Goal: Communication & Community: Answer question/provide support

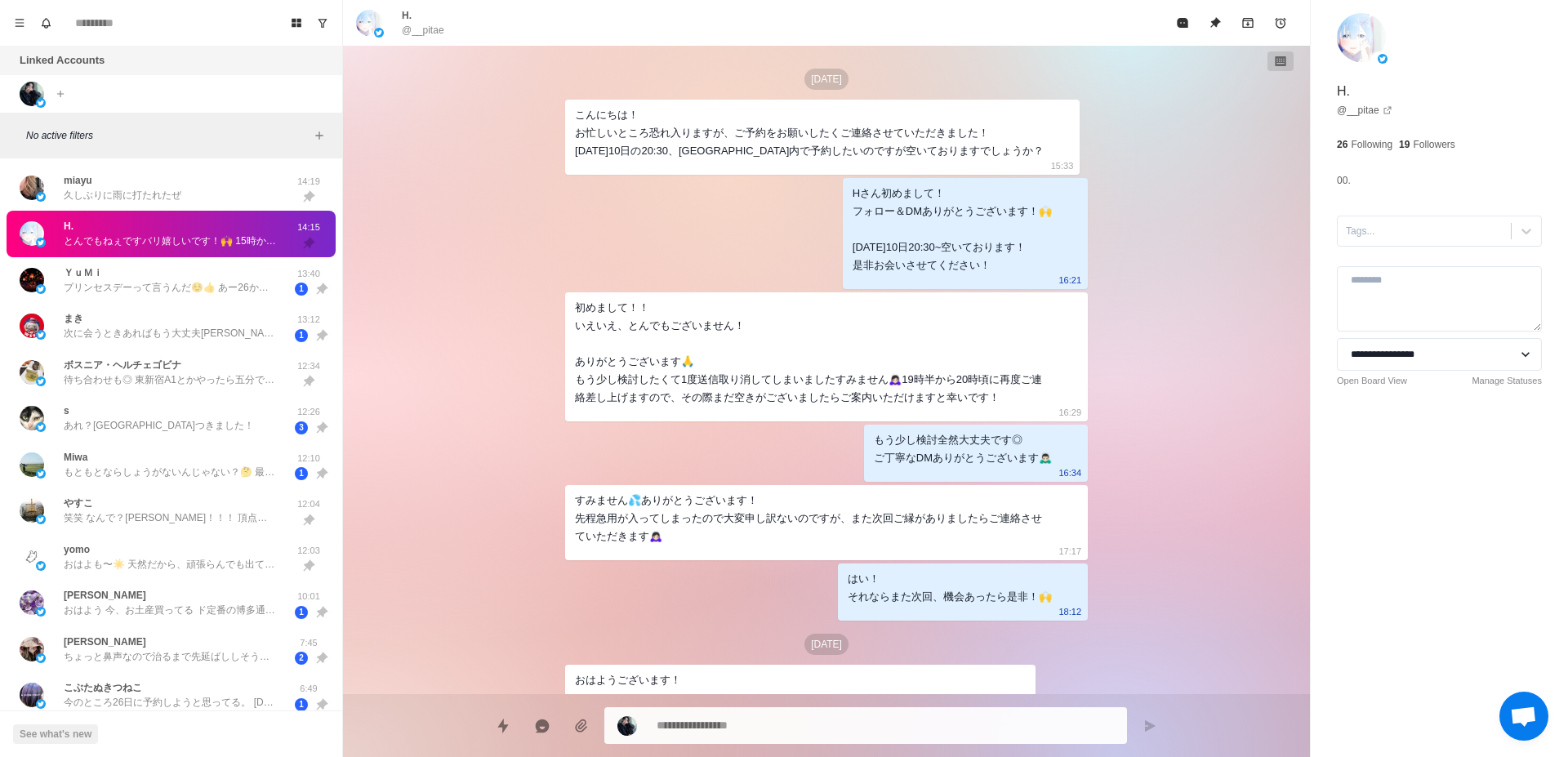
scroll to position [501, 0]
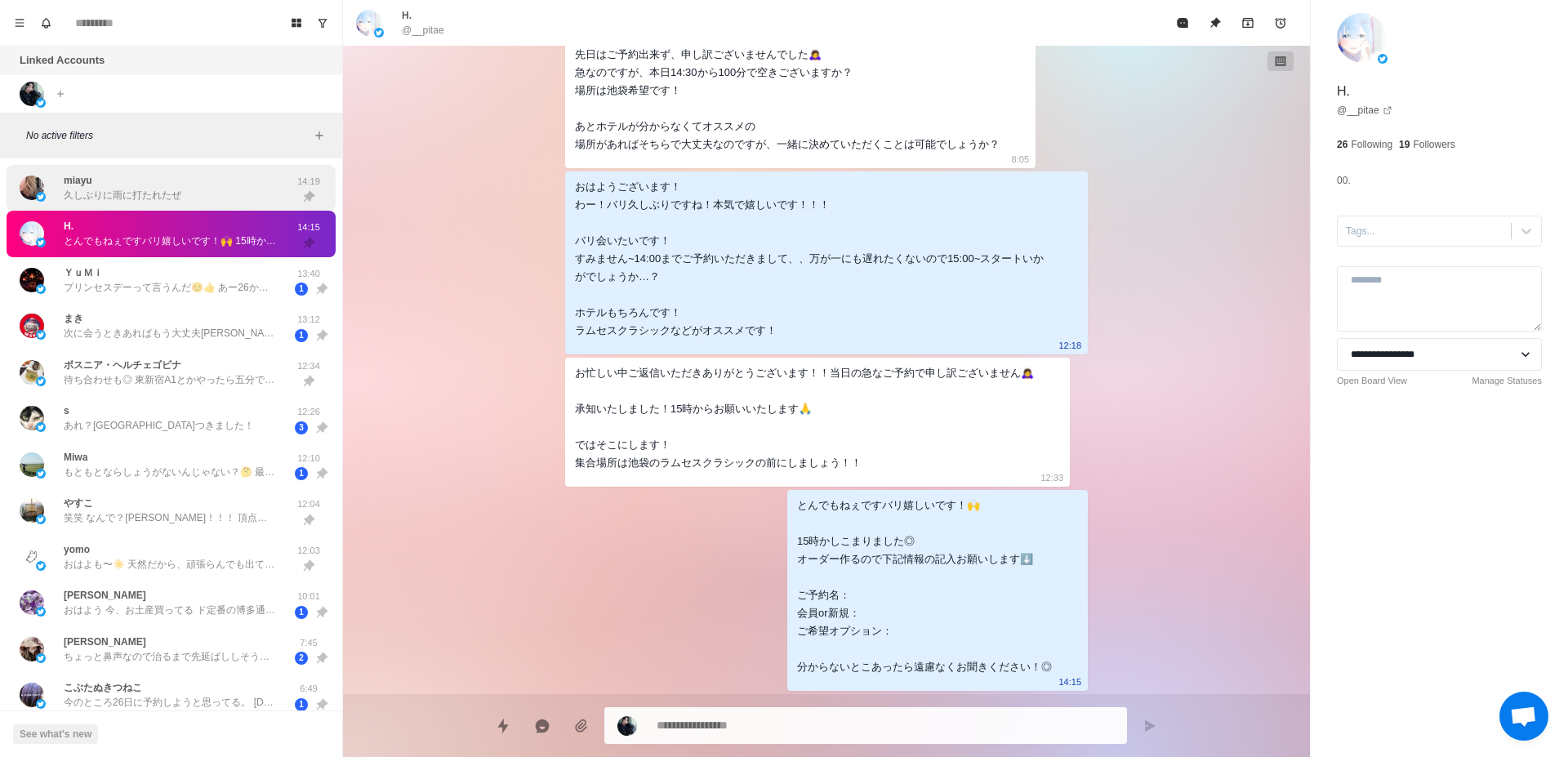
click at [192, 200] on div "miayu 久しぶりに雨に打たれたぜ" at bounding box center [154, 188] width 268 height 33
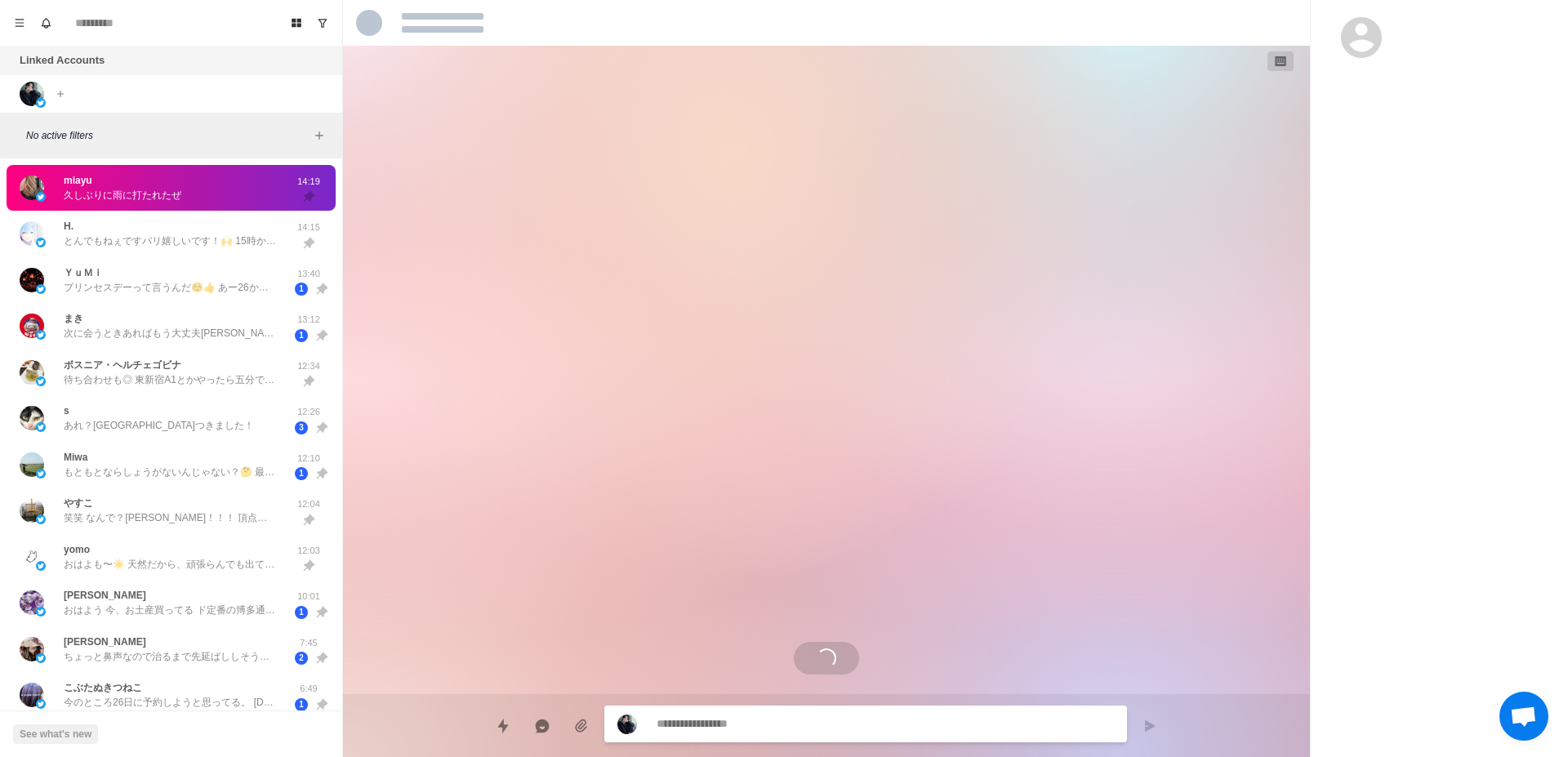
scroll to position [2011, 0]
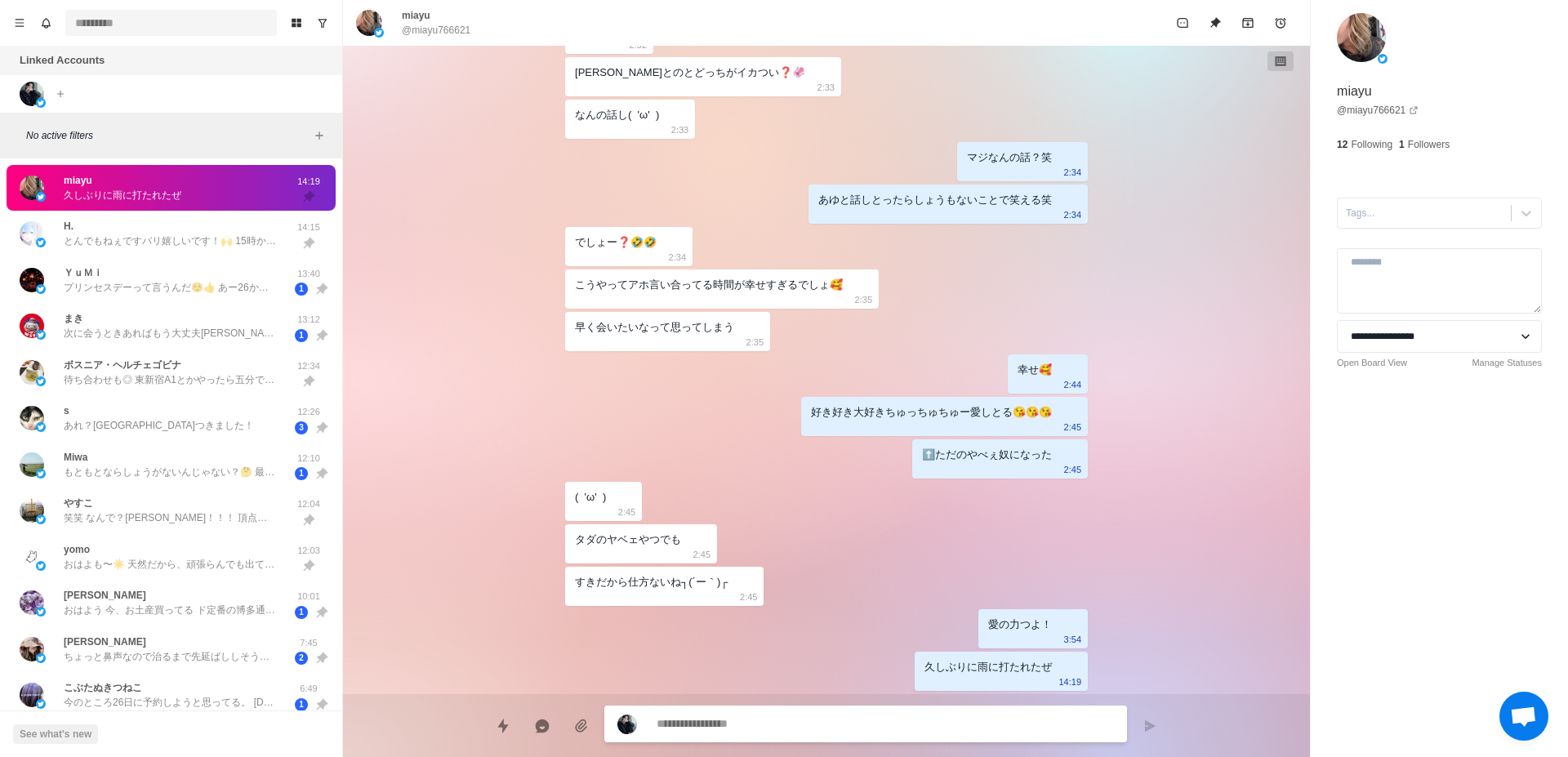
type textarea "*"
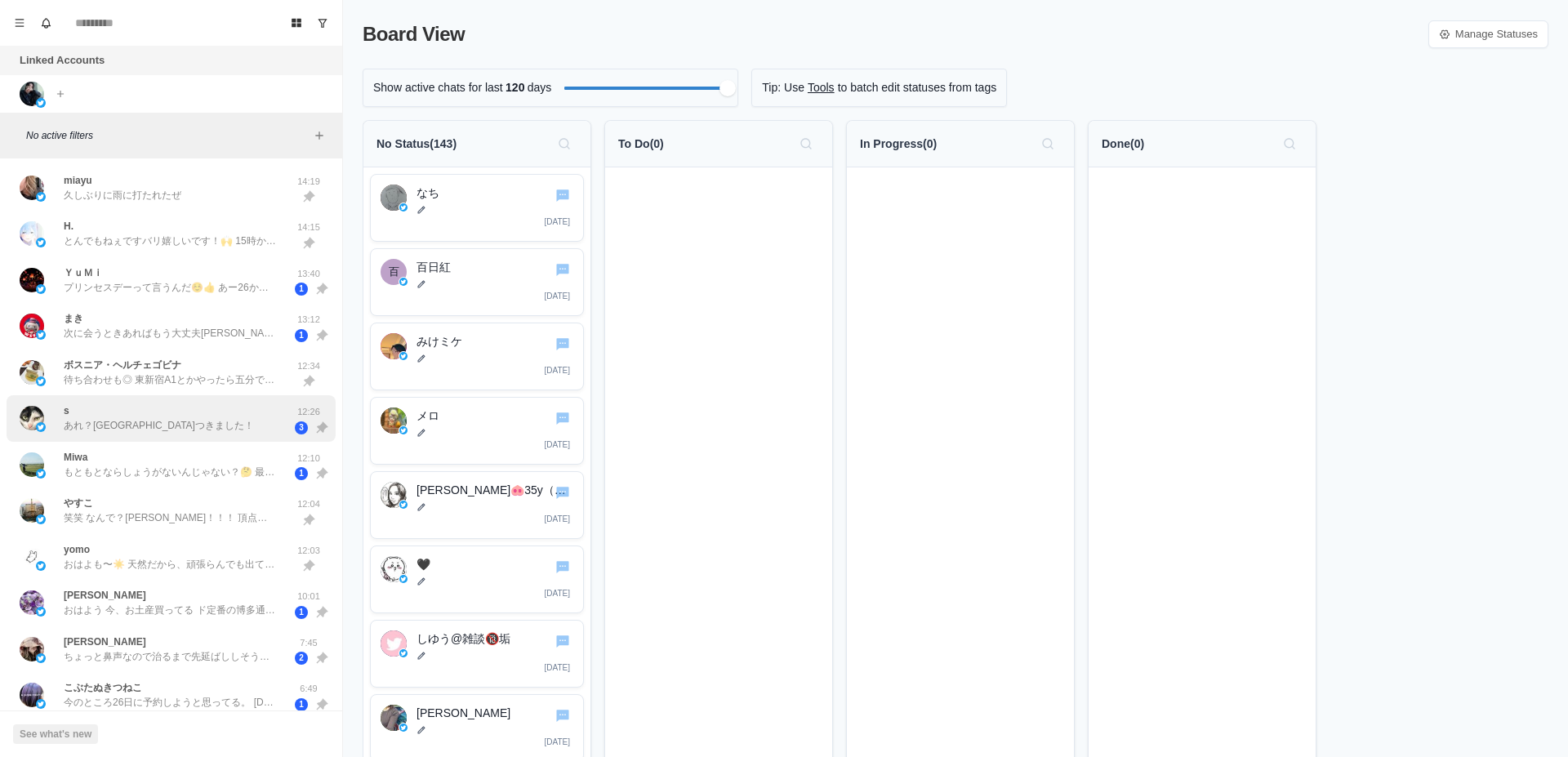
click at [233, 414] on div "s あれ？とりあえず新宿駅前つきました！" at bounding box center [158, 418] width 190 height 29
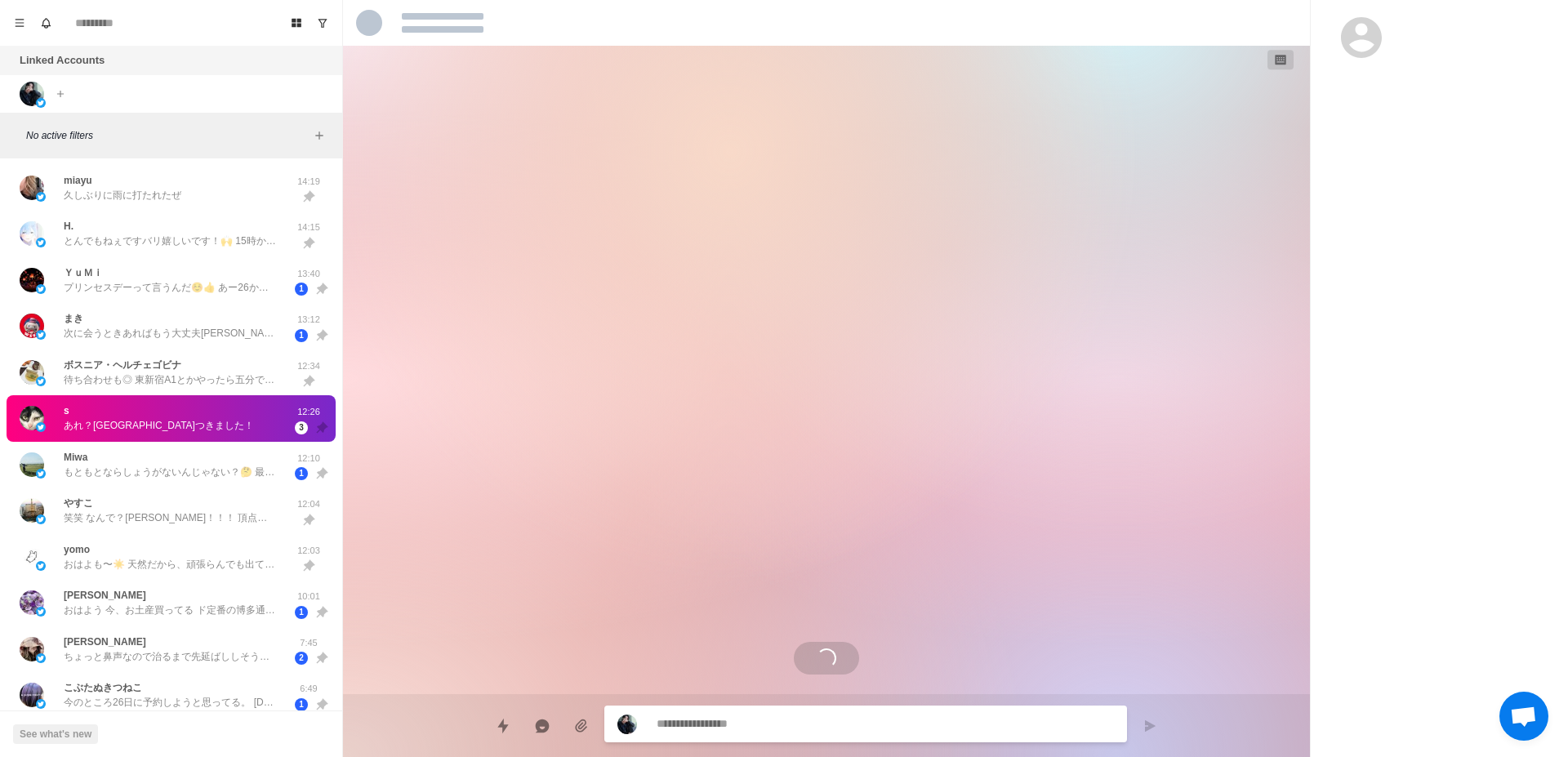
scroll to position [448, 0]
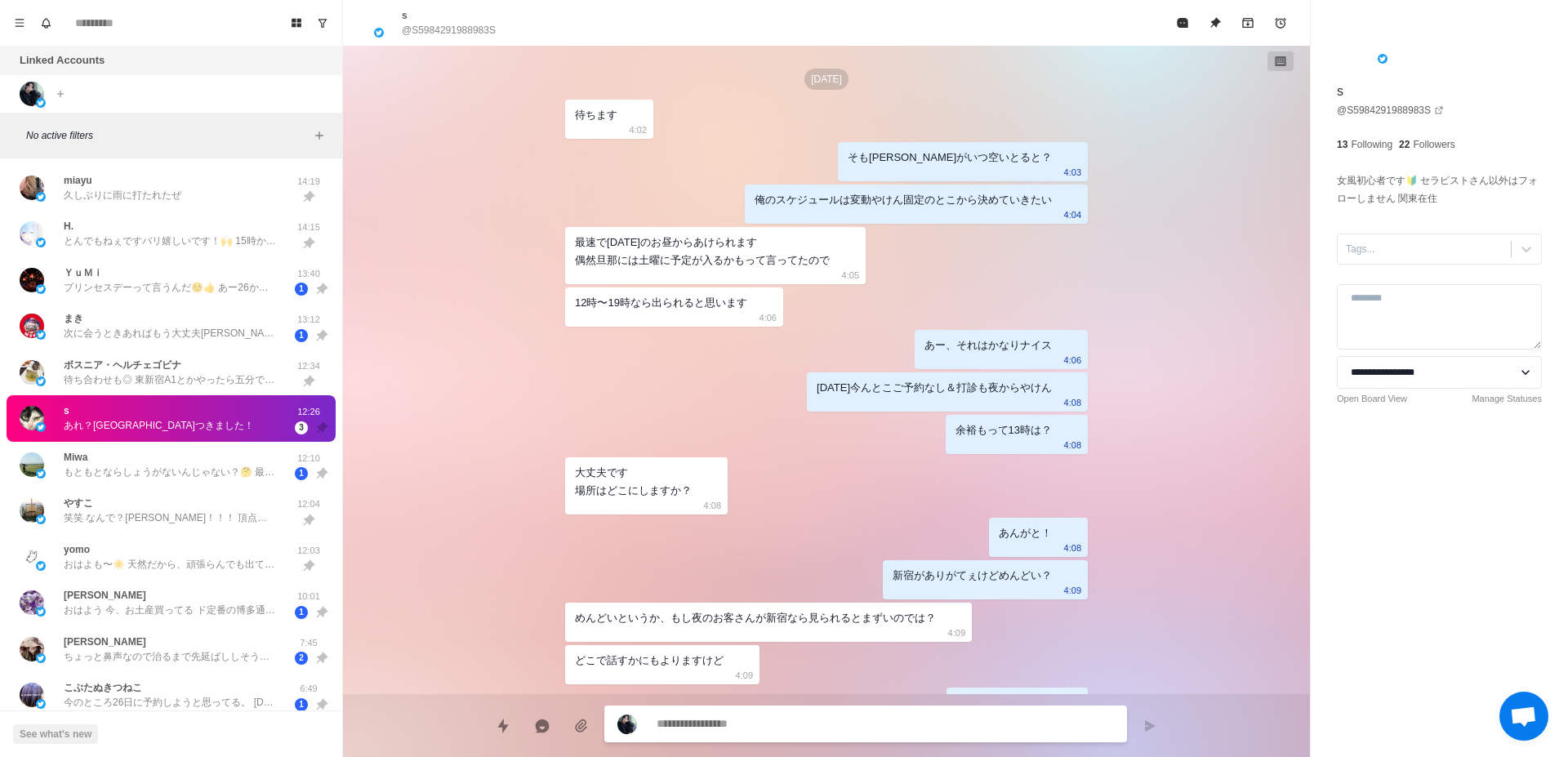
type textarea "*"
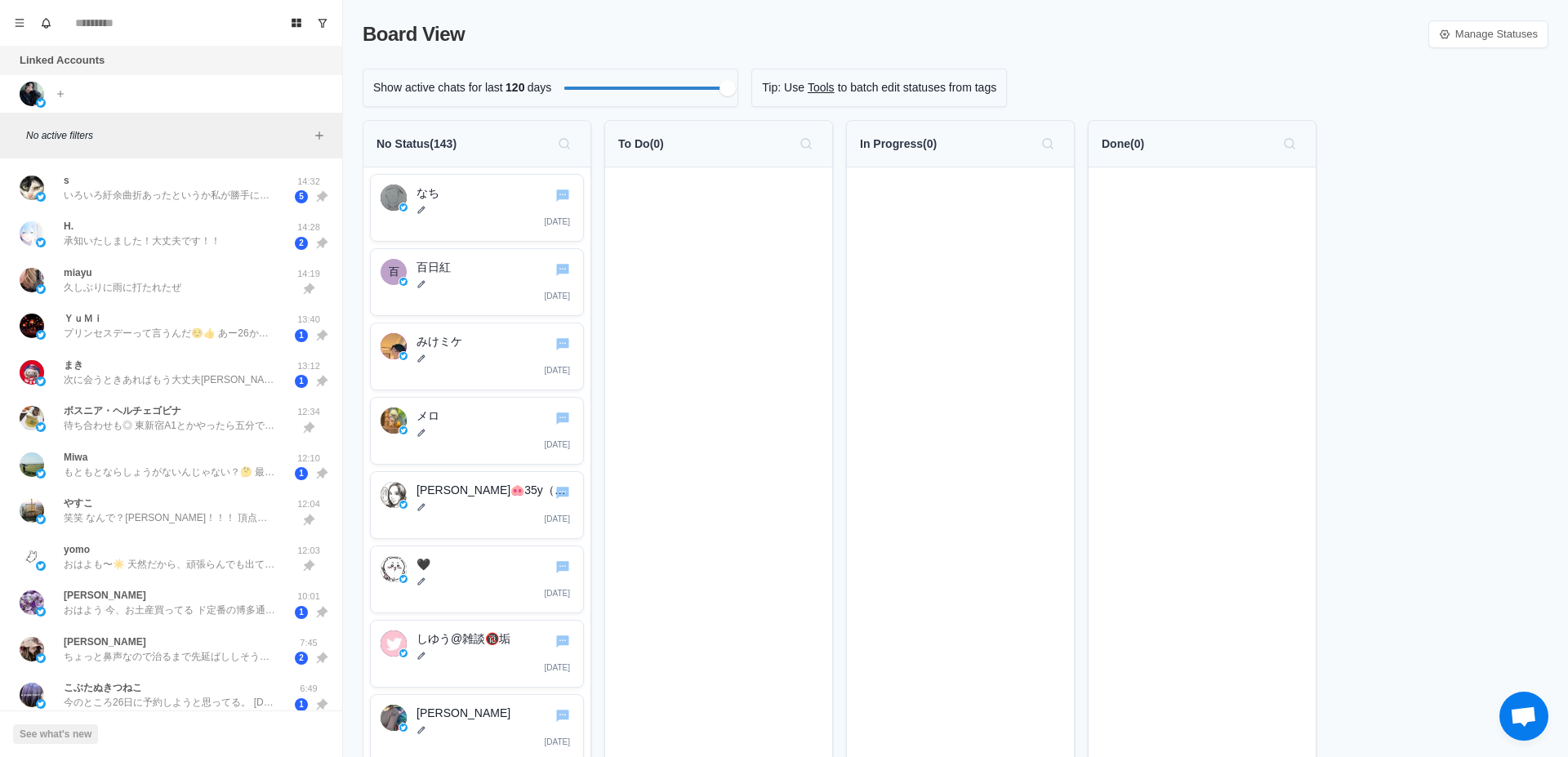
scroll to position [501, 0]
click at [163, 239] on p "承知いたしました！大丈夫です！！" at bounding box center [142, 241] width 157 height 15
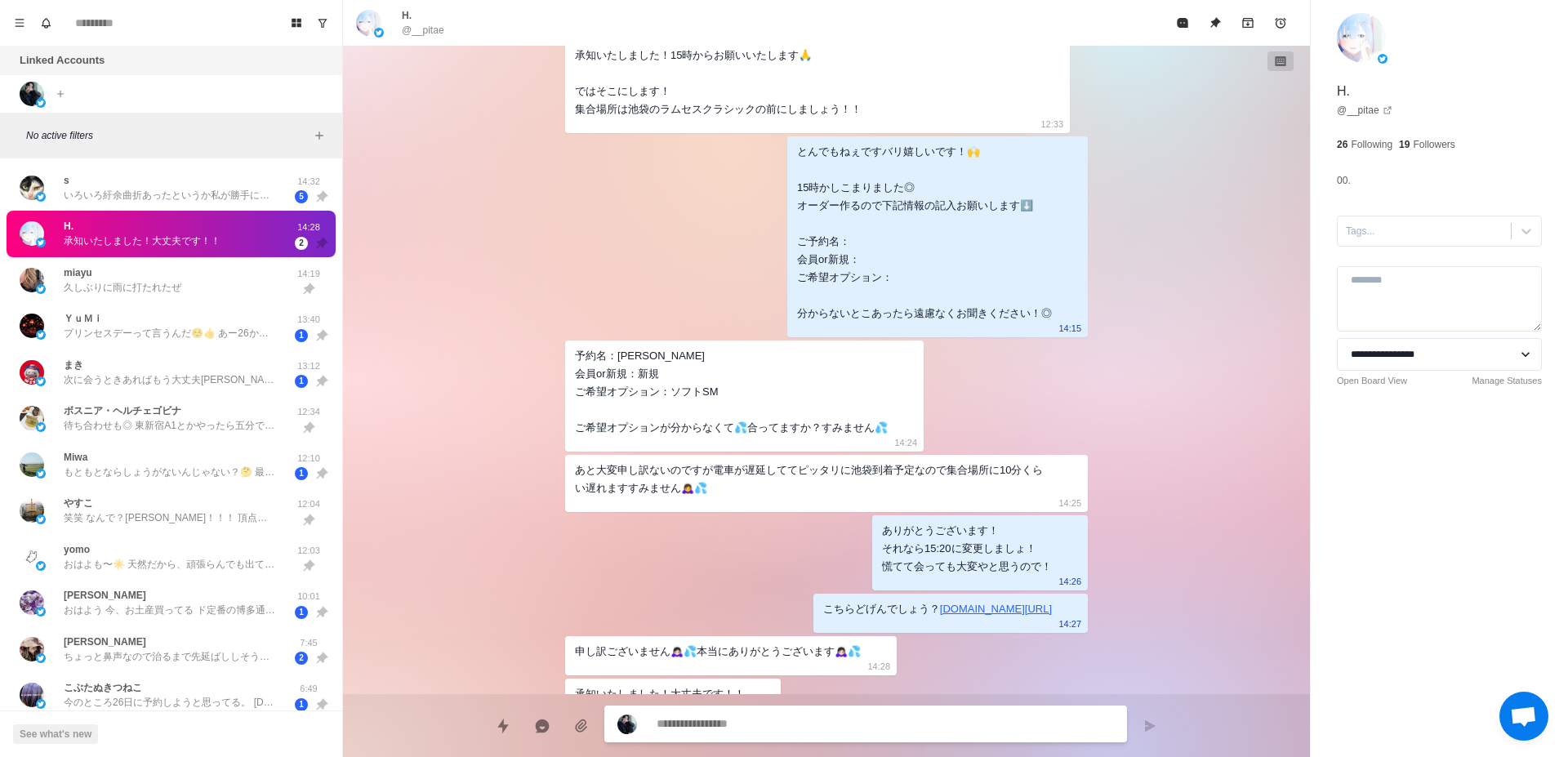
scroll to position [1078, 0]
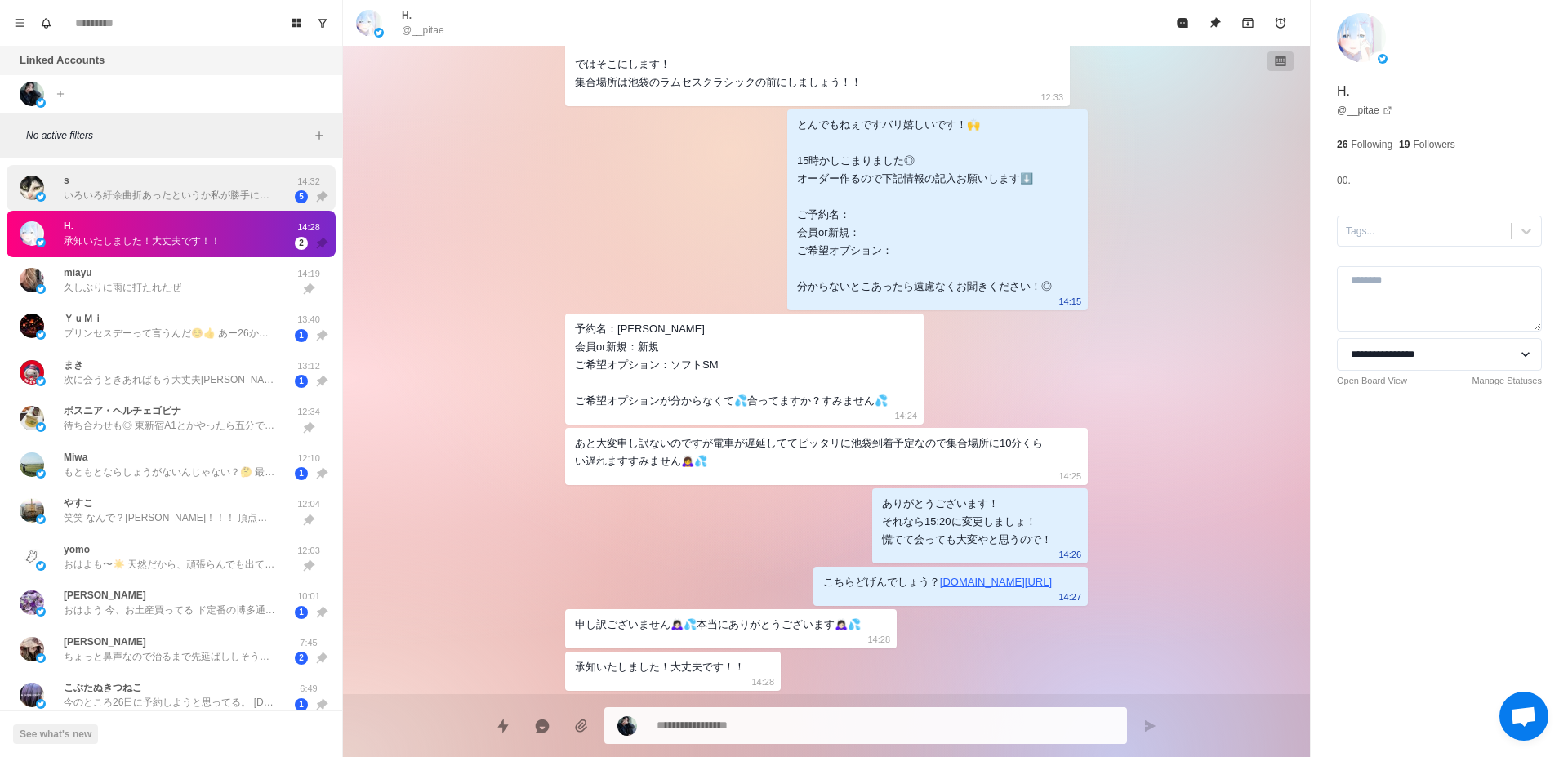
click at [244, 202] on p "いろいろ紆余曲折あったというか私が勝手に迷走してしまいましたけど、これからもよろしくお願いします" at bounding box center [169, 195] width 213 height 15
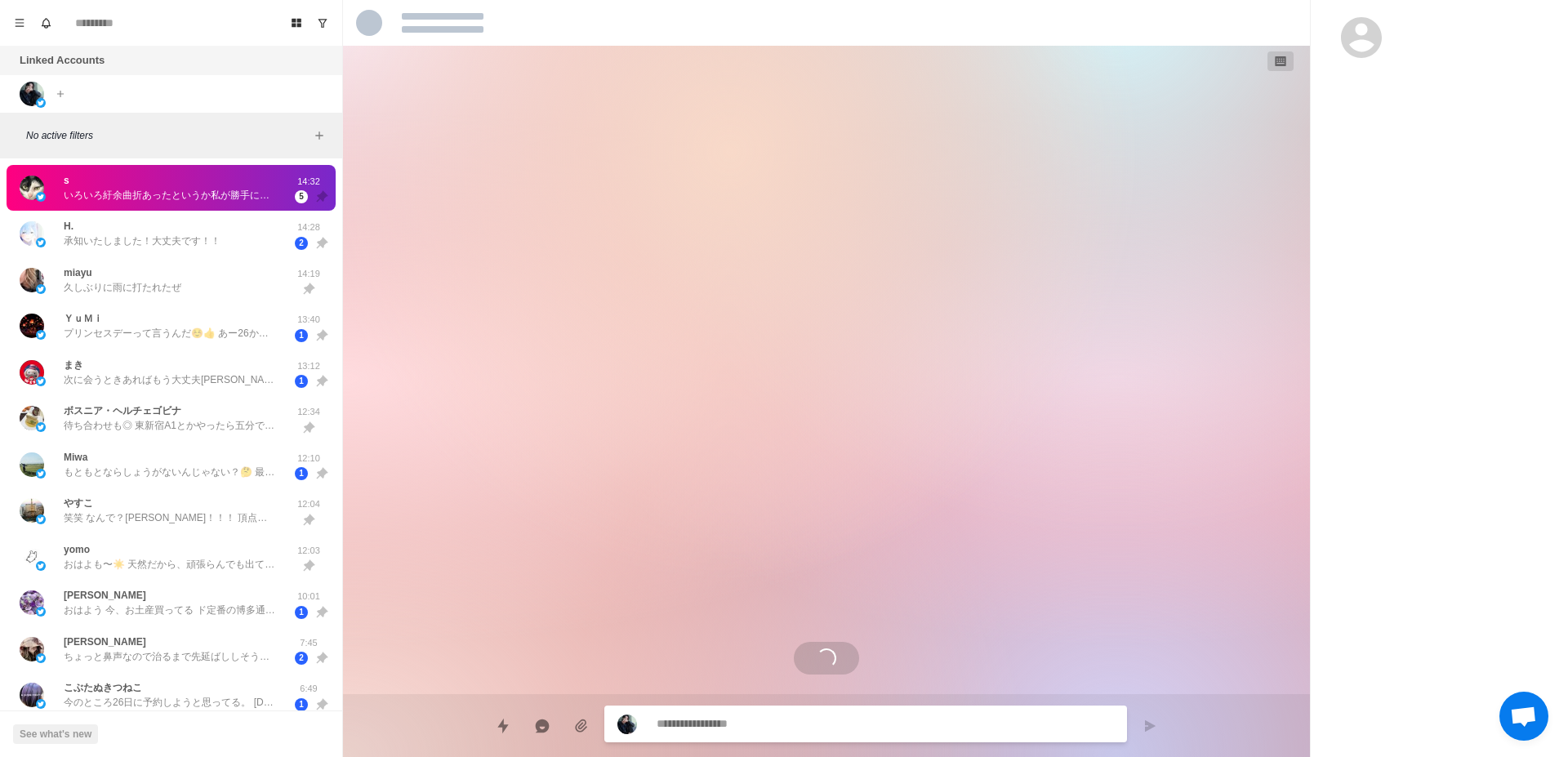
scroll to position [2158, 0]
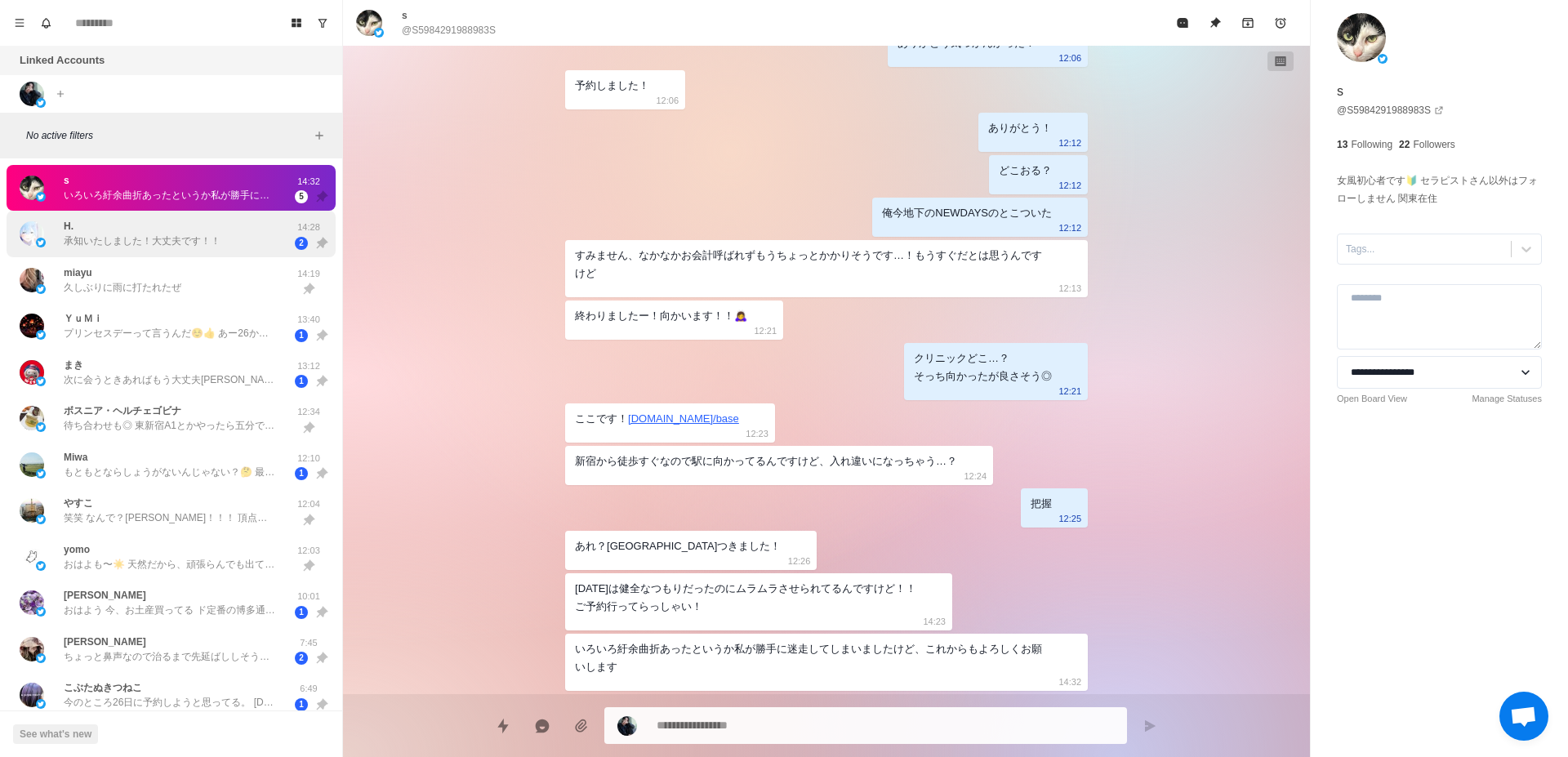
click at [253, 239] on div "H. 承知いたしました！大丈夫です！！" at bounding box center [154, 234] width 268 height 33
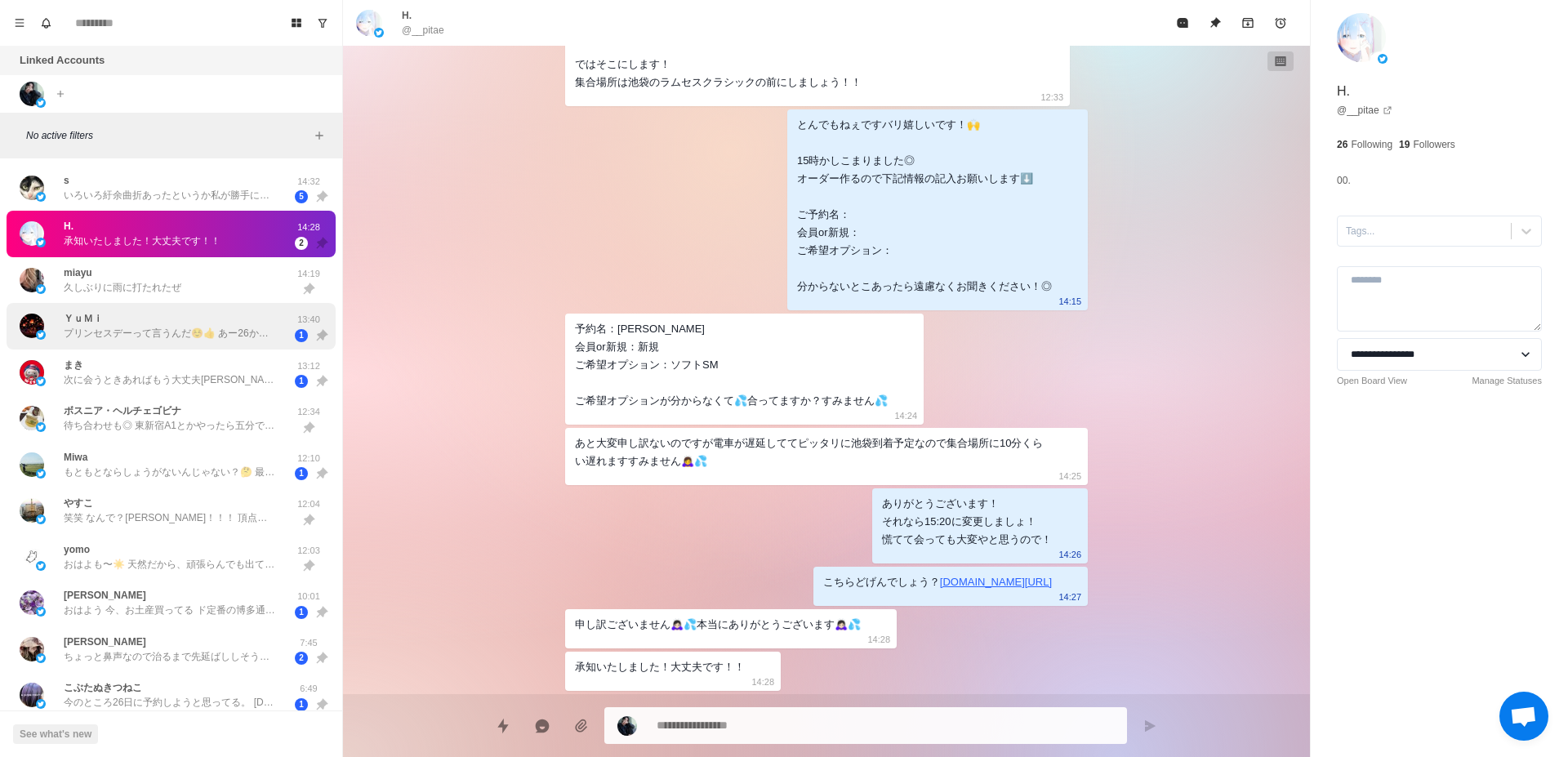
click at [241, 346] on div "ＹｕＭｉ プリンセスデーって言うんだ☺️👍 あー26から福岡だったんだ！タイミング悪くてゴメン！ 13:40 1" at bounding box center [171, 326] width 329 height 47
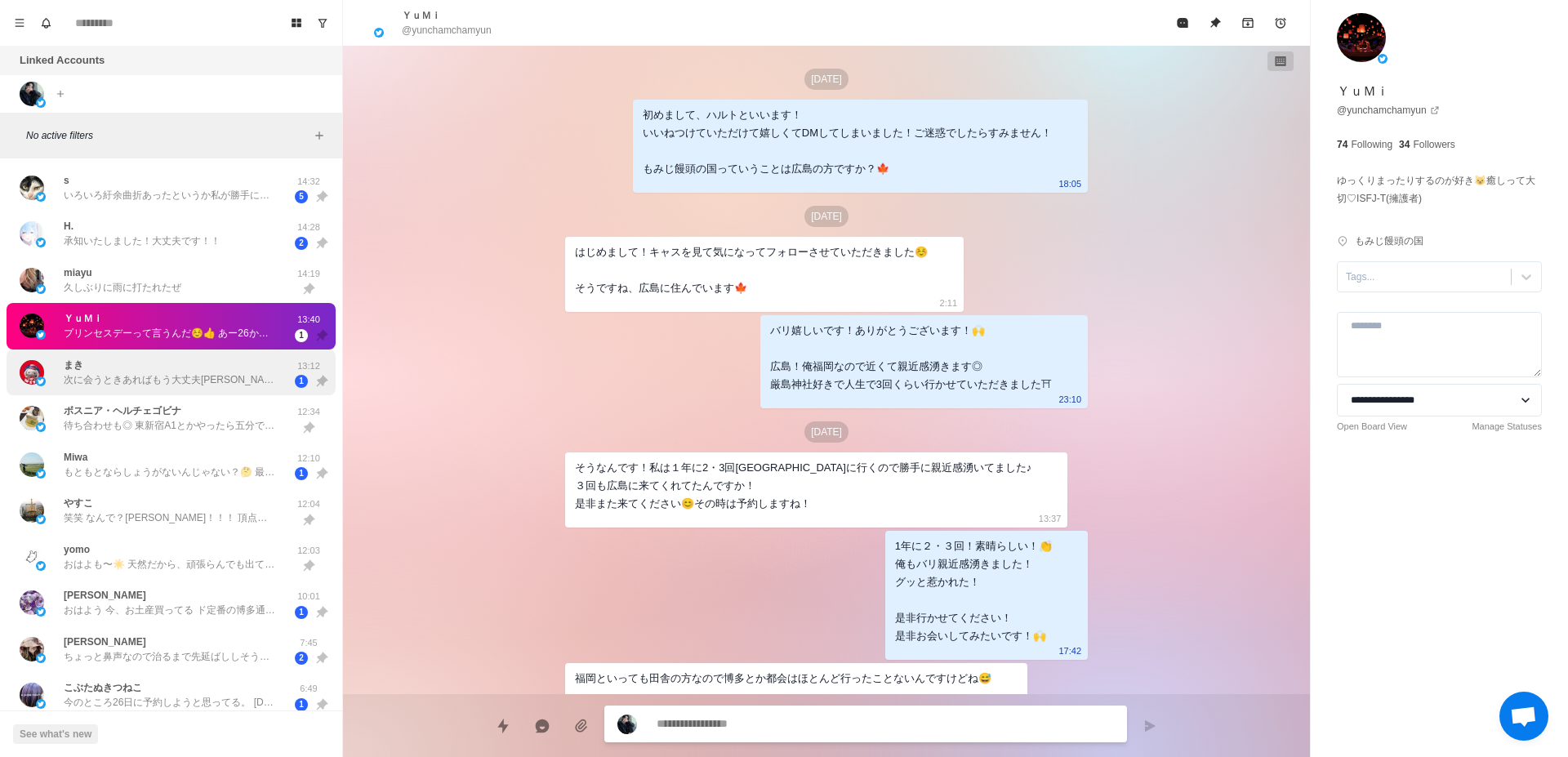
scroll to position [1583, 0]
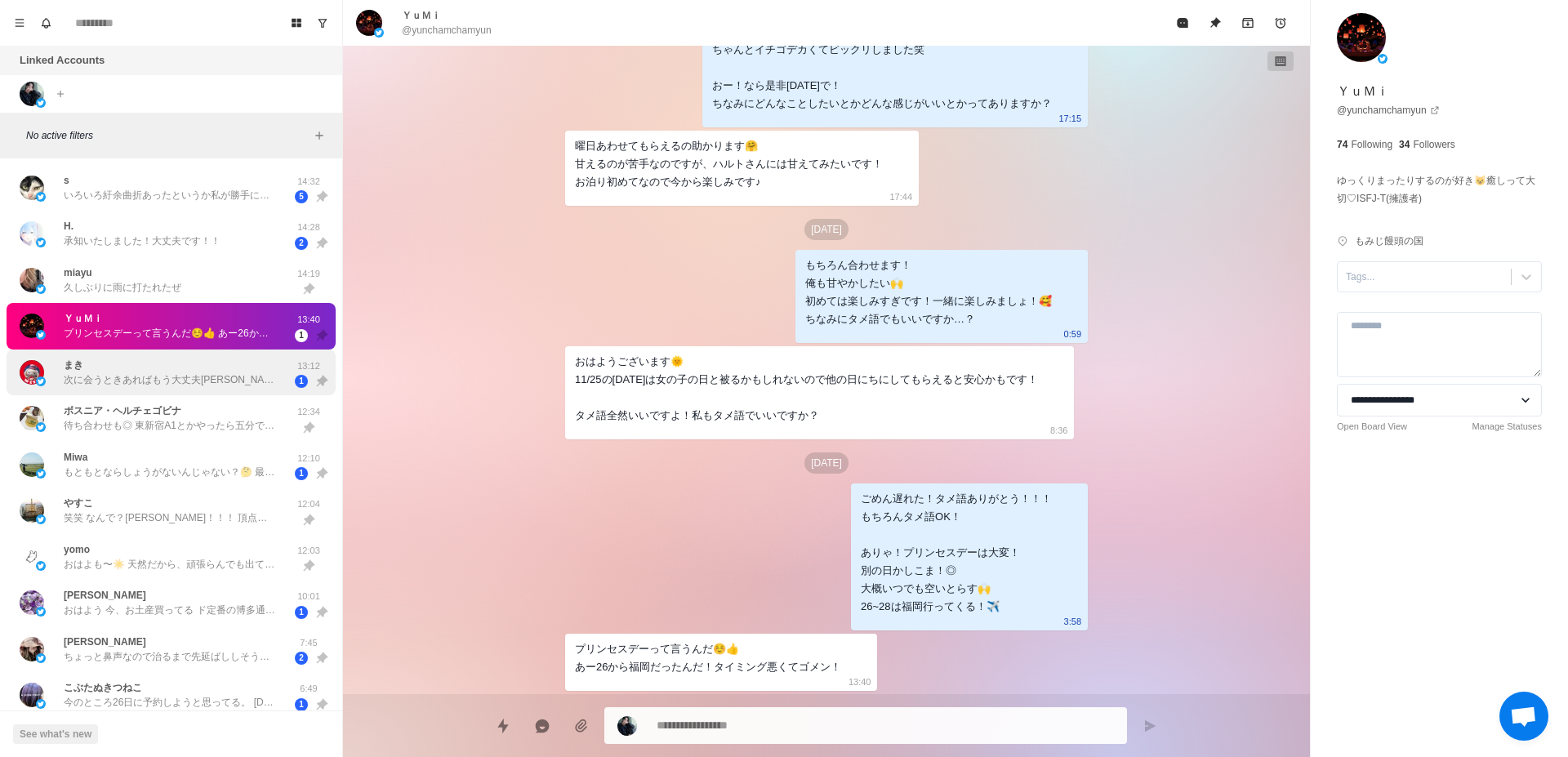
click at [241, 387] on div "まき 次に会うときあればもう大丈夫[PERSON_NAME]とおもいます！" at bounding box center [154, 373] width 268 height 33
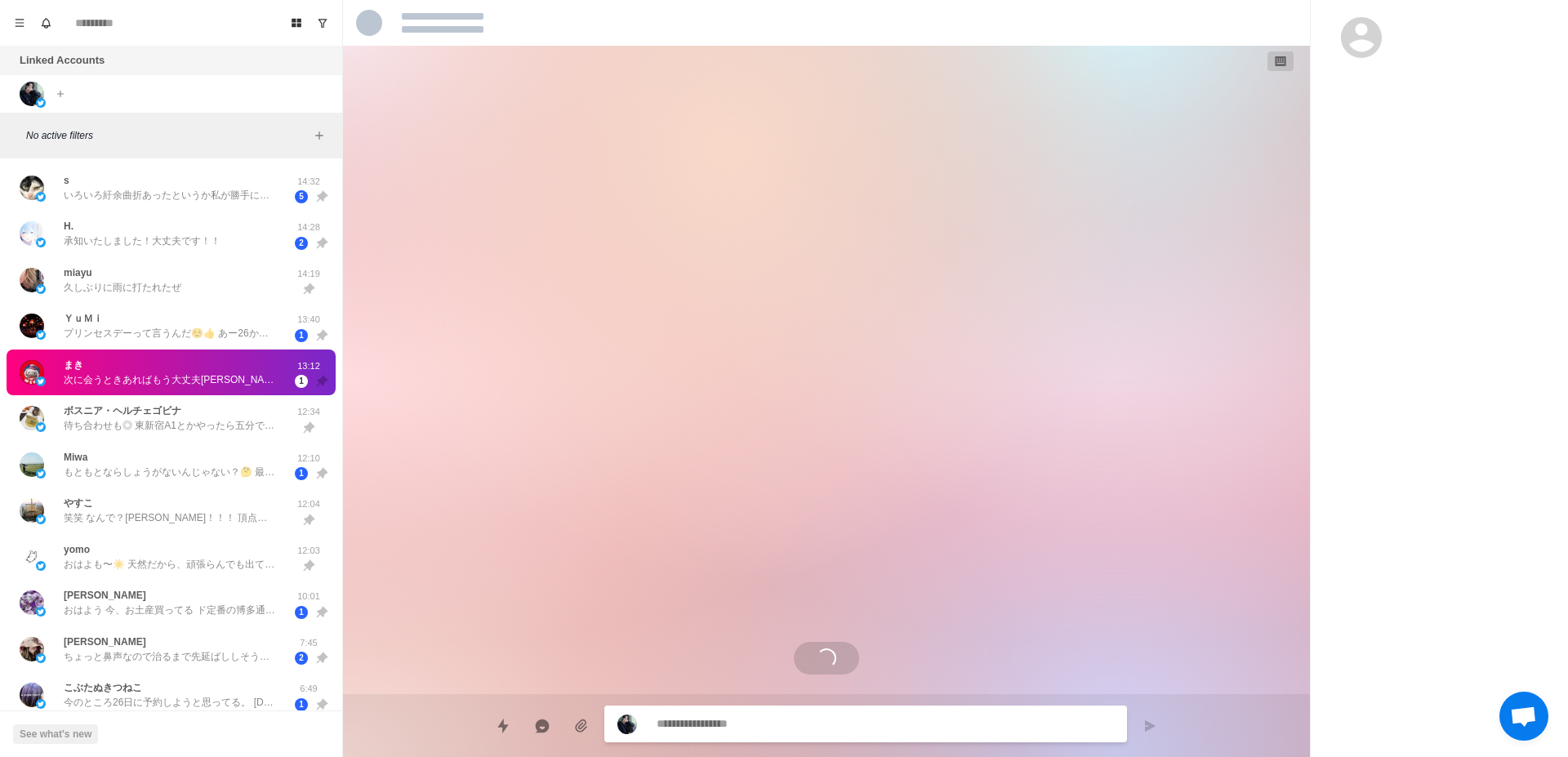
scroll to position [2118, 0]
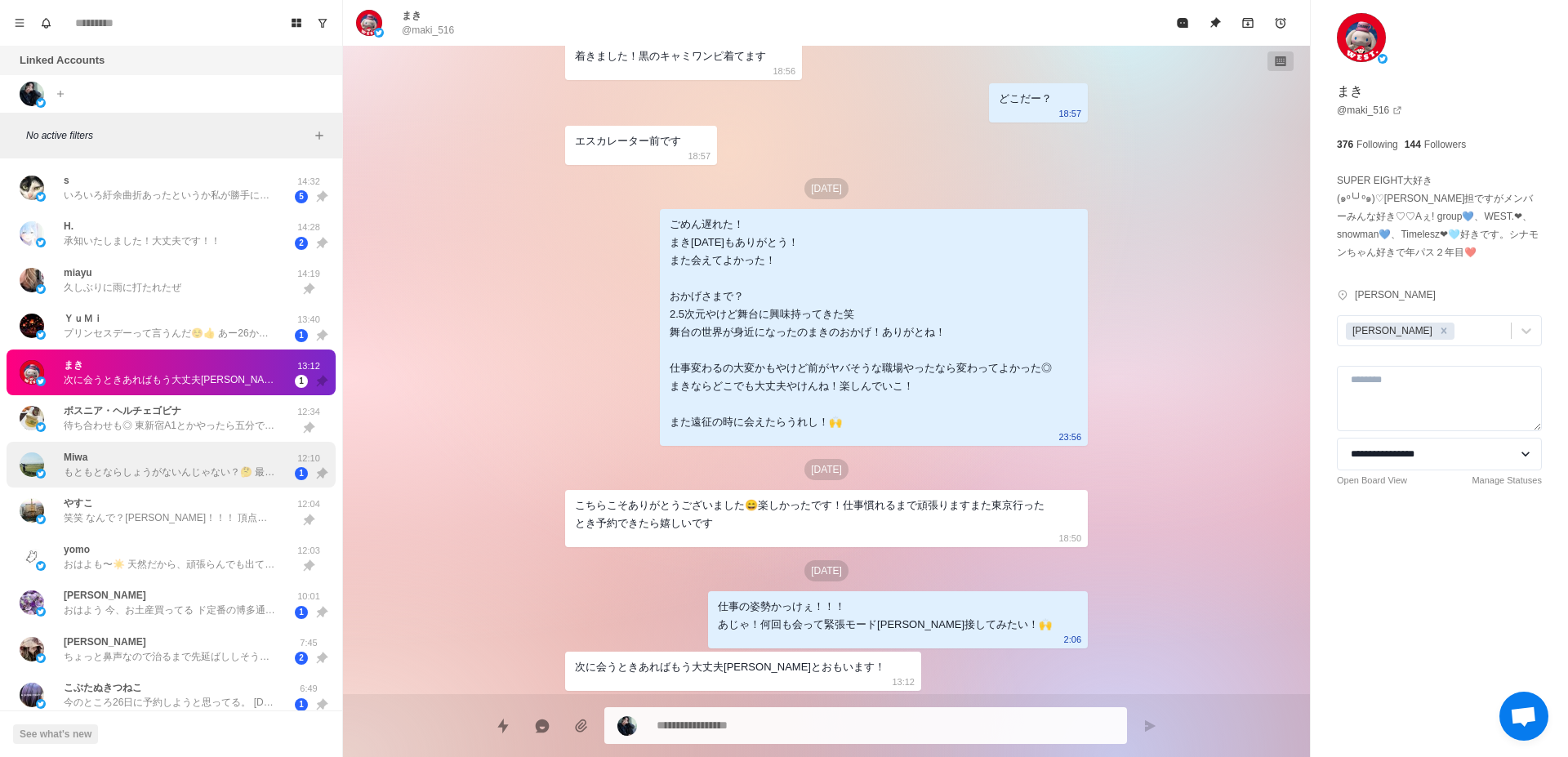
click at [228, 479] on div "Miwa もともとならしょうがないんじゃない？🤔 最近一気に涼しくなったし🍂 あとはお客様の相談を真剣に聞いたりしてたら、マイナスエネルギーも貰ってると思うし…" at bounding box center [154, 465] width 268 height 33
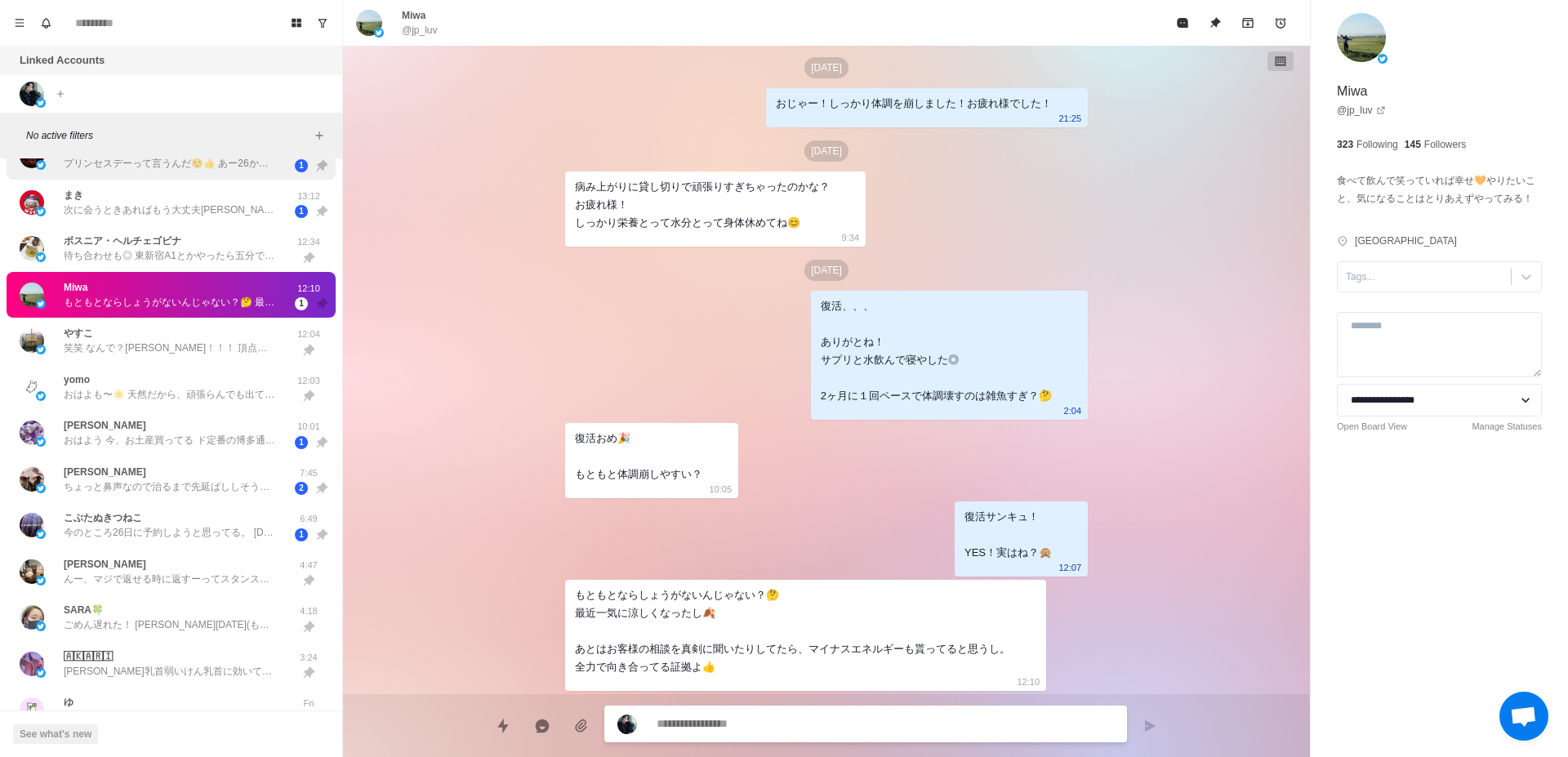
scroll to position [206, 0]
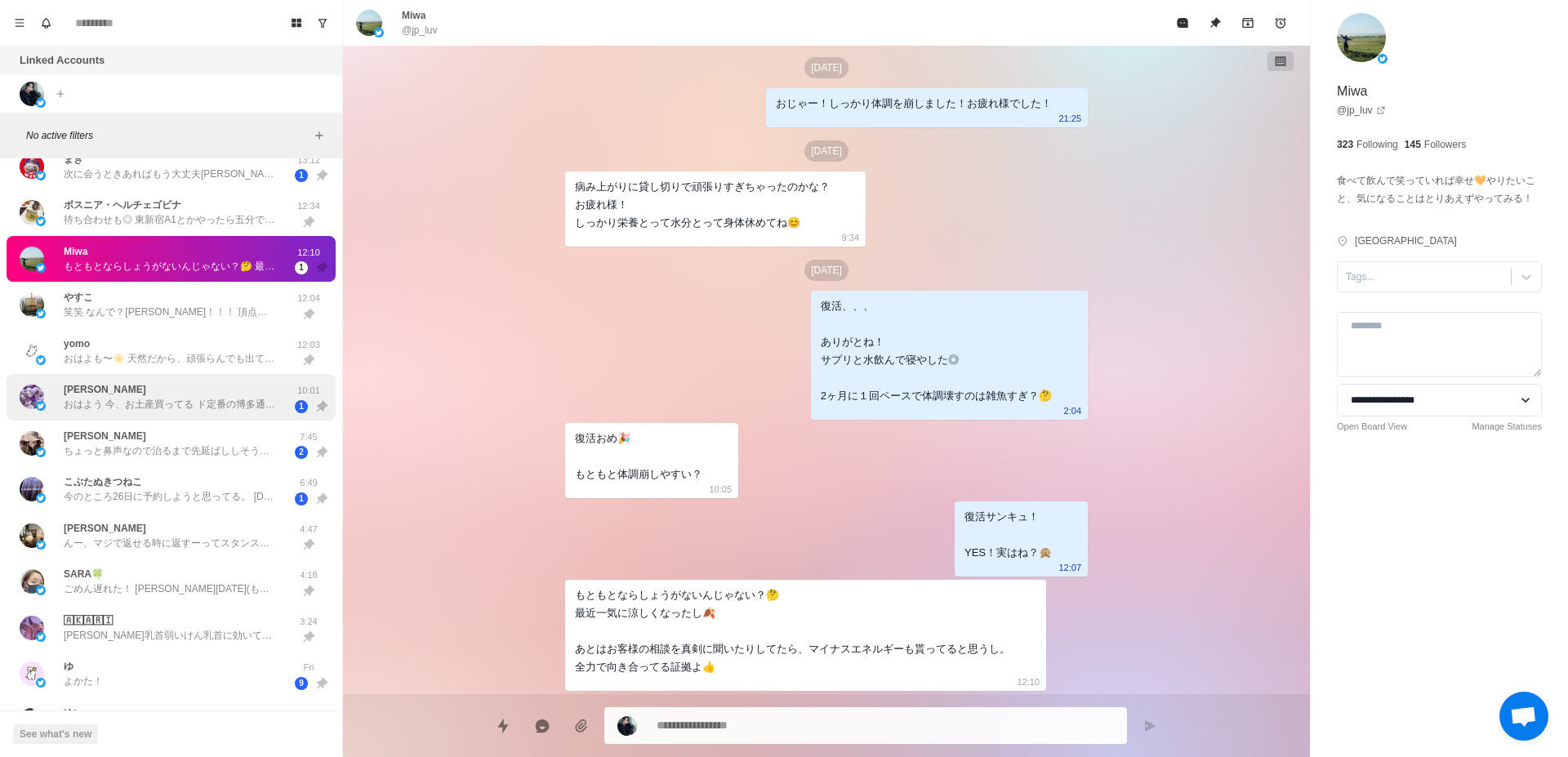
click at [174, 404] on p "おはよう 今、お土産買ってる ド定番の博多通りもんと あまおうのお菓子買った〜" at bounding box center [169, 404] width 213 height 15
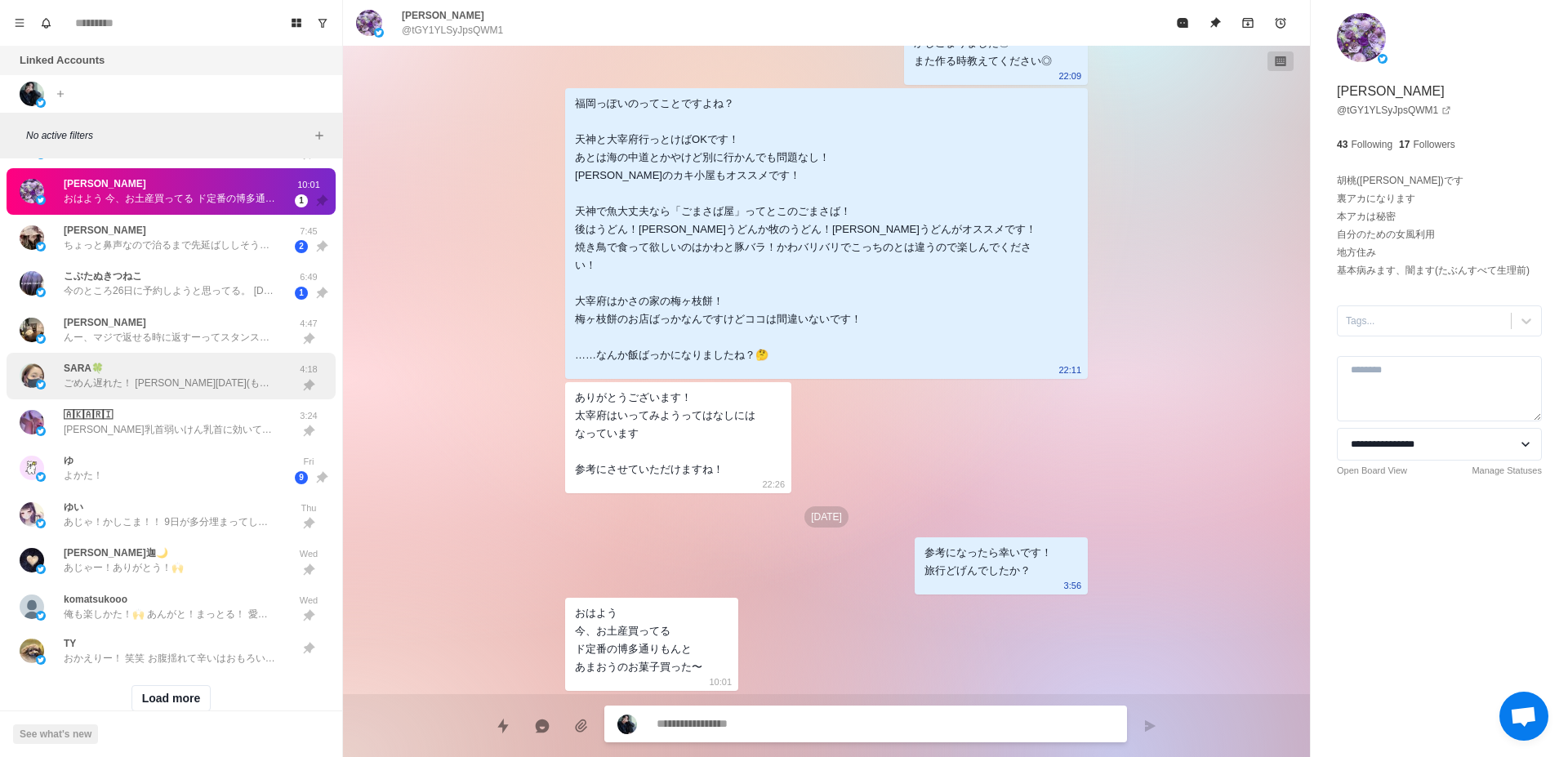
scroll to position [459, 0]
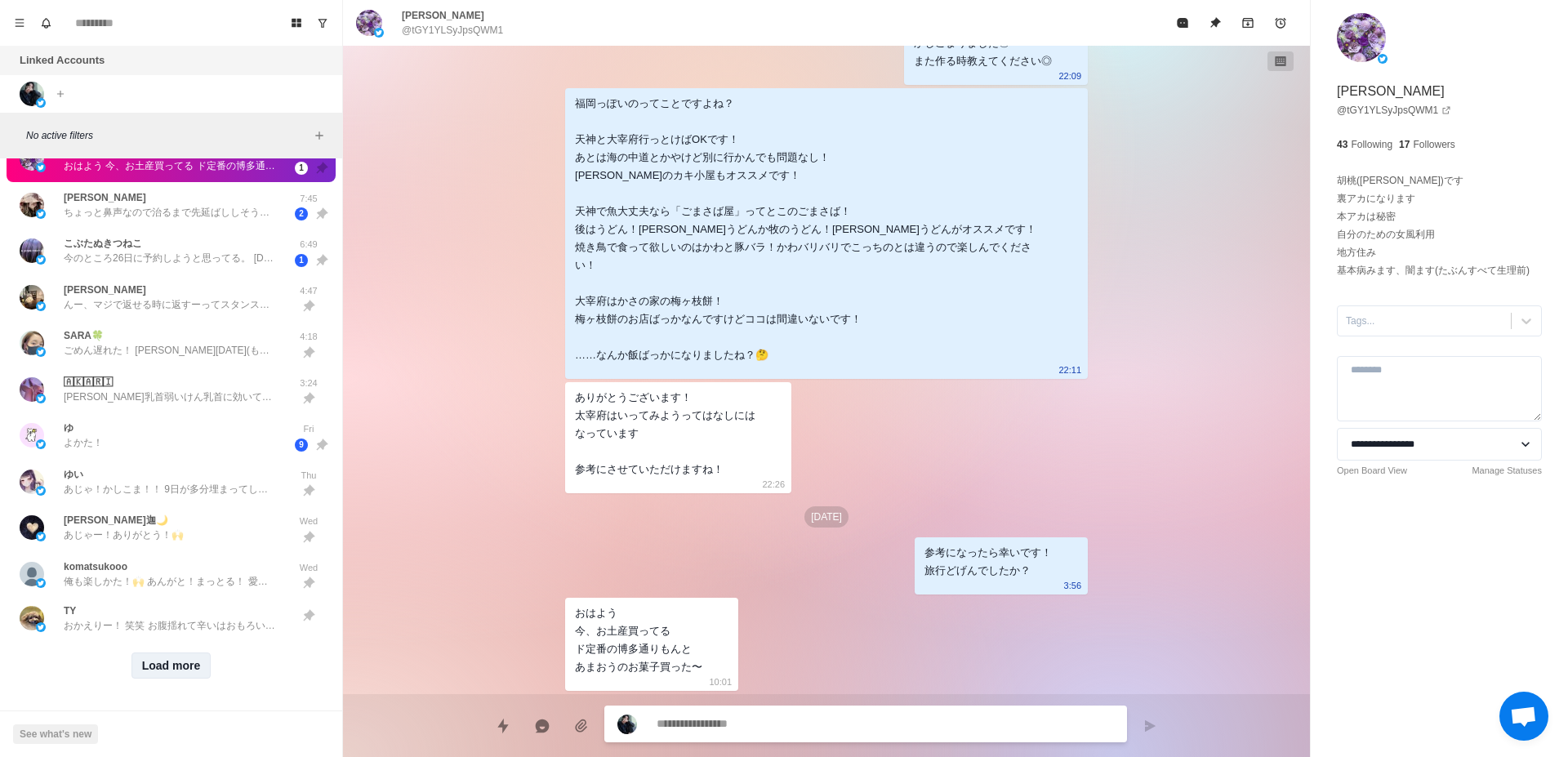
click at [162, 655] on button "Load more" at bounding box center [172, 665] width 80 height 26
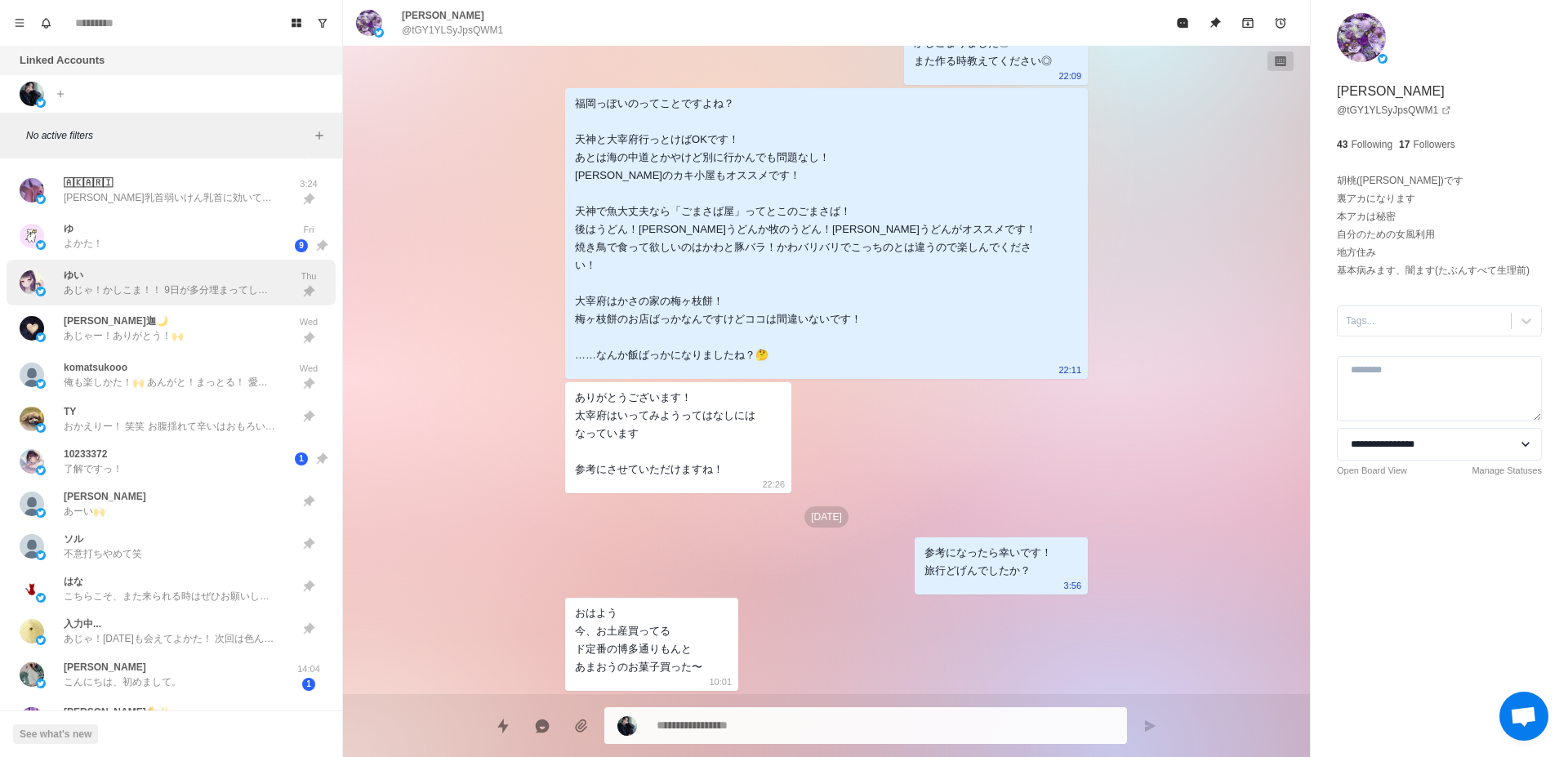
scroll to position [664, 0]
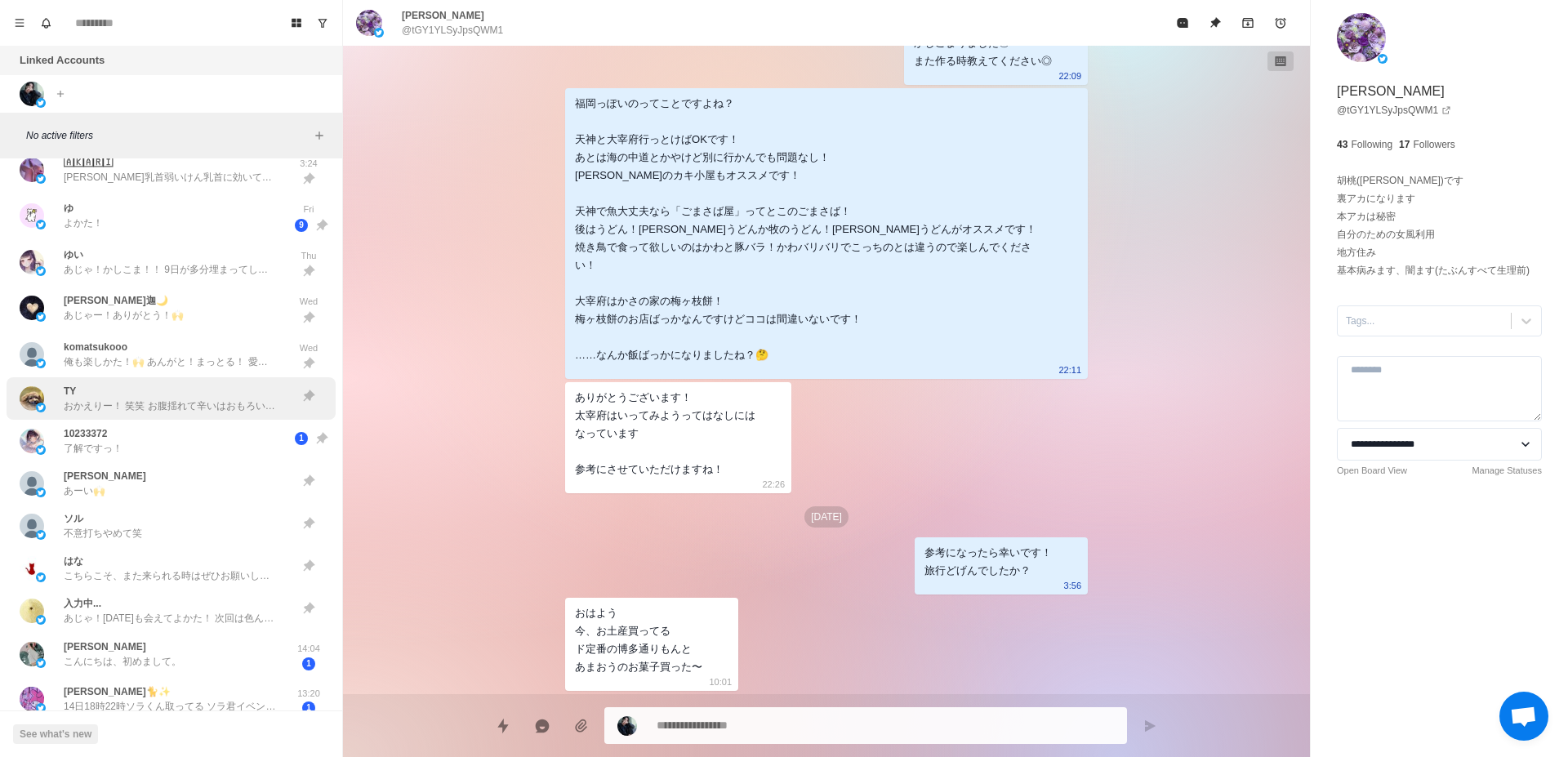
click at [166, 404] on p "おかえりー！ 笑笑 お腹揺れて辛いはおもろい[PERSON_NAME]体験ありがとう！🙌 俺はまた会いたいんやけどたいも同じこと思ってくれとったら嬉しい！ ん…" at bounding box center [169, 406] width 213 height 15
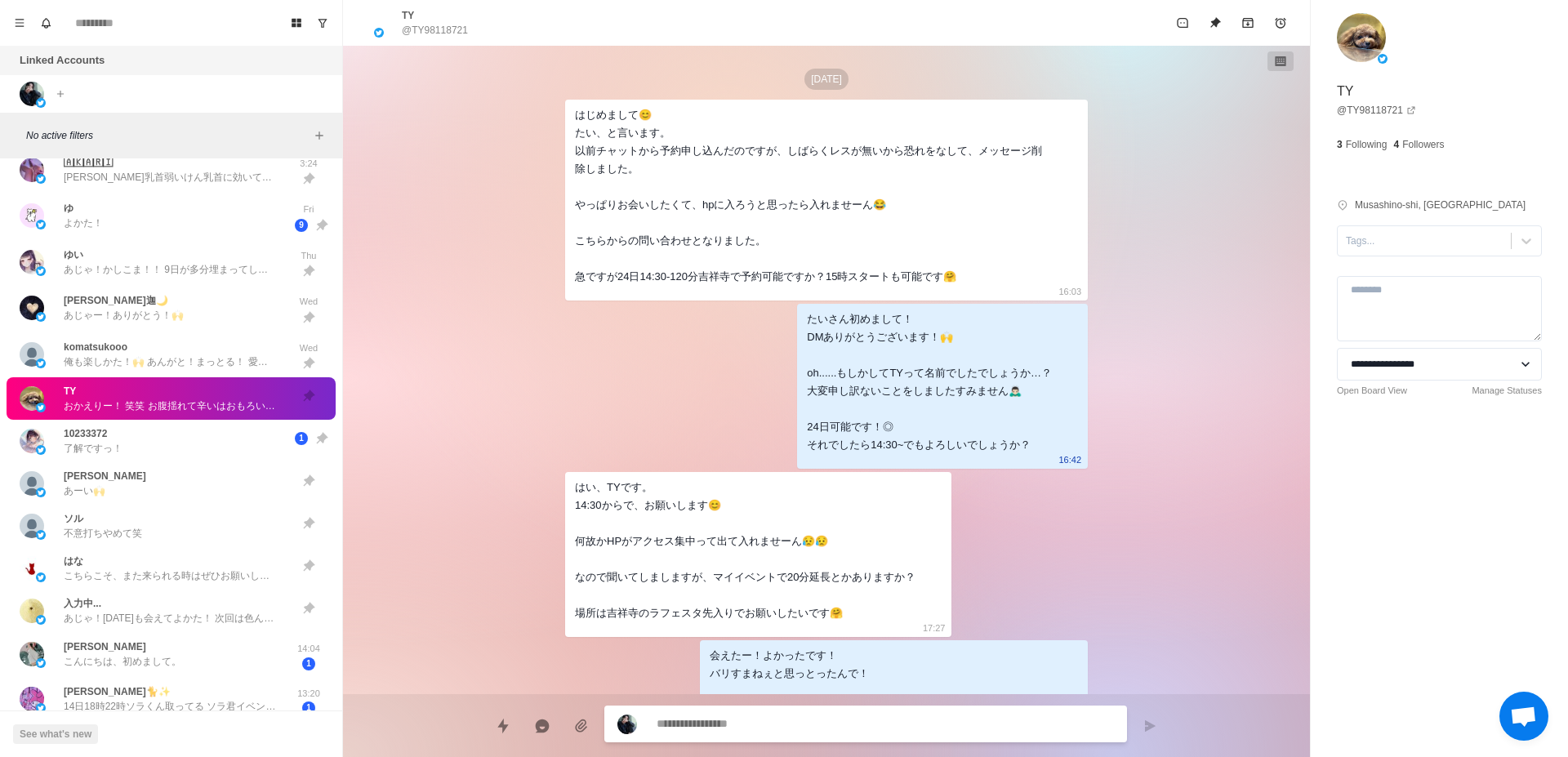
scroll to position [1769, 0]
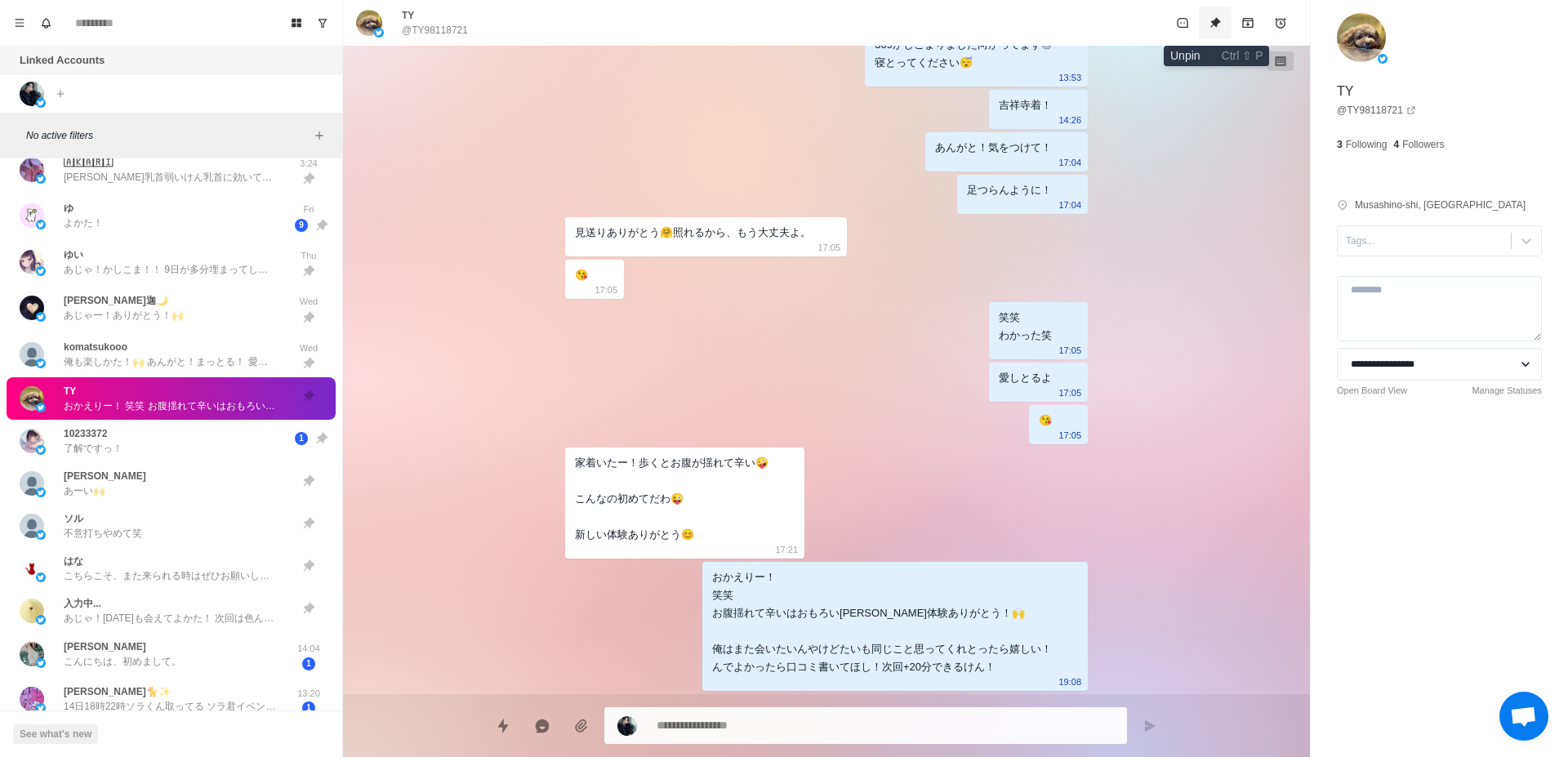
click at [1221, 23] on icon "Unpin" at bounding box center [1215, 23] width 13 height 13
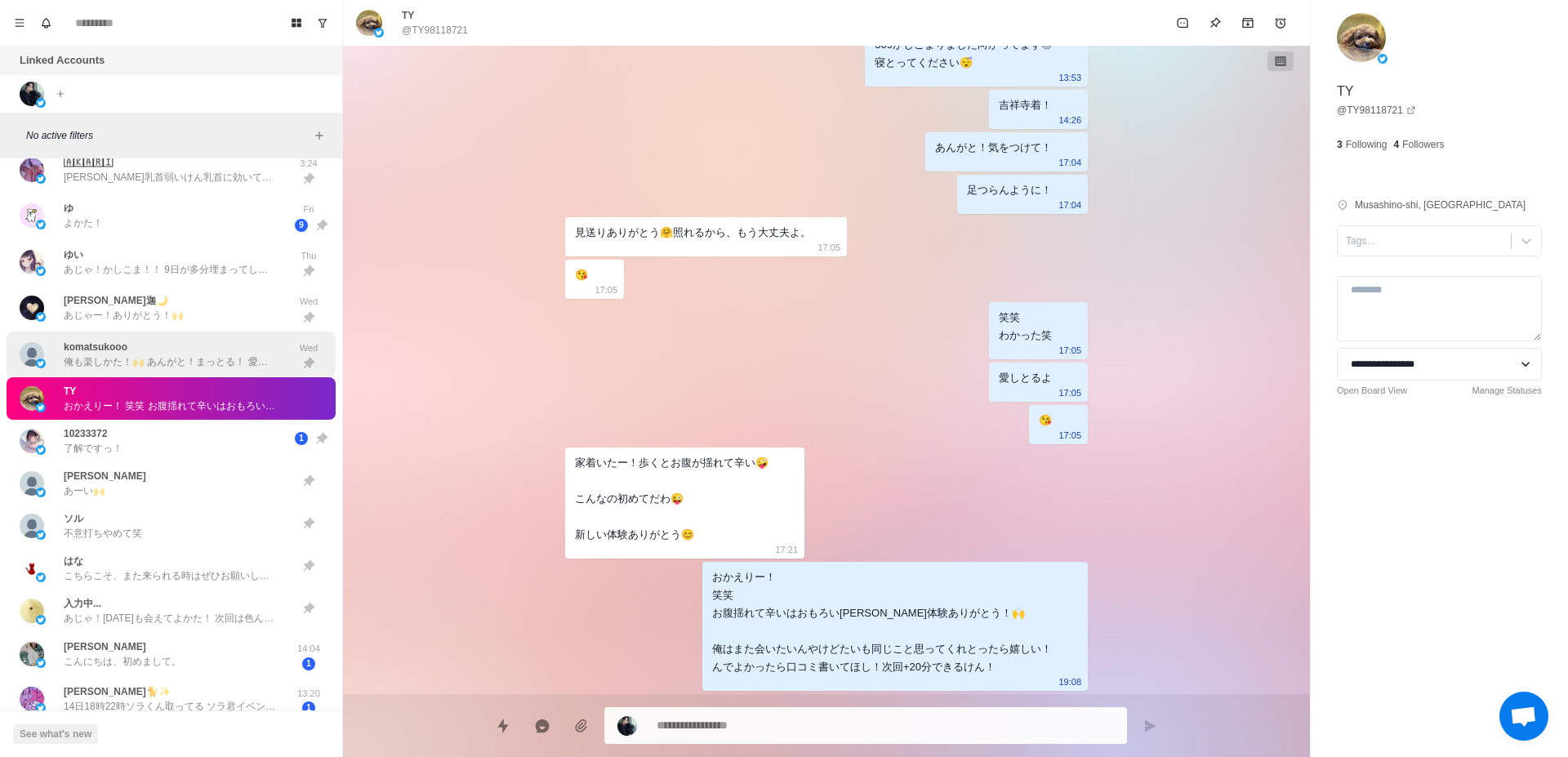
click at [243, 359] on p "俺も楽しかた！🙌 あんがと！まっとる！ 愛しとるよ！" at bounding box center [169, 362] width 213 height 15
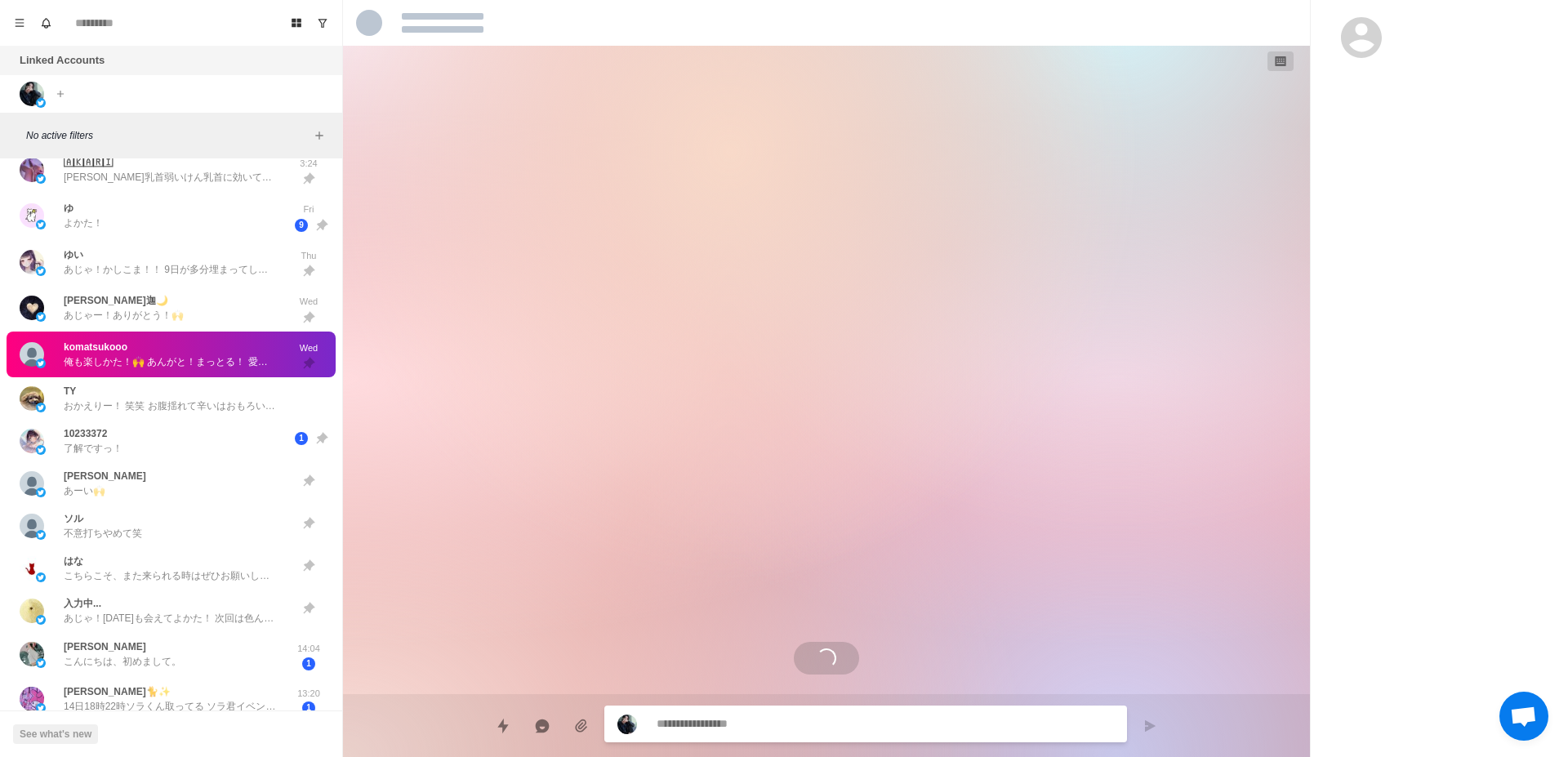
scroll to position [3965, 0]
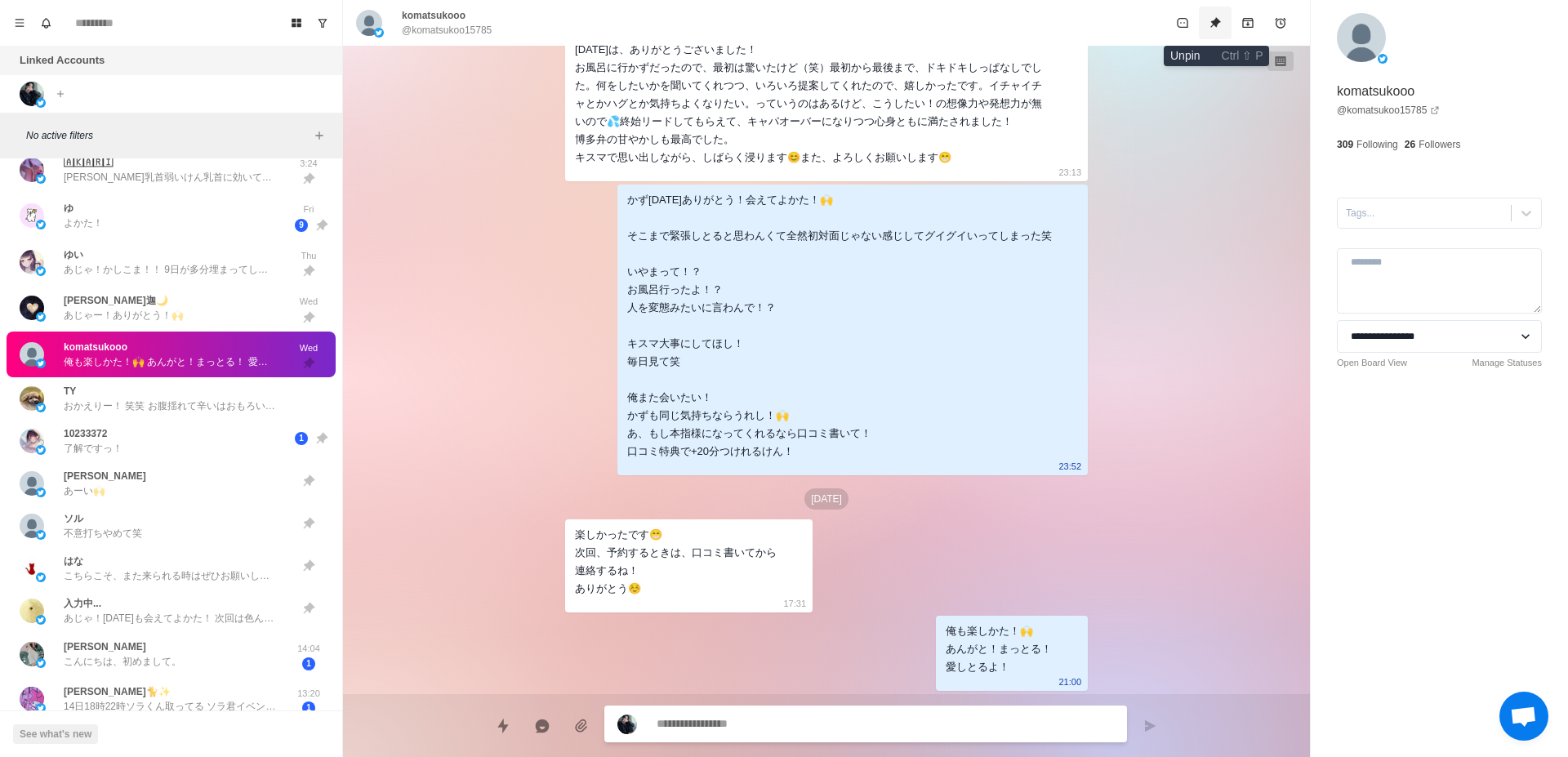
click at [1225, 21] on button "Unpin" at bounding box center [1215, 23] width 33 height 33
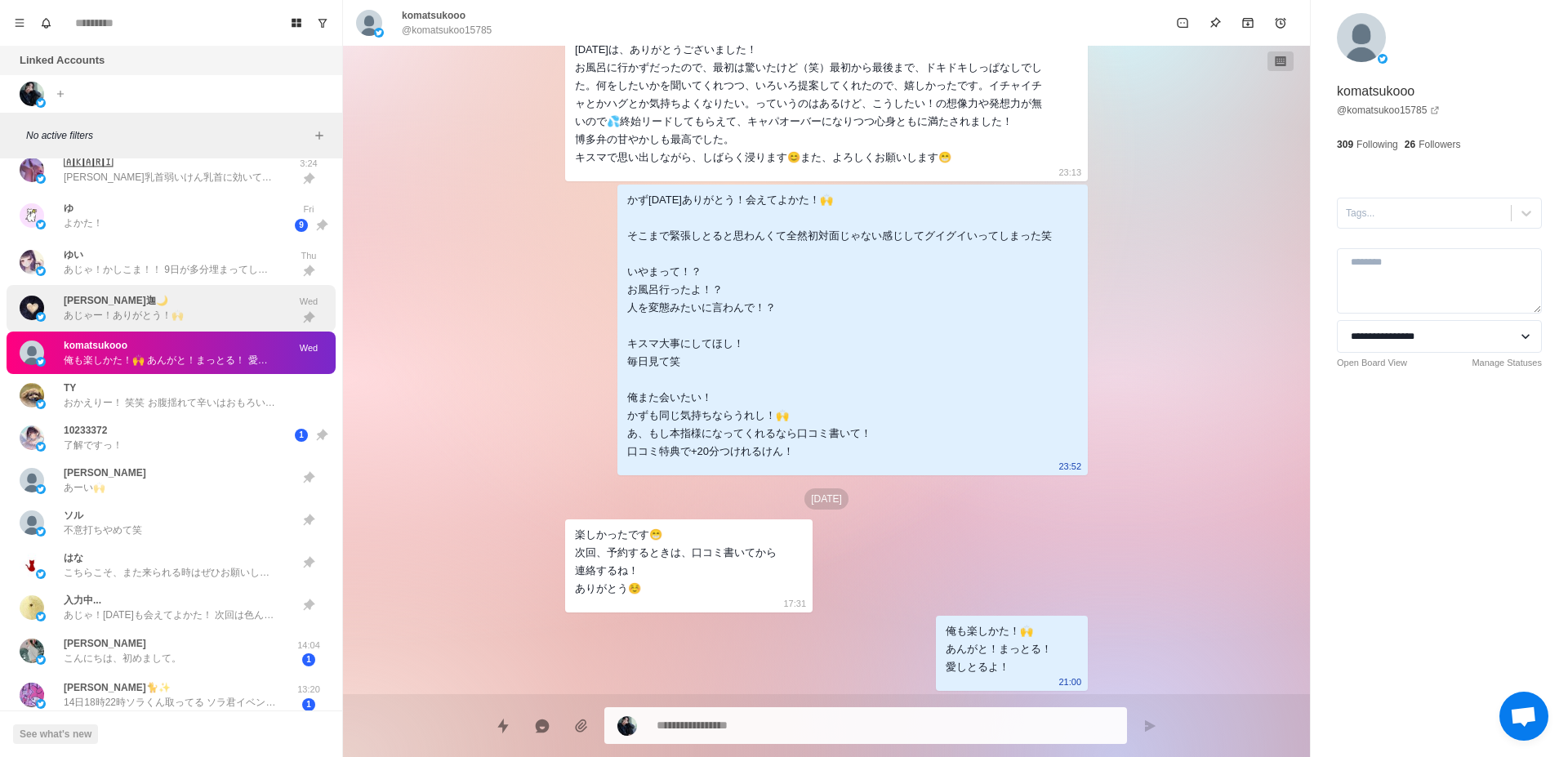
click at [221, 312] on div "[PERSON_NAME]迦🌙 あじゃー！ありがとう！🙌" at bounding box center [154, 308] width 268 height 33
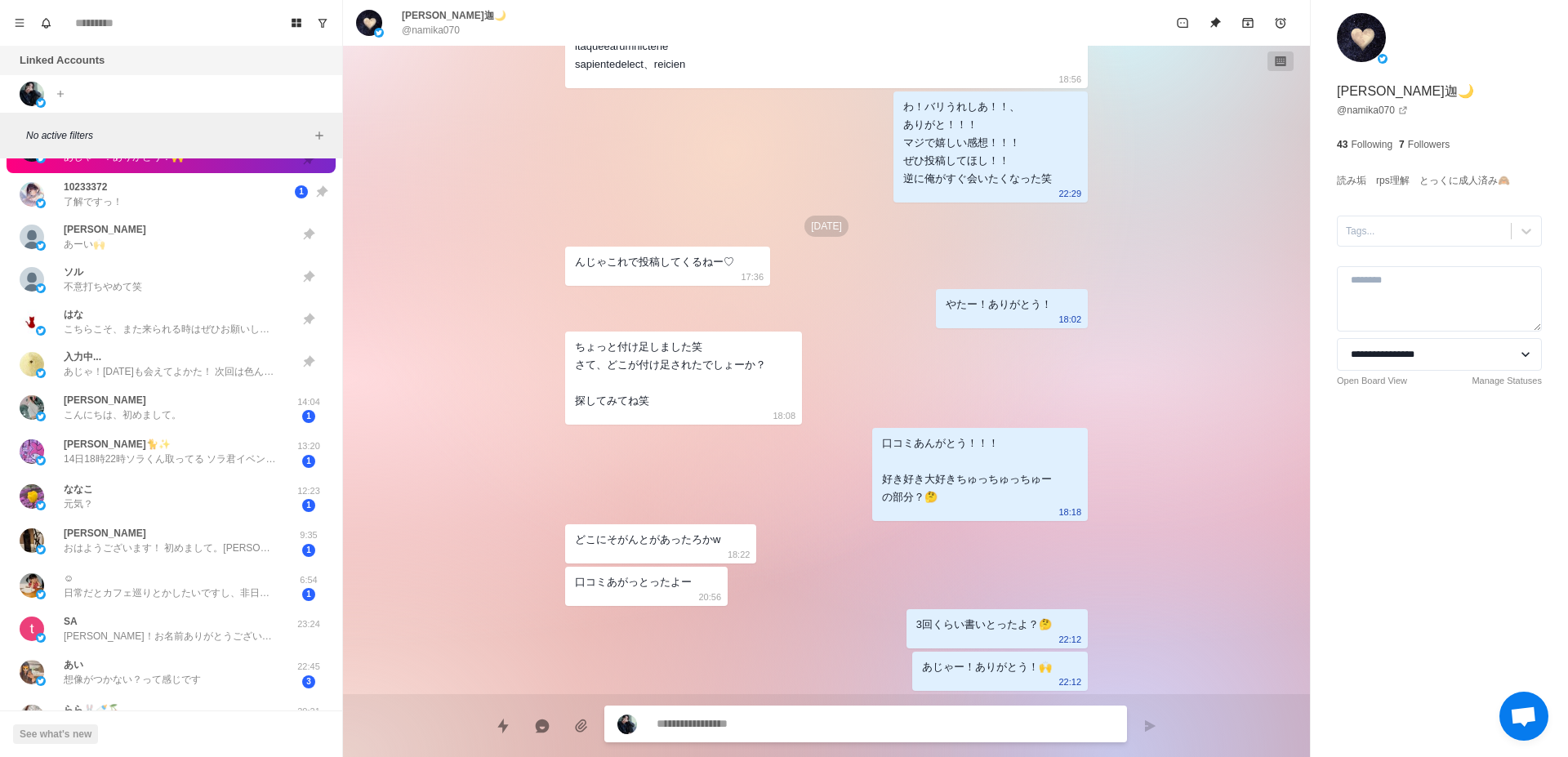
scroll to position [870, 0]
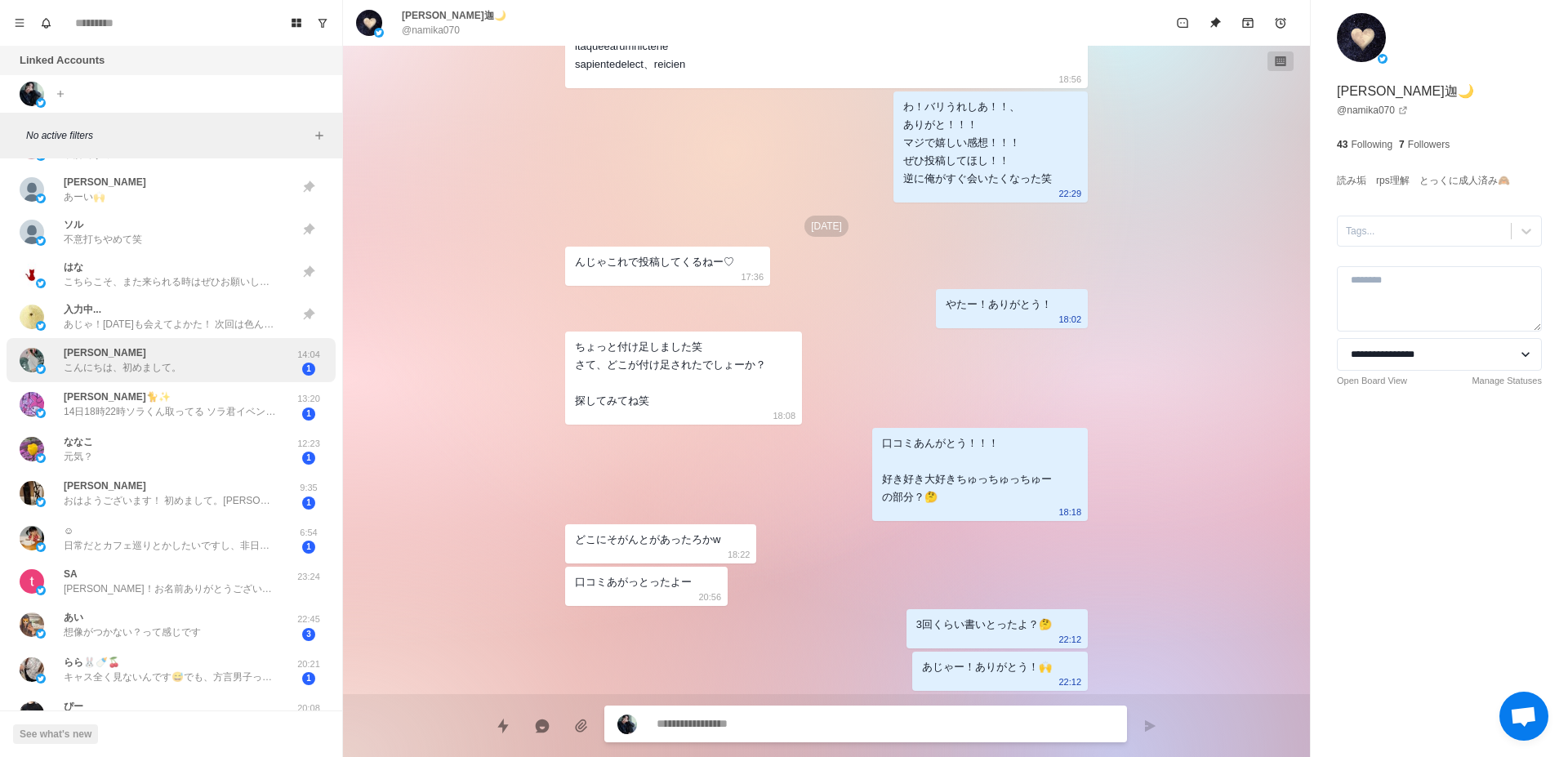
click at [223, 360] on div "[PERSON_NAME] こんにちは、初めまして。" at bounding box center [154, 360] width 268 height 32
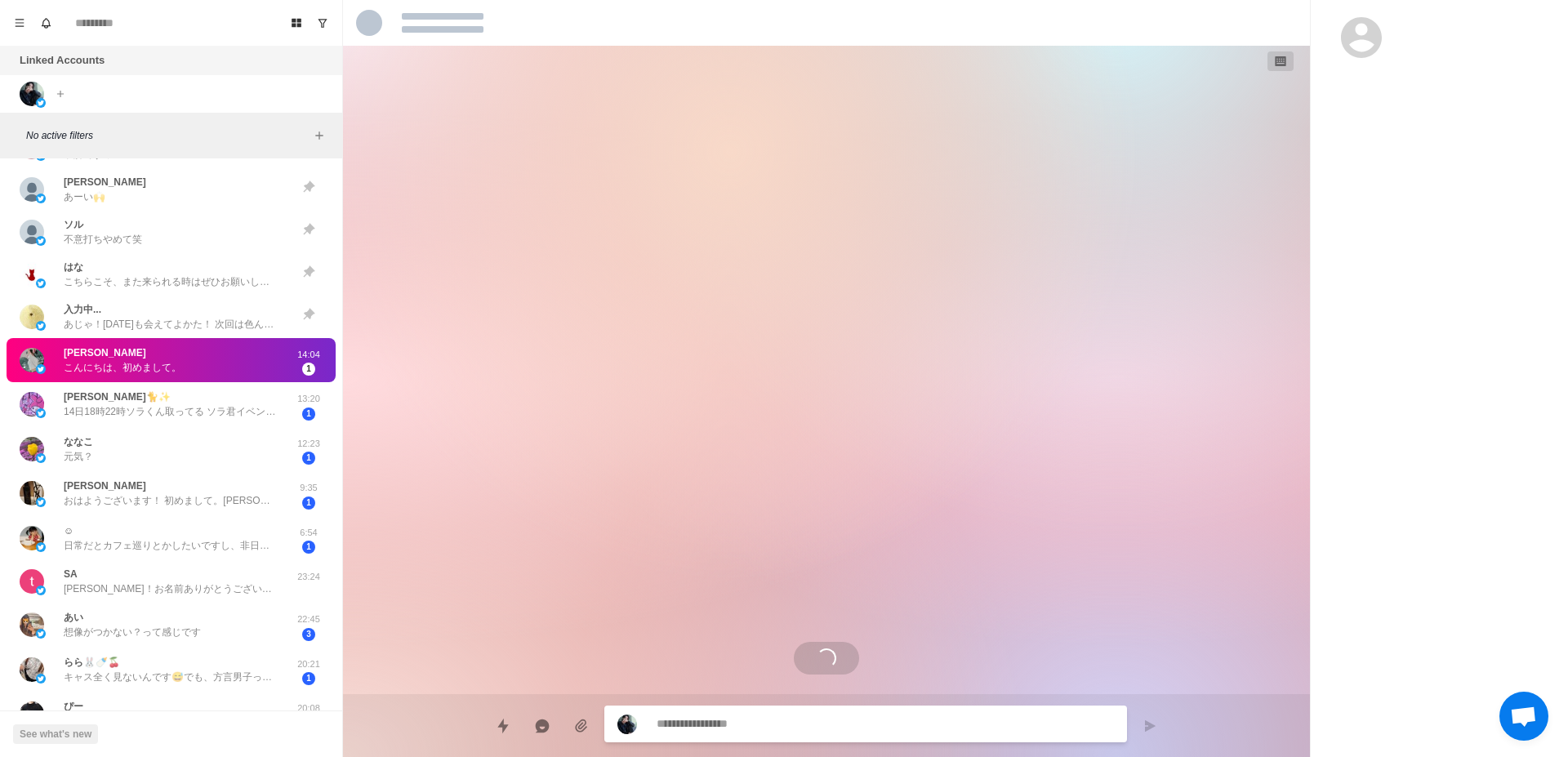
scroll to position [0, 0]
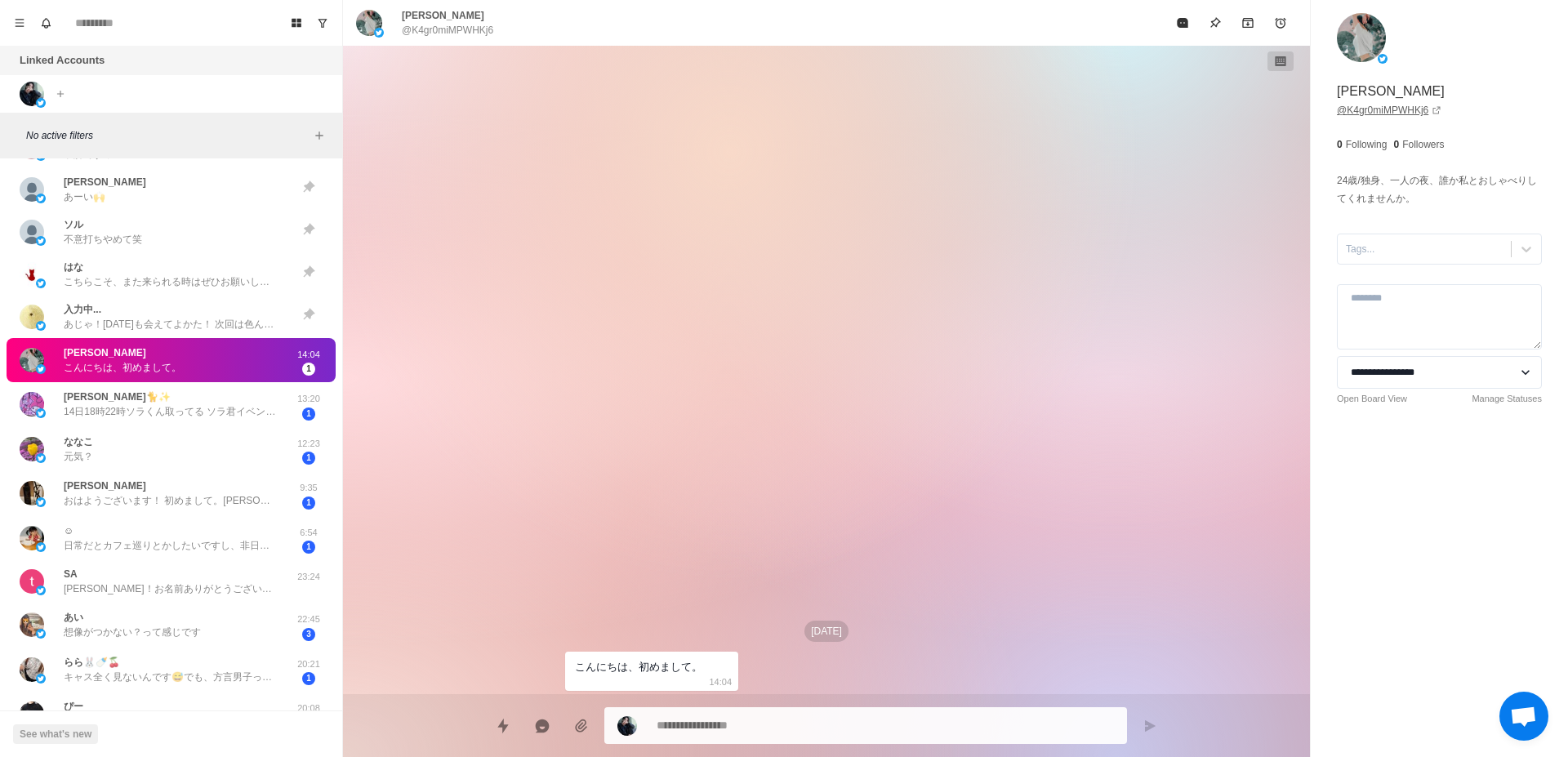
click at [1350, 111] on link "@ K4gr0miMPWHKj6" at bounding box center [1389, 110] width 104 height 15
click at [1239, 23] on button "Archive" at bounding box center [1247, 23] width 33 height 33
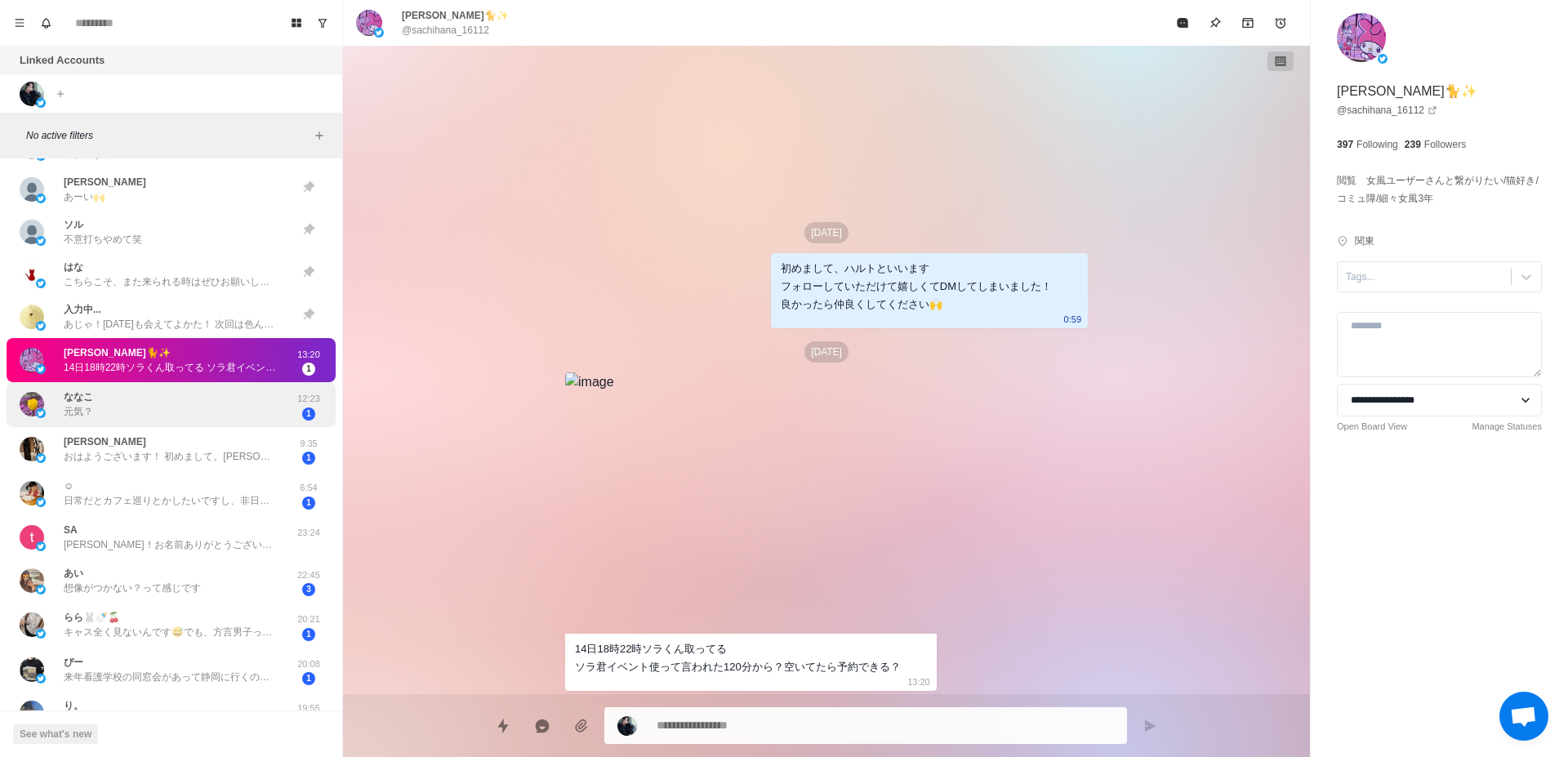
click at [225, 394] on div "ななこ 元気？" at bounding box center [154, 404] width 268 height 32
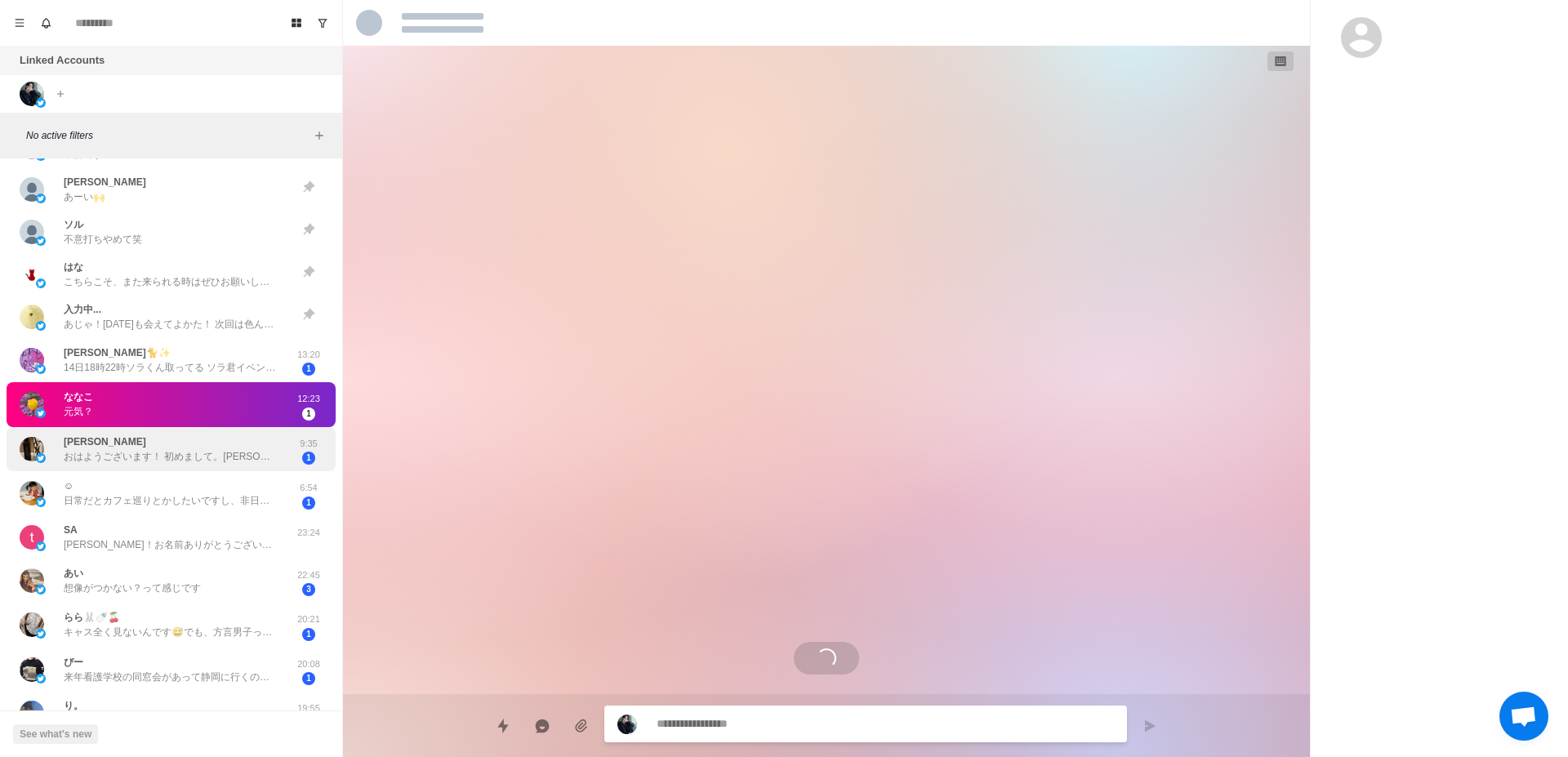
scroll to position [1676, 0]
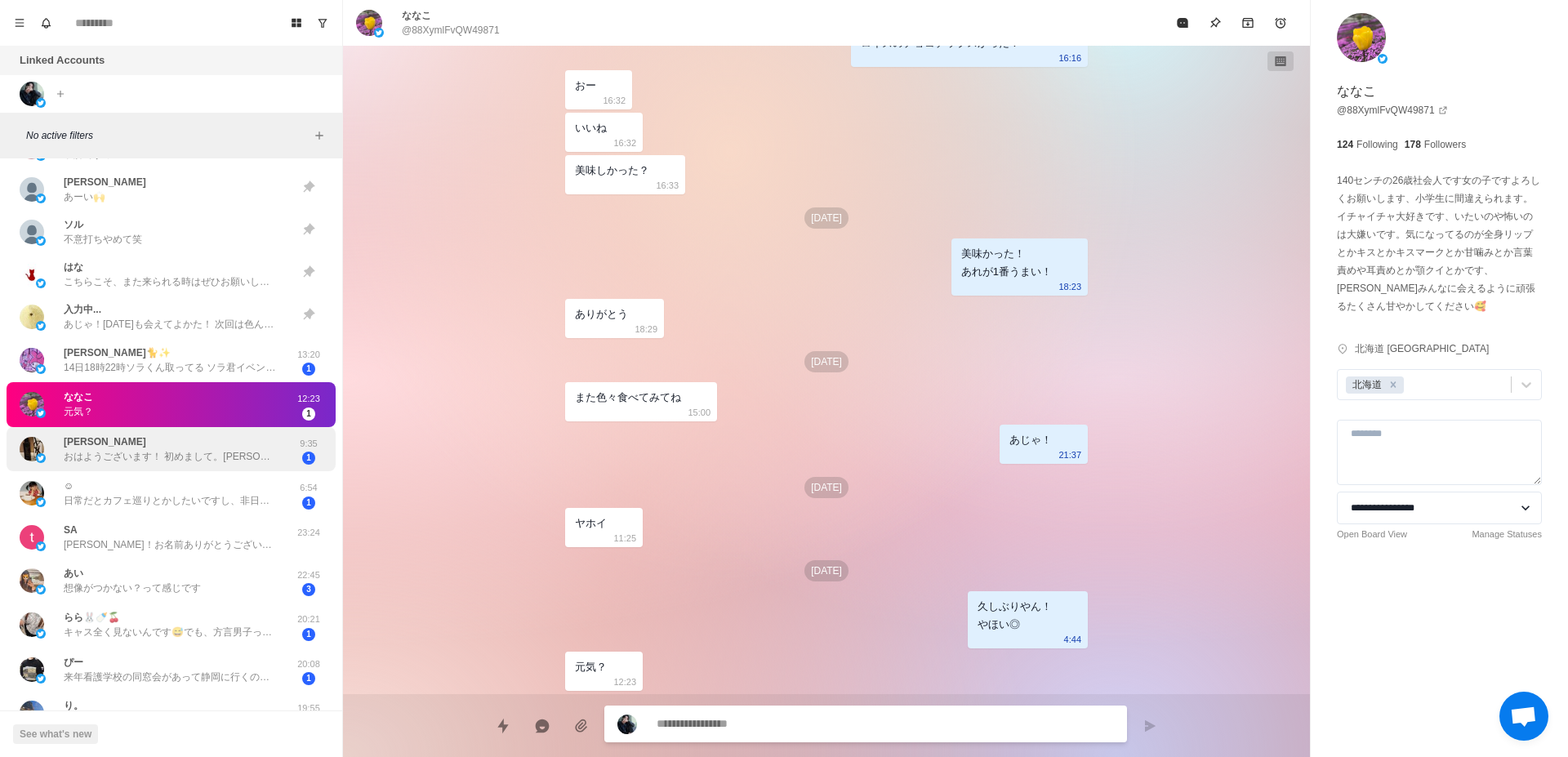
click at [222, 454] on p "おはようございます！ 初めまして。[PERSON_NAME]と申します。 フォローして頂きまして どうもありがとうございます。" at bounding box center [169, 457] width 213 height 15
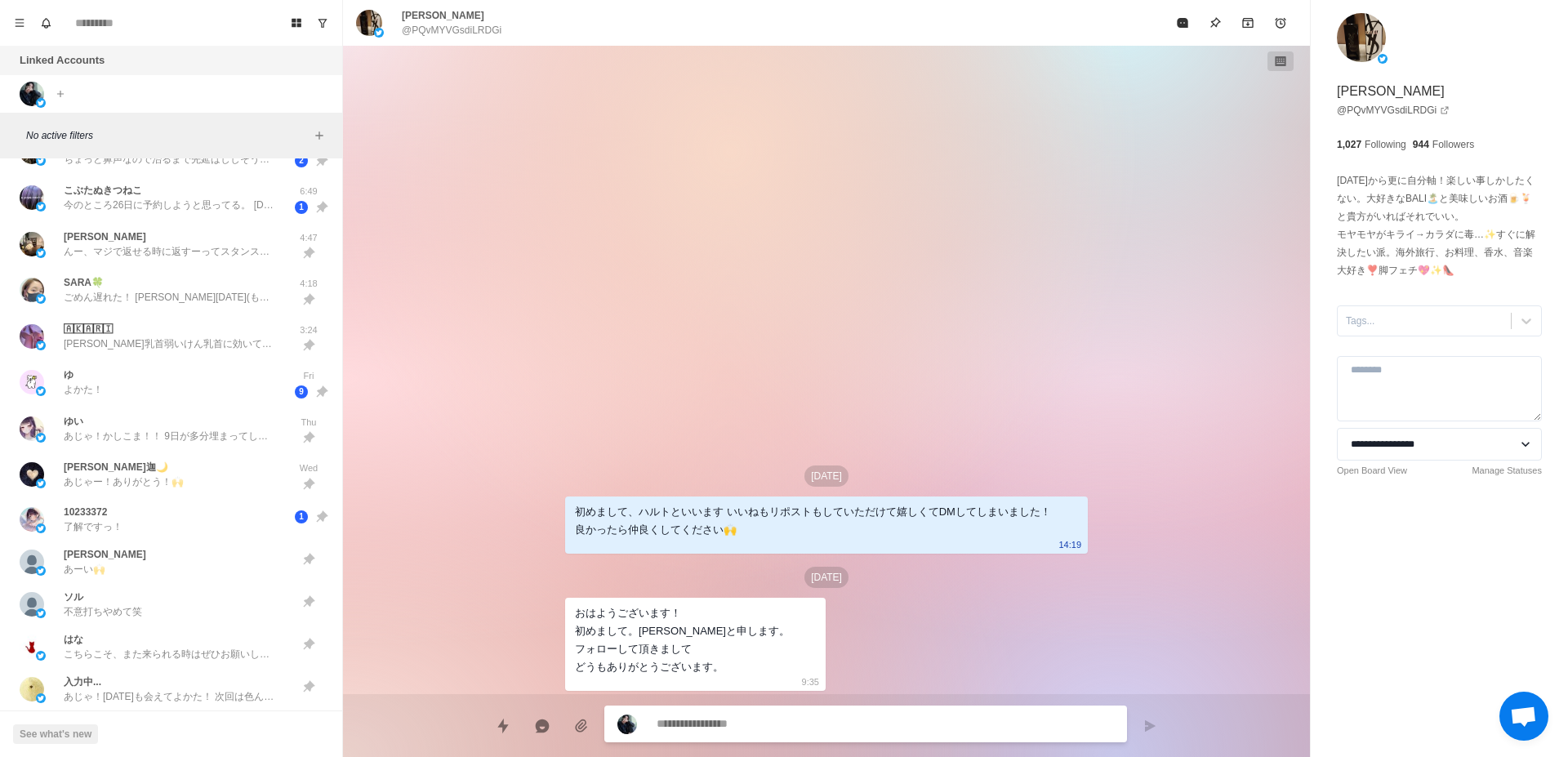
scroll to position [0, 0]
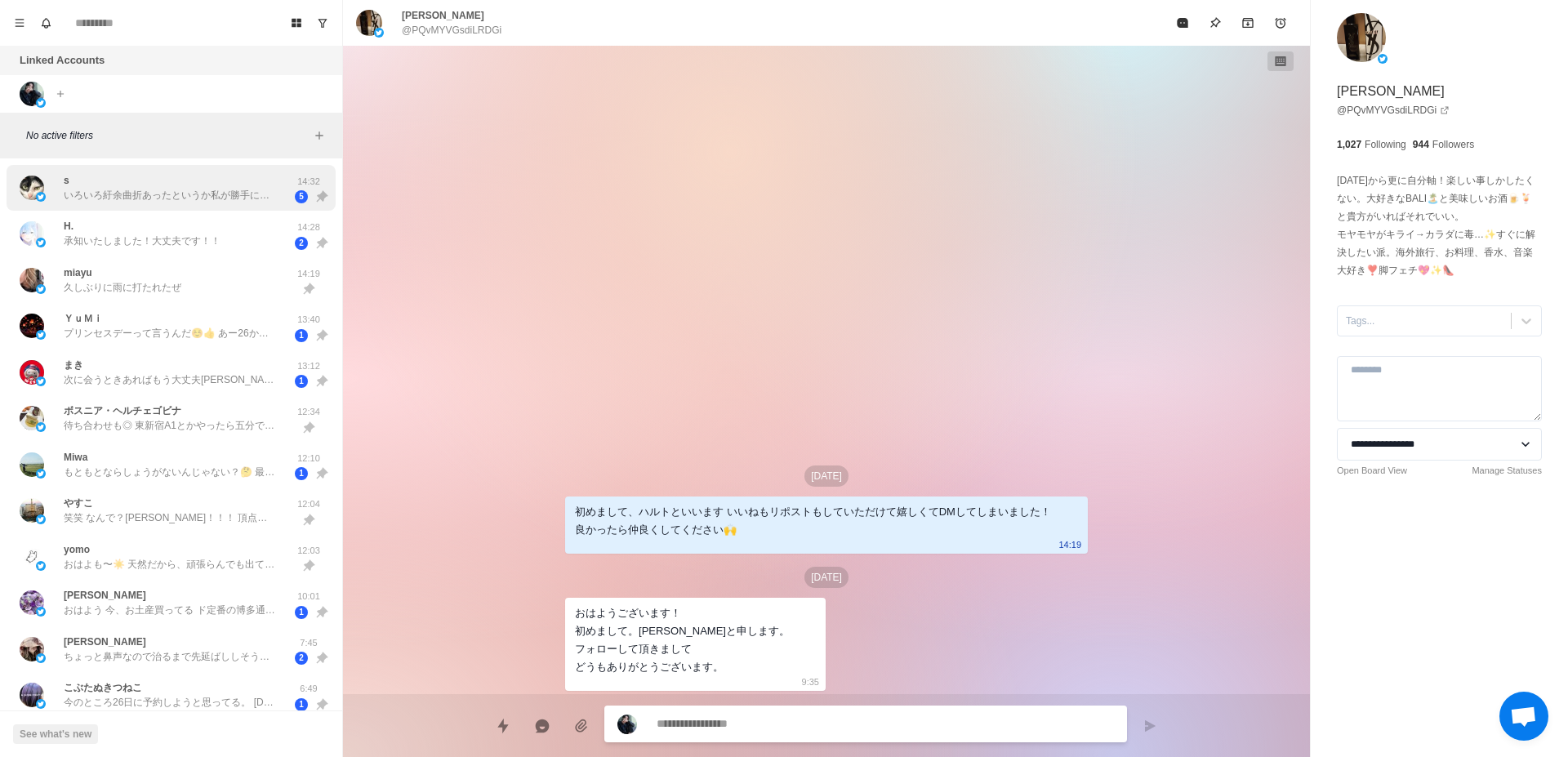
click at [228, 183] on div "s いろいろ紆余曲折あったというか私が勝手に迷走してしまいましたけど、これからもよろしくお願いします" at bounding box center [169, 188] width 213 height 29
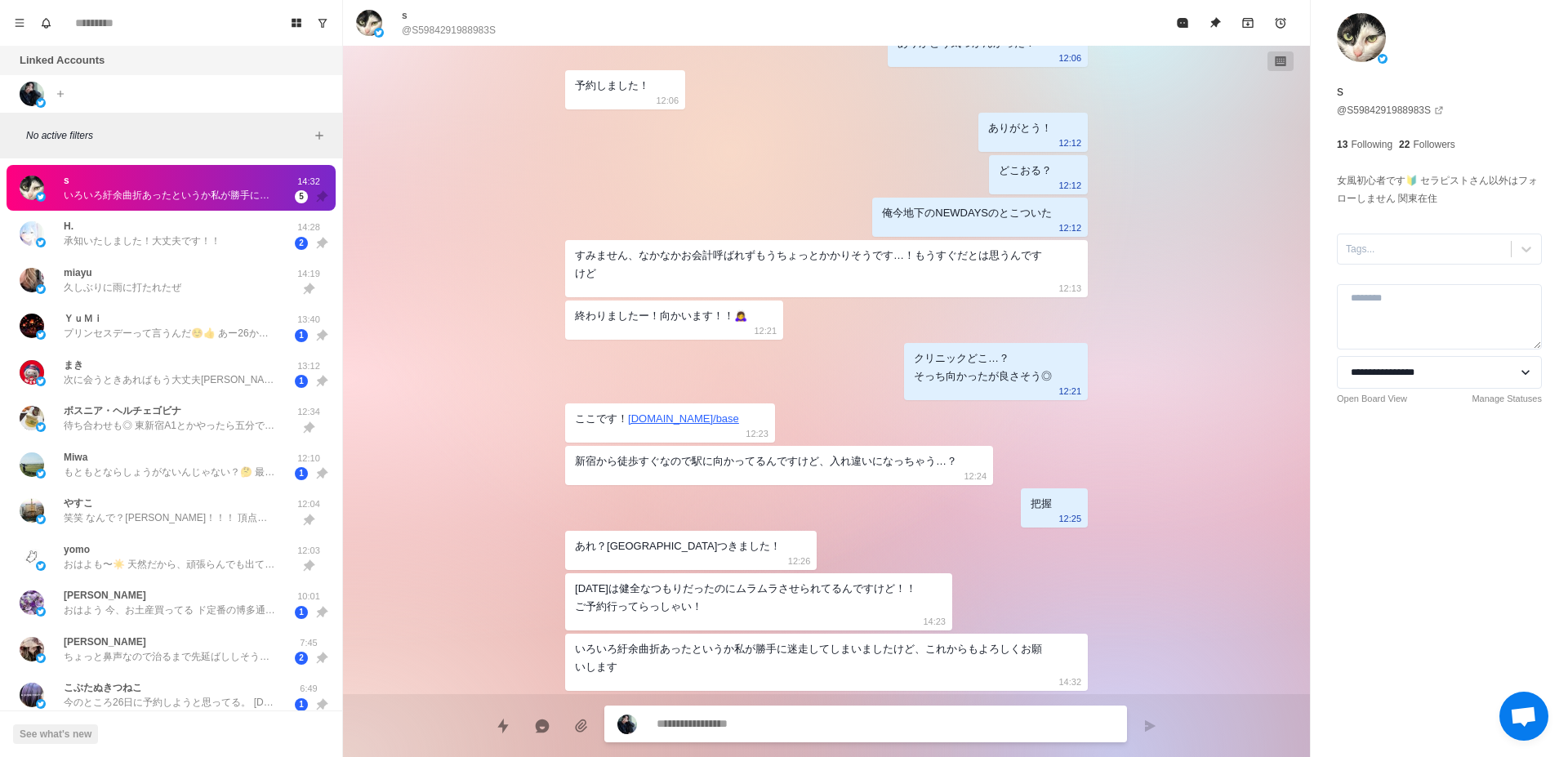
scroll to position [2158, 0]
click at [160, 241] on p "承知いたしました！大丈夫です！！" at bounding box center [142, 241] width 157 height 15
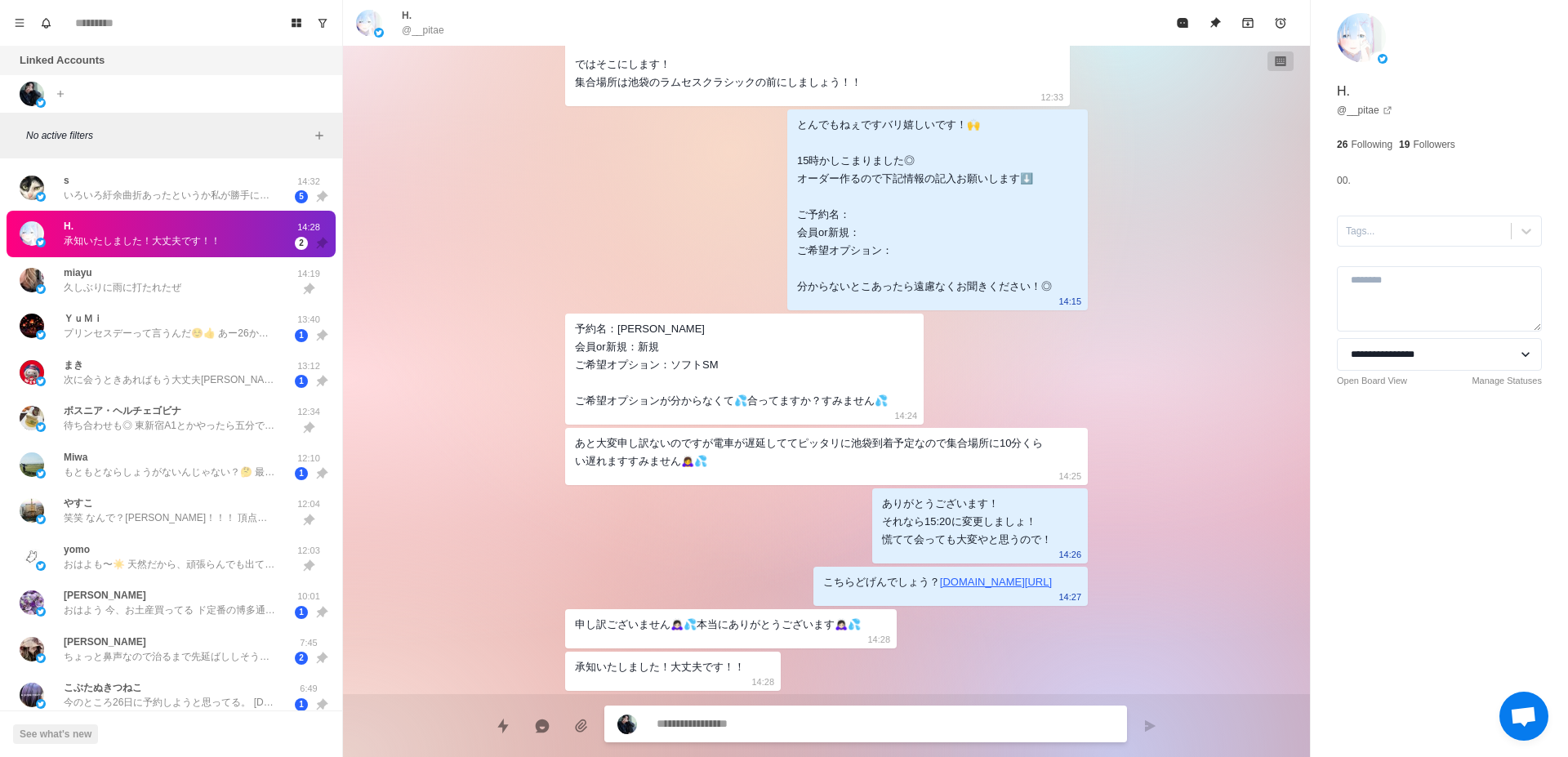
scroll to position [1078, 0]
click at [188, 333] on p "プリンセスデーって言うんだ☺️👍 あー26から福岡だったんだ！タイミング悪くてゴメン！" at bounding box center [169, 333] width 213 height 15
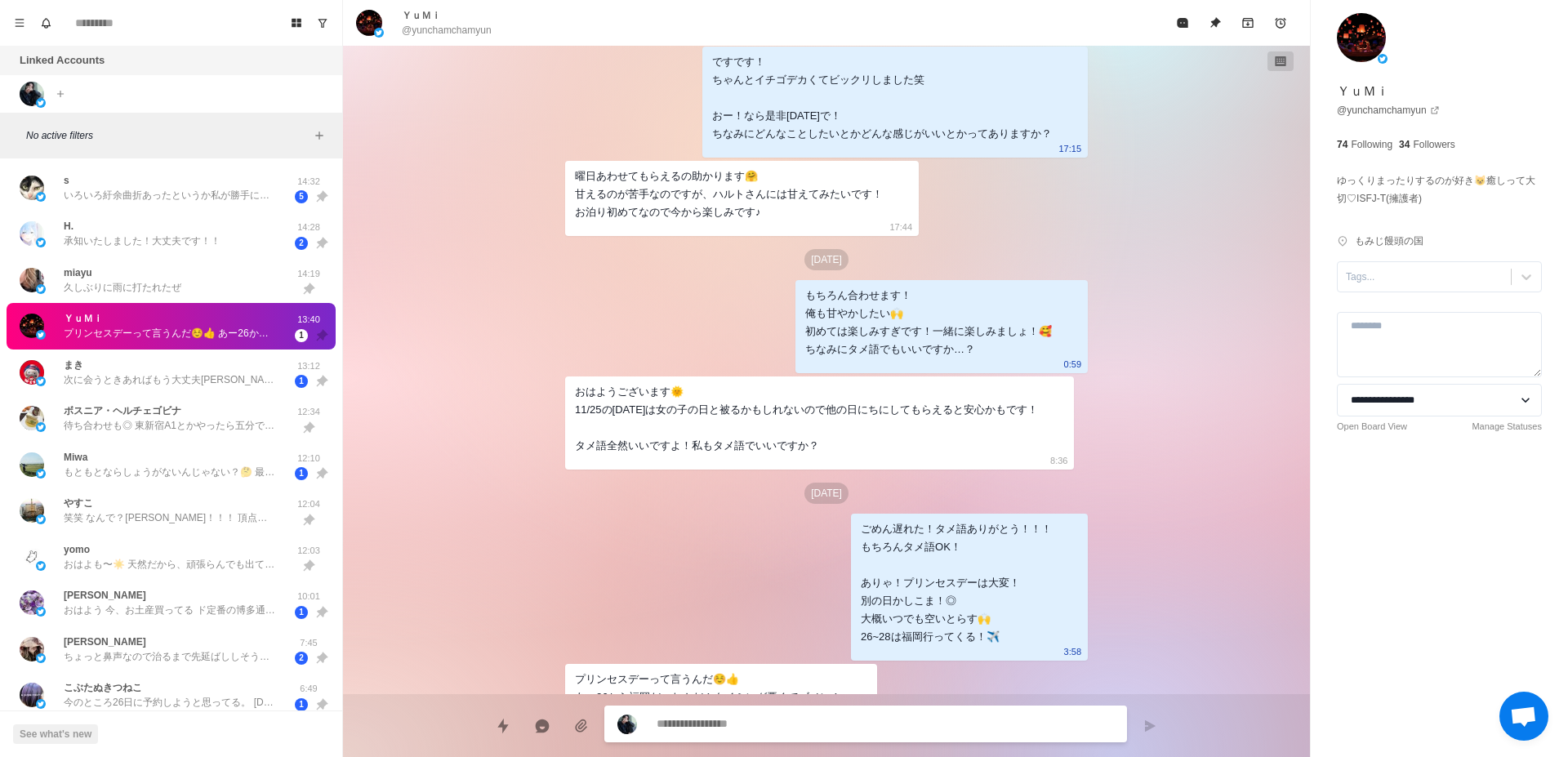
scroll to position [1583, 0]
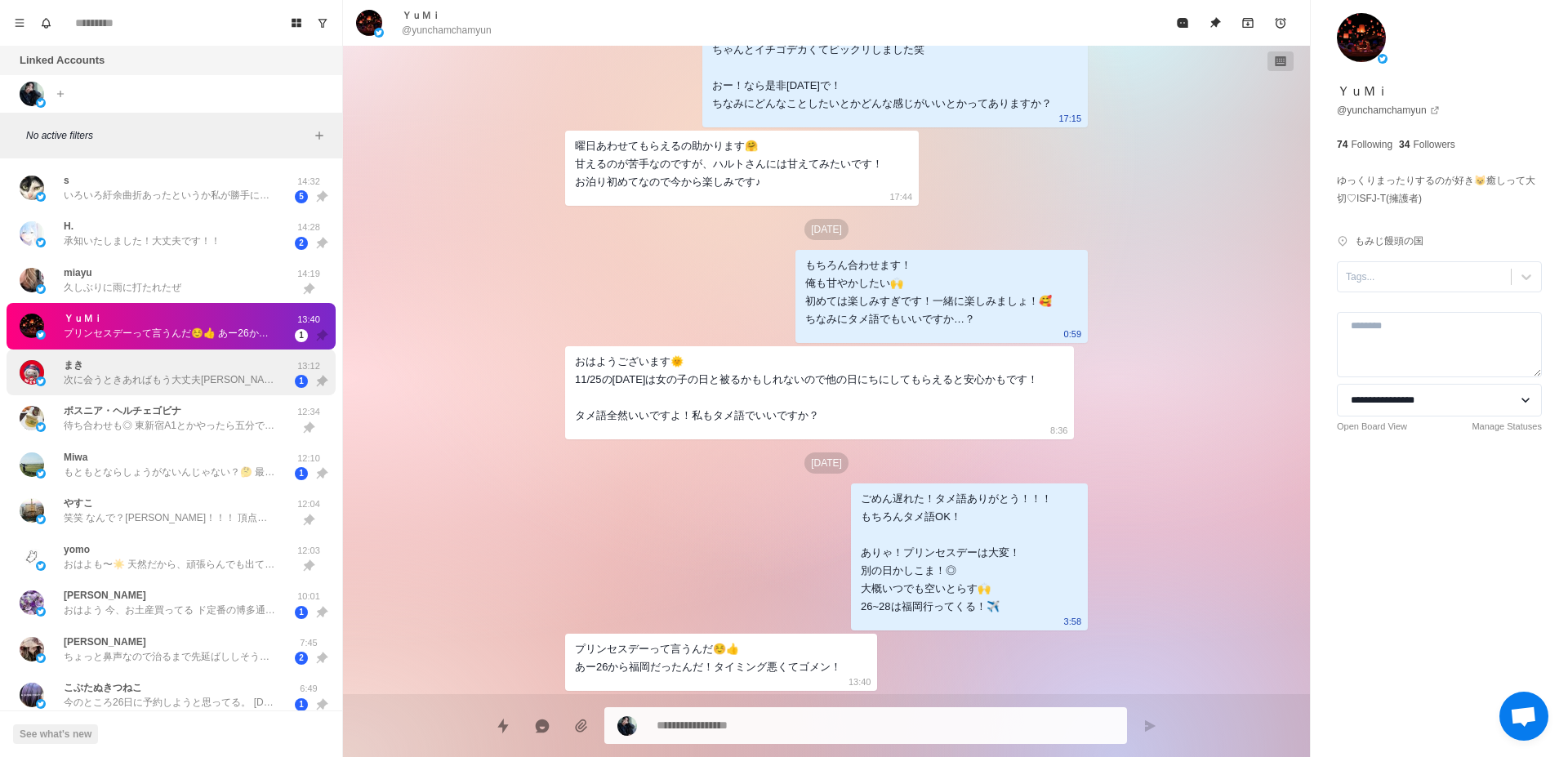
click at [133, 383] on p "次に会うときあればもう大丈夫[PERSON_NAME]とおもいます！" at bounding box center [169, 380] width 213 height 15
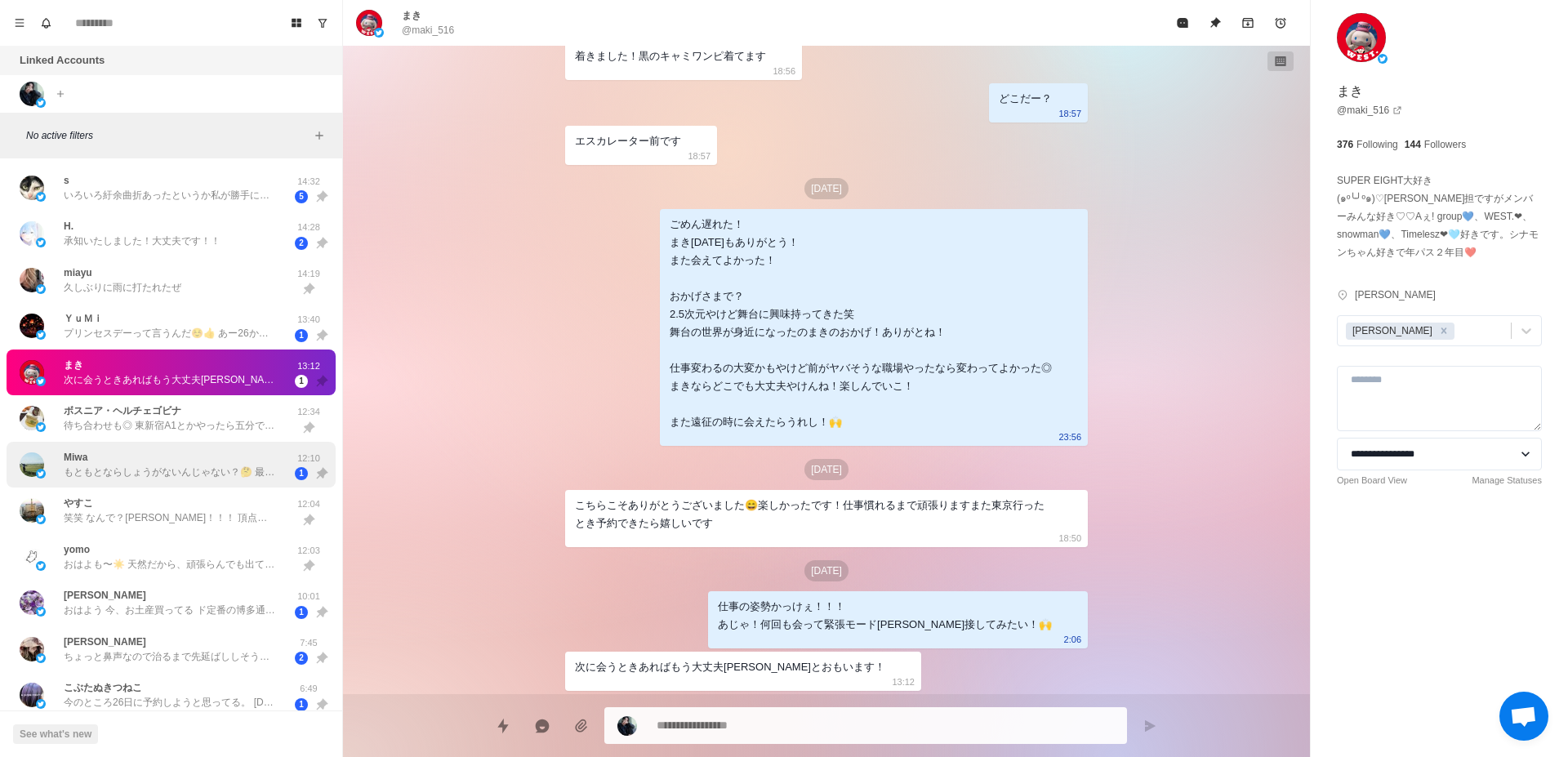
click at [137, 444] on div "Miwa もともとならしょうがないんじゃない？🤔 最近一気に涼しくなったし🍂 あとはお客様の相談を真剣に聞いたりしてたら、マイナスエネルギーも貰ってると思うし…" at bounding box center [171, 465] width 329 height 47
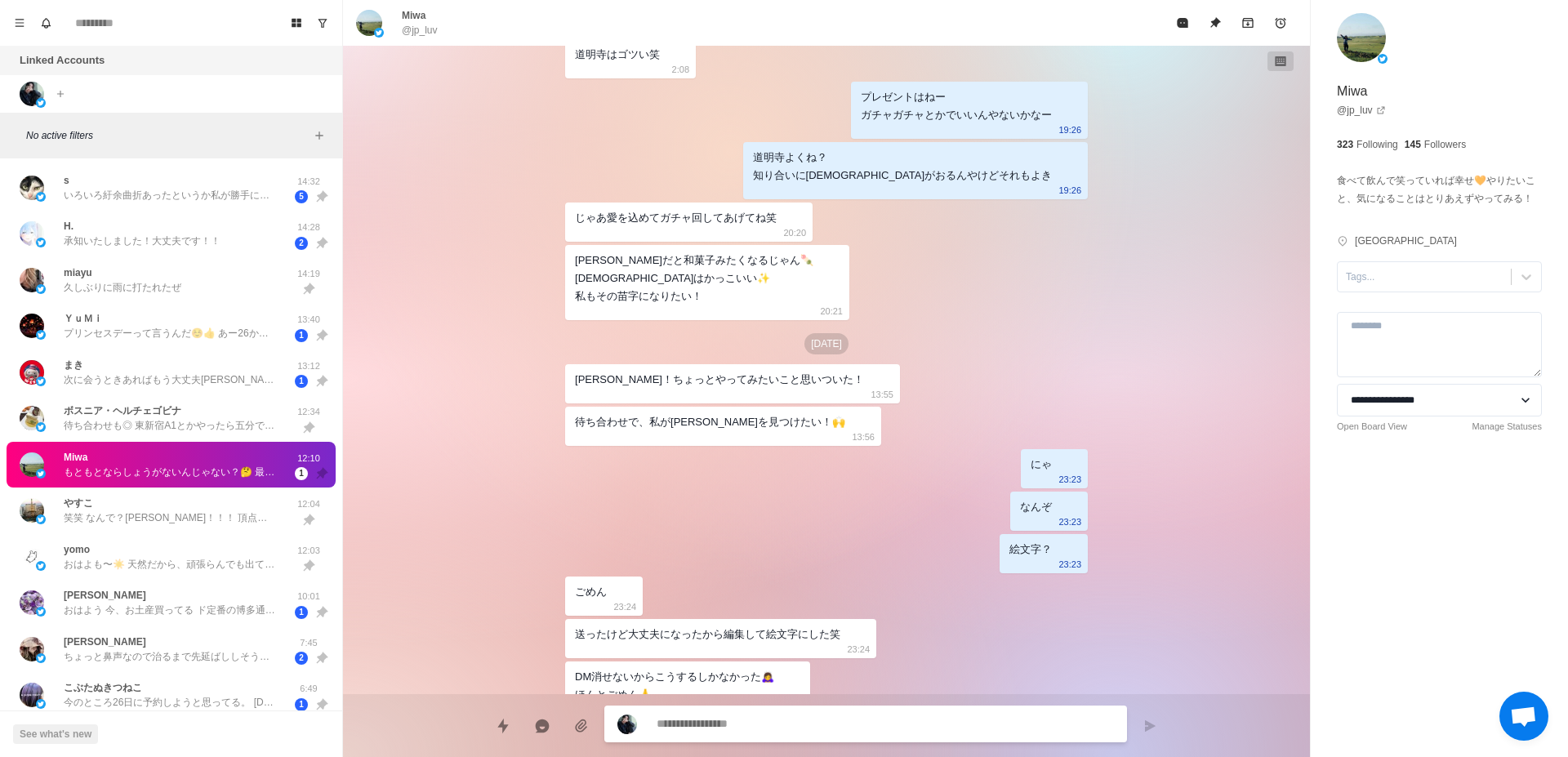
scroll to position [3197, 0]
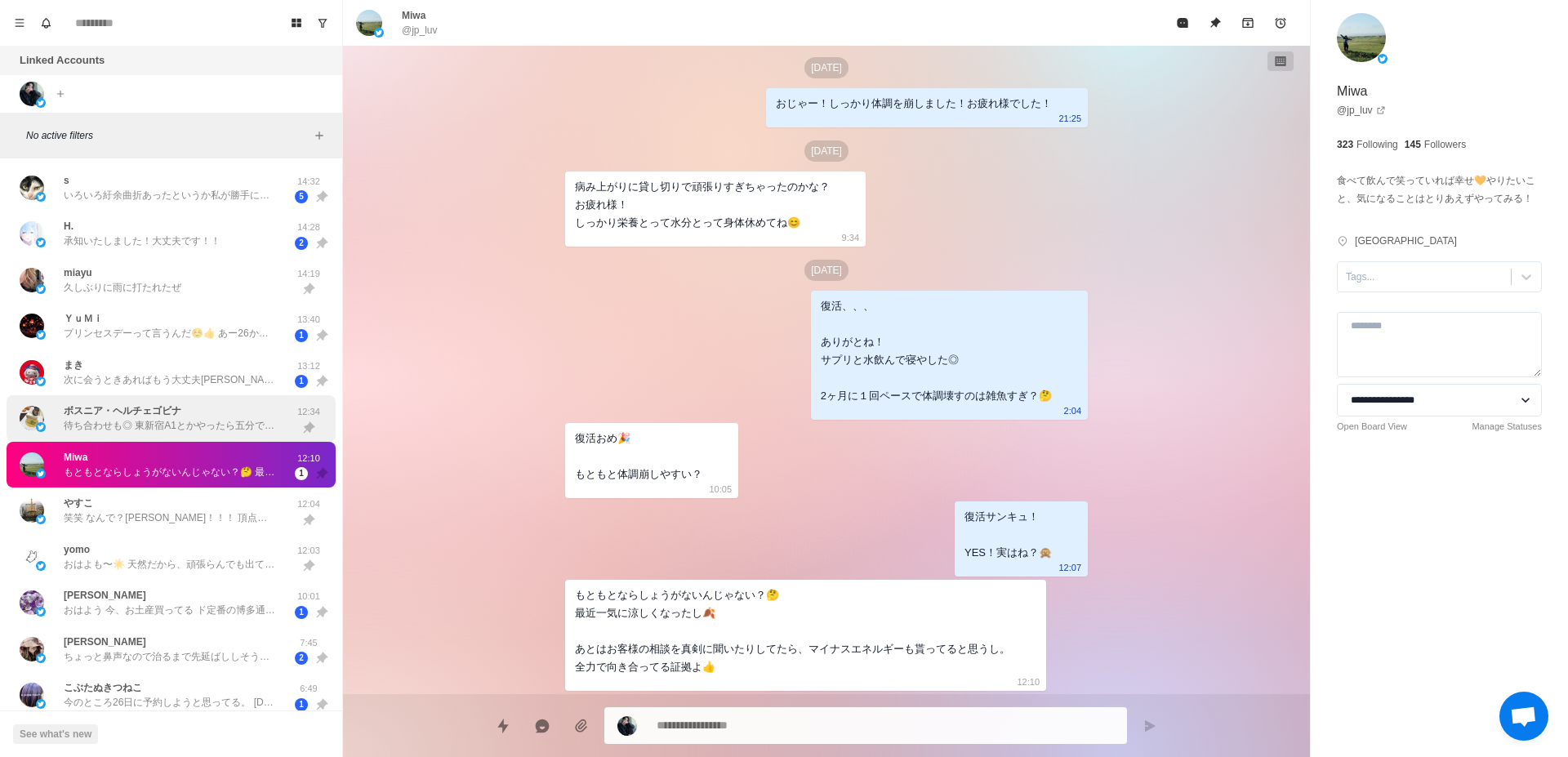
click at [143, 427] on p "待ち合わせも◎ 東新宿A1とかやったら五分でつく！" at bounding box center [169, 426] width 213 height 15
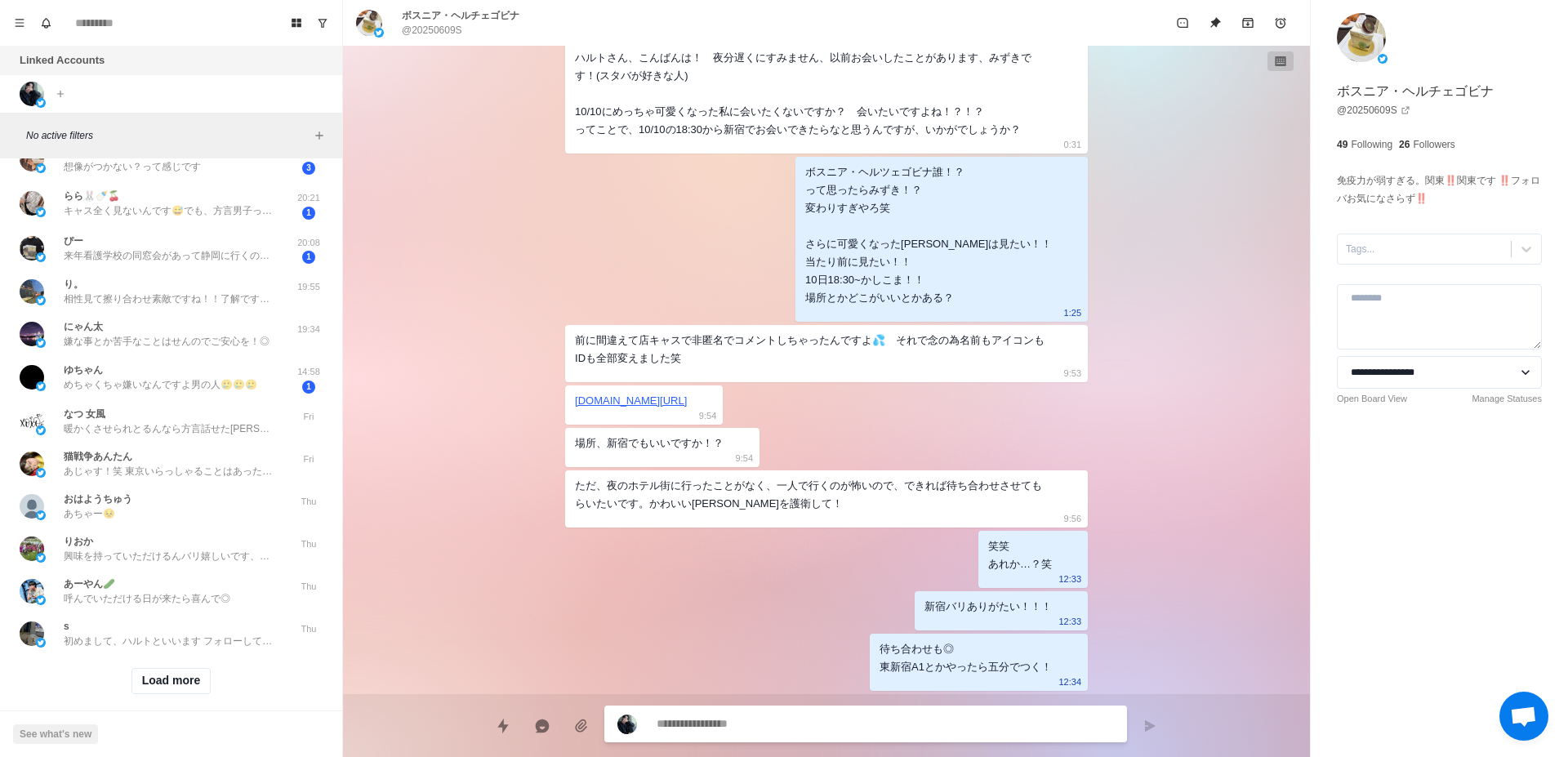
scroll to position [1321, 0]
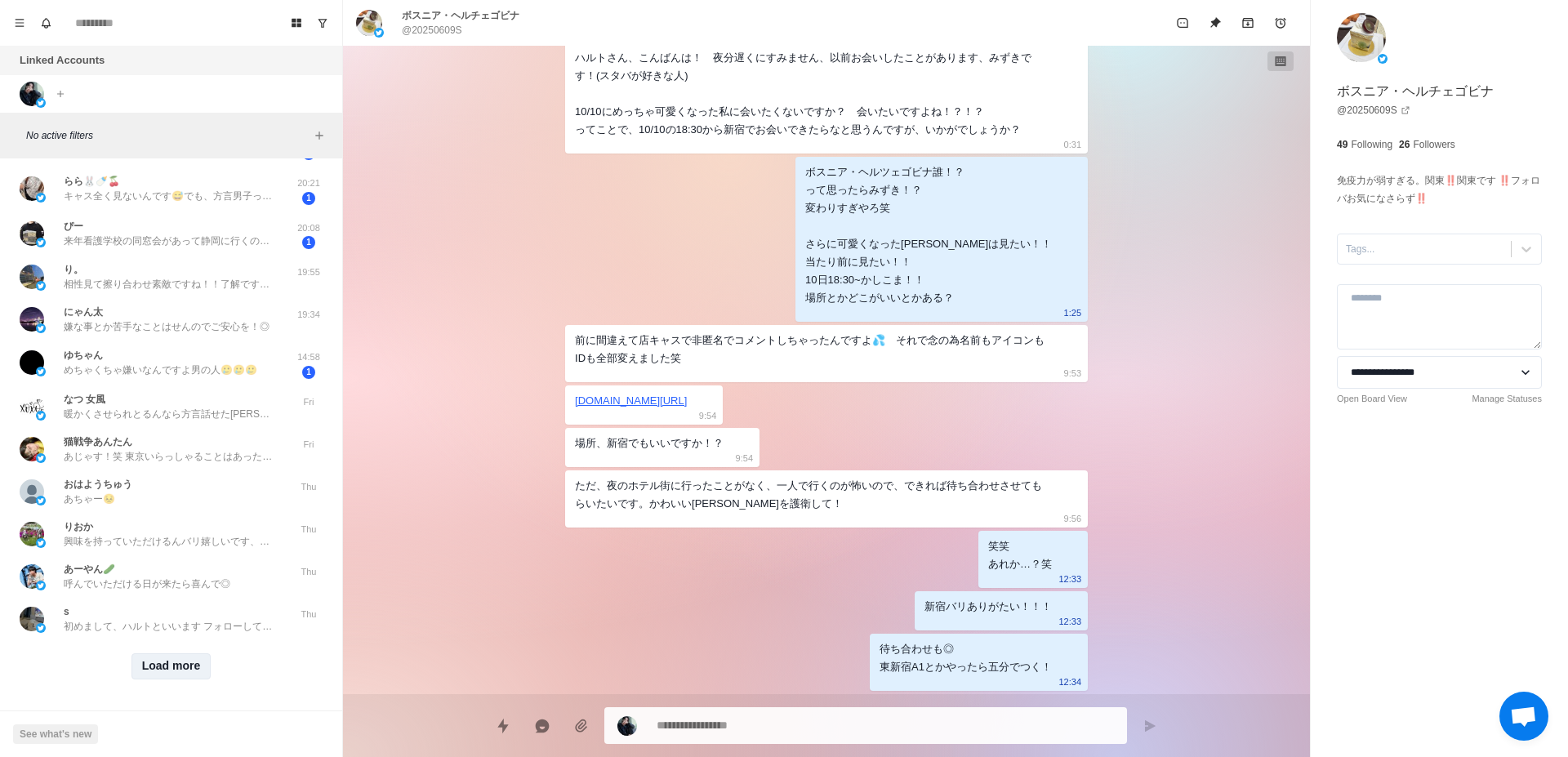
click at [168, 654] on button "Load more" at bounding box center [172, 666] width 80 height 26
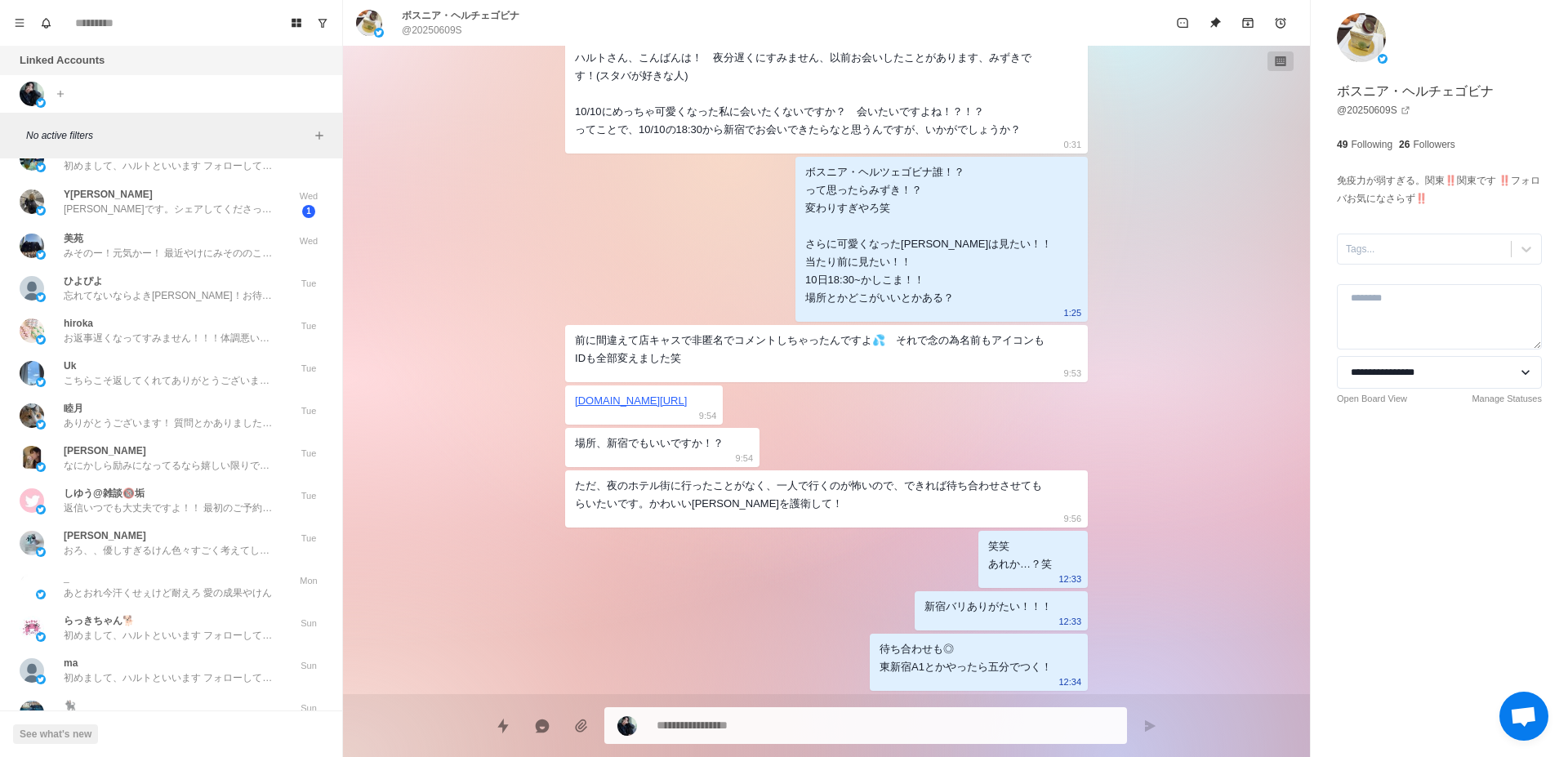
scroll to position [2174, 0]
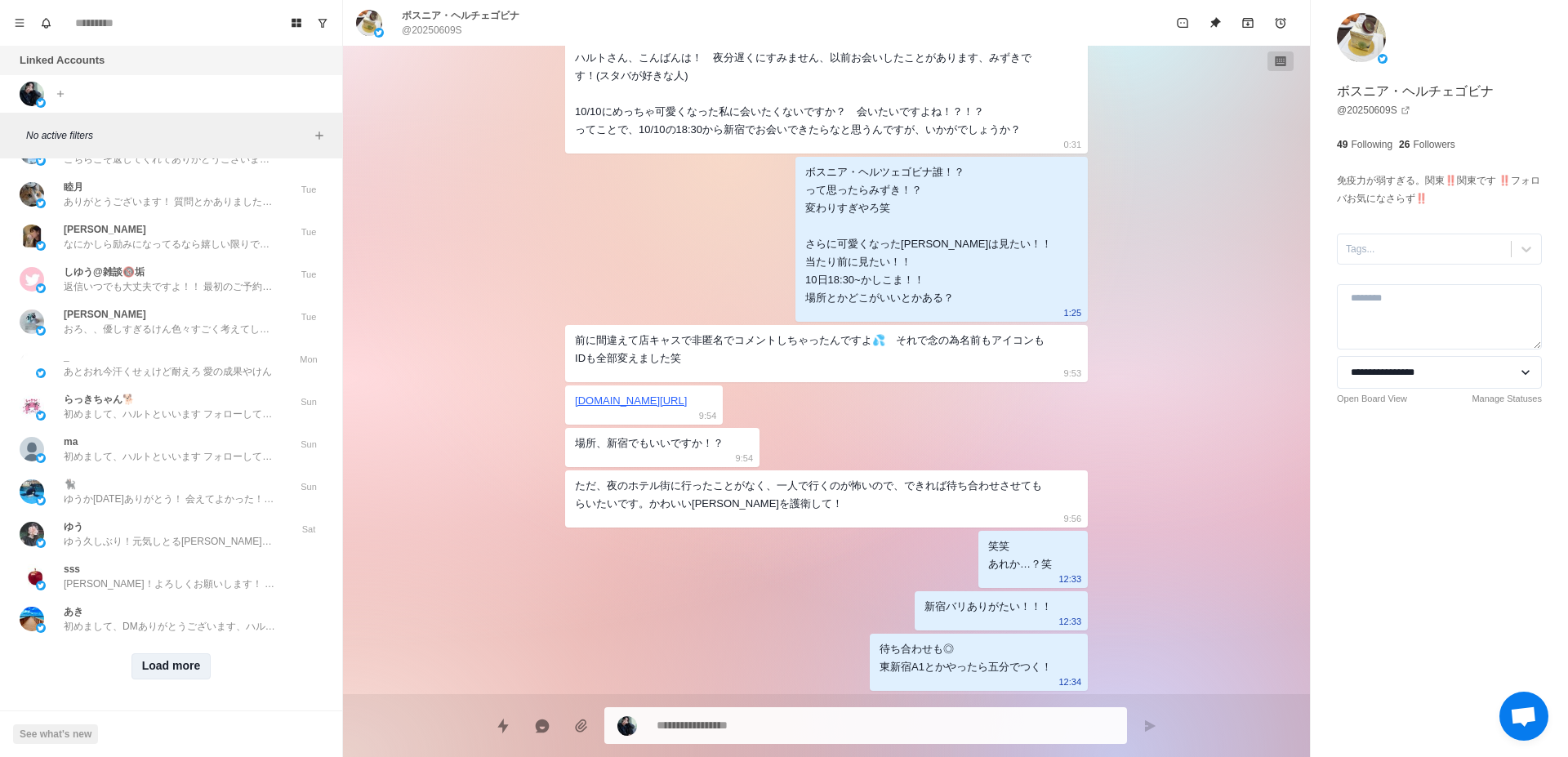
click at [158, 654] on button "Load more" at bounding box center [172, 666] width 80 height 26
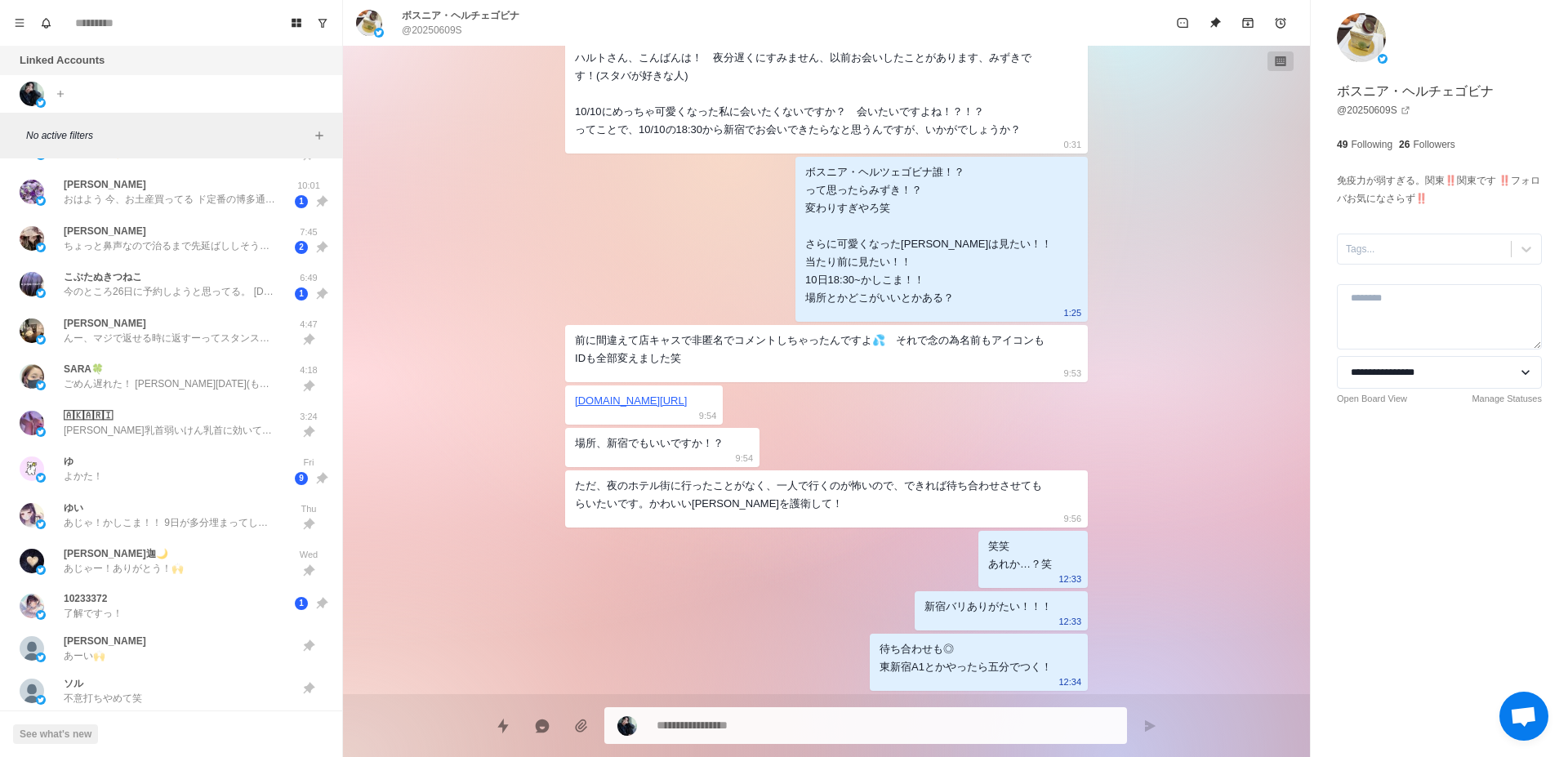
scroll to position [412, 0]
click at [234, 481] on div "ゆ よかた！" at bounding box center [154, 469] width 268 height 33
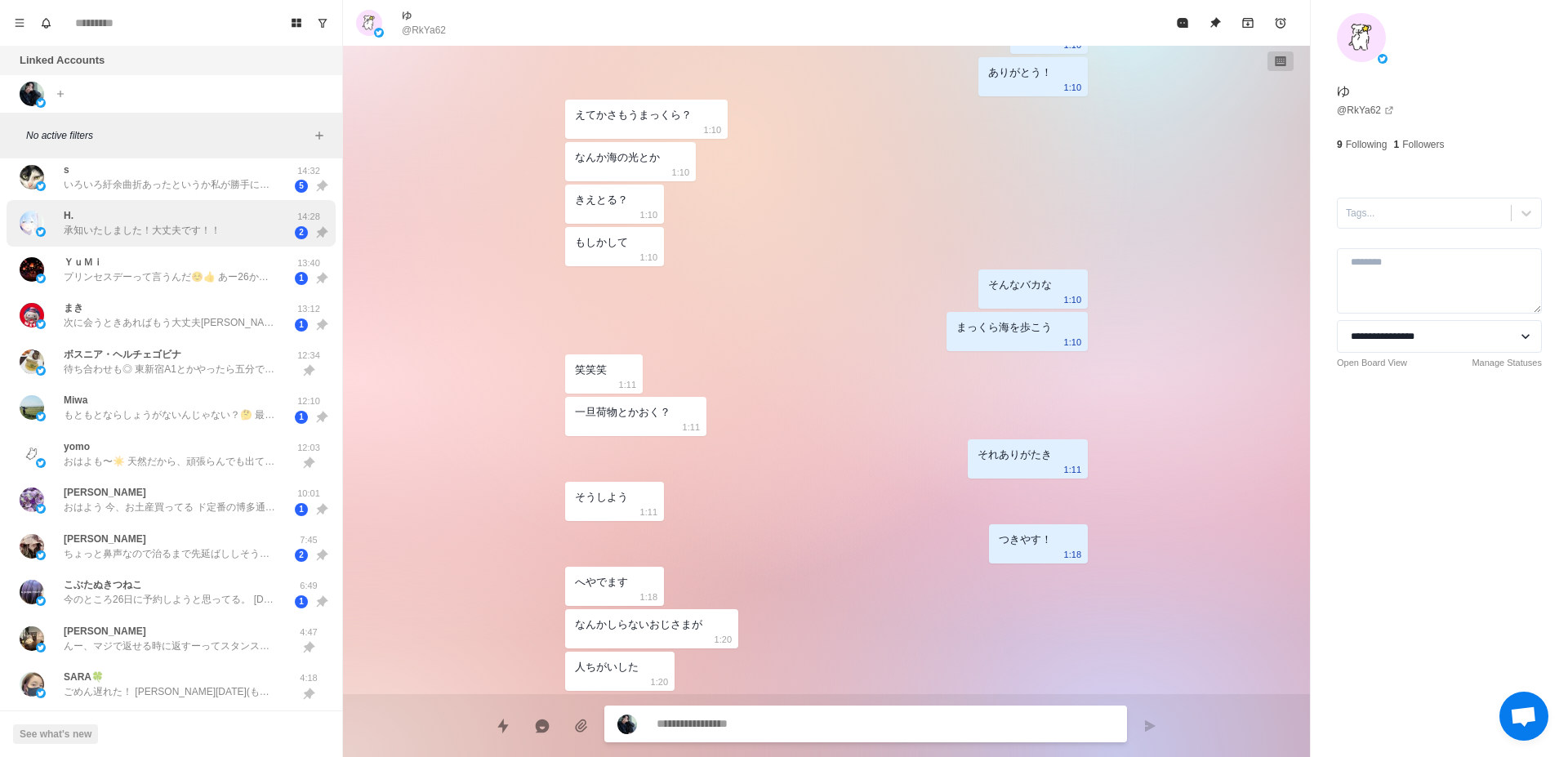
scroll to position [0, 0]
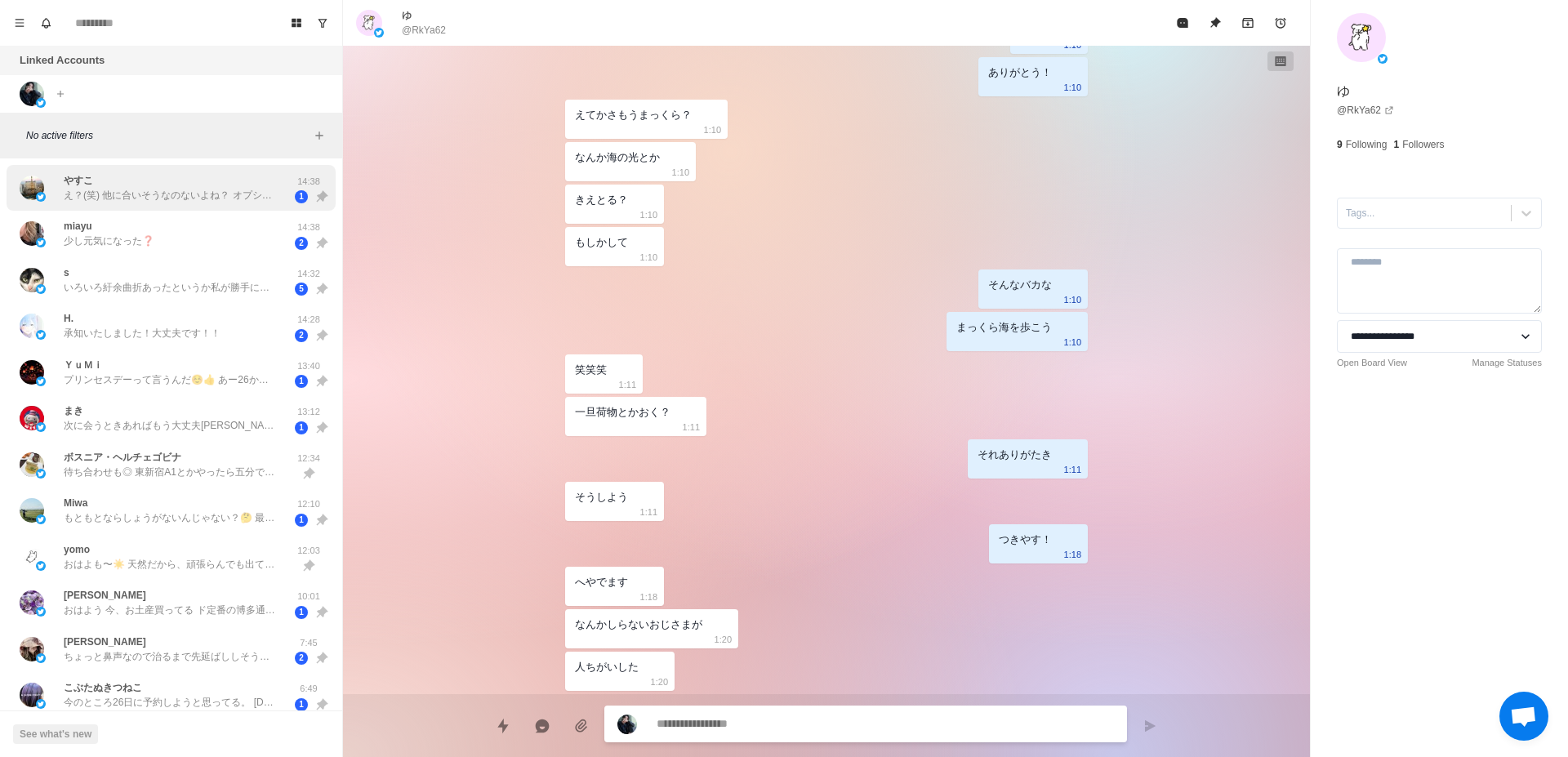
click at [197, 199] on p "え？(笑) 他に合いそうなのないよね？ オプションも別にだし、、、 延長が1番良き◎ 負けず嫌い(笑) 誰にも負けたくない人(笑) おっとりだけど🙄 はい、あ…" at bounding box center [169, 195] width 213 height 15
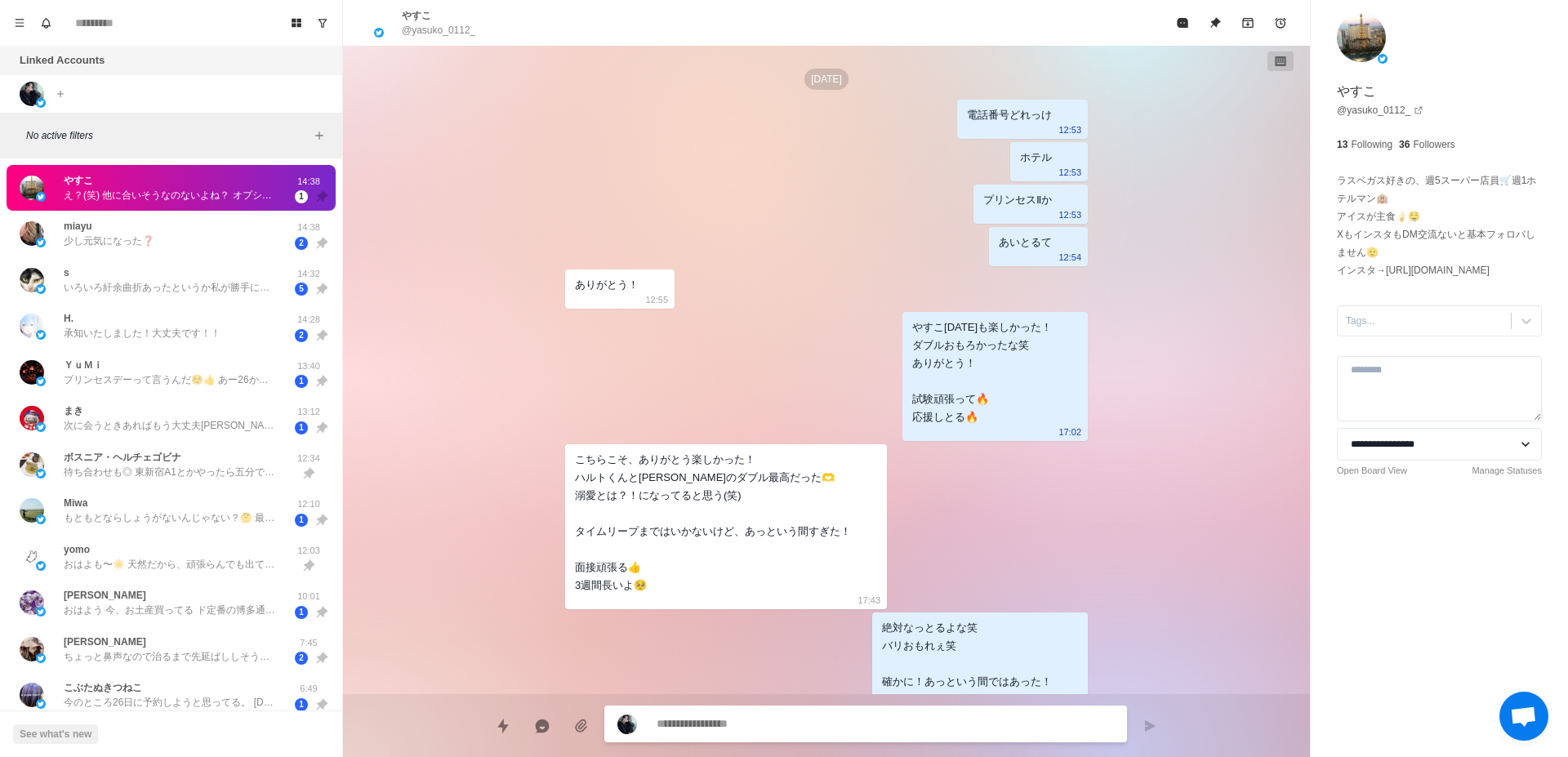
scroll to position [7013, 0]
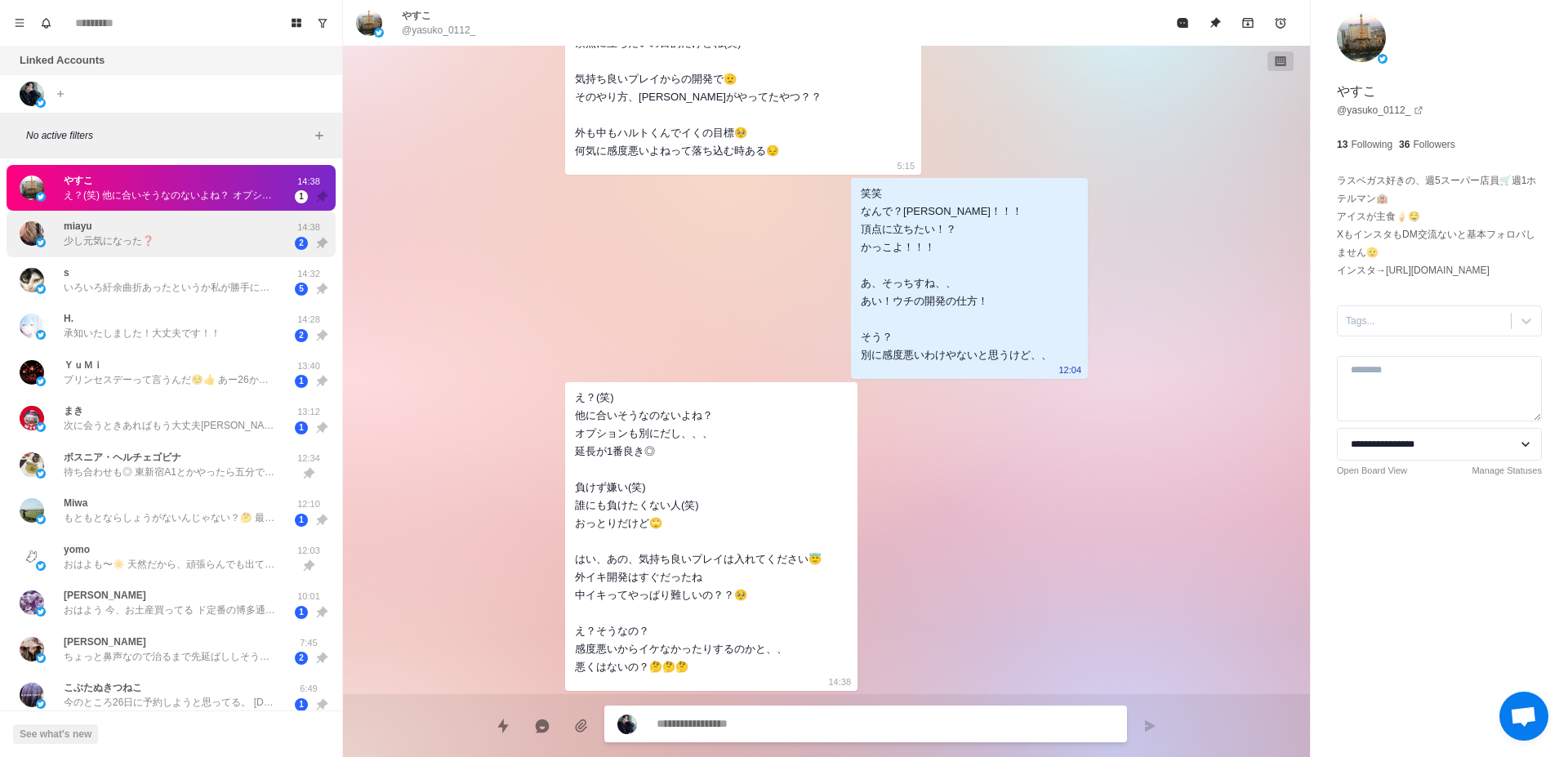
click at [193, 229] on div "miayu 少し元気になった❓" at bounding box center [154, 234] width 268 height 33
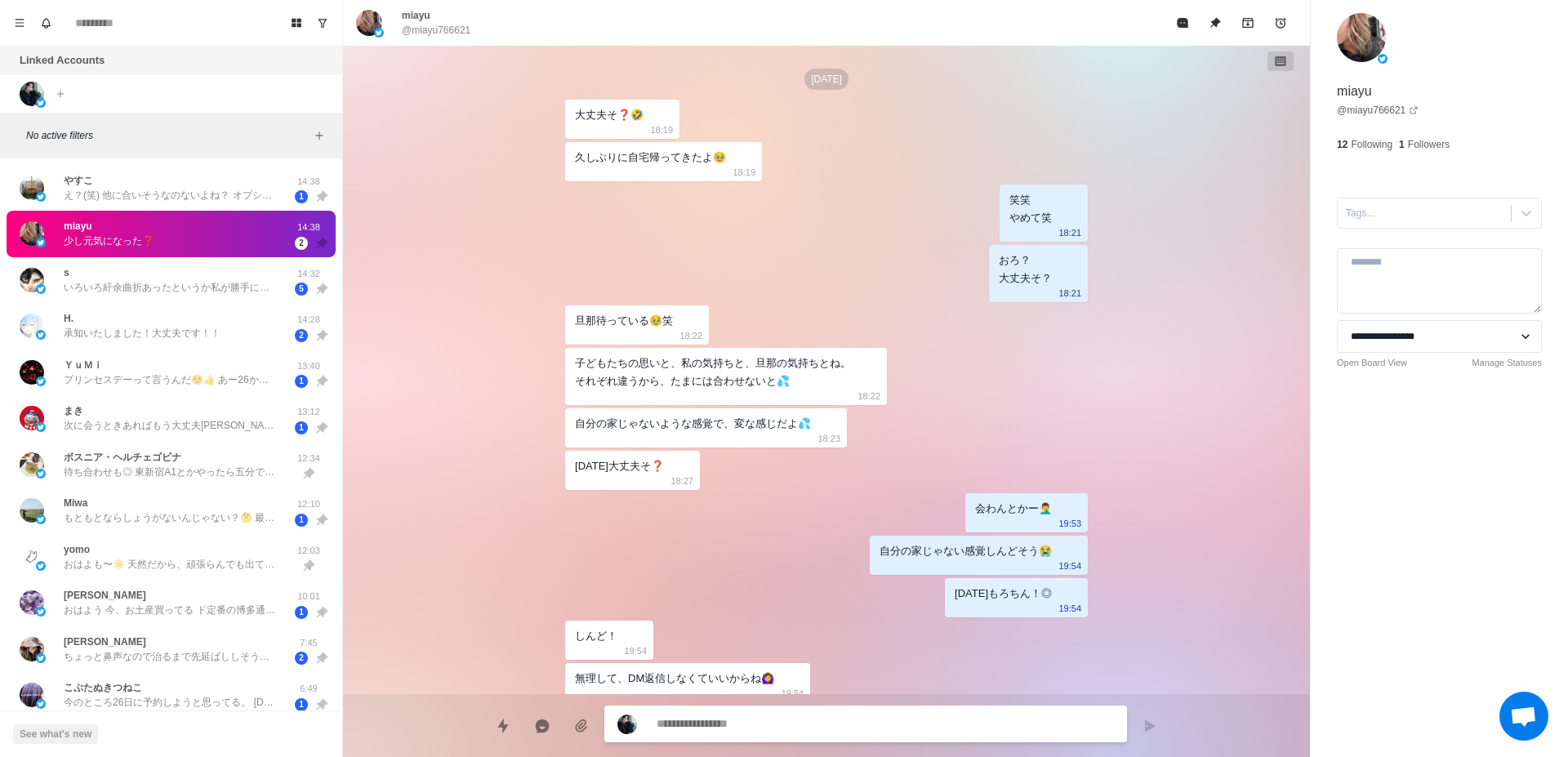
scroll to position [1993, 0]
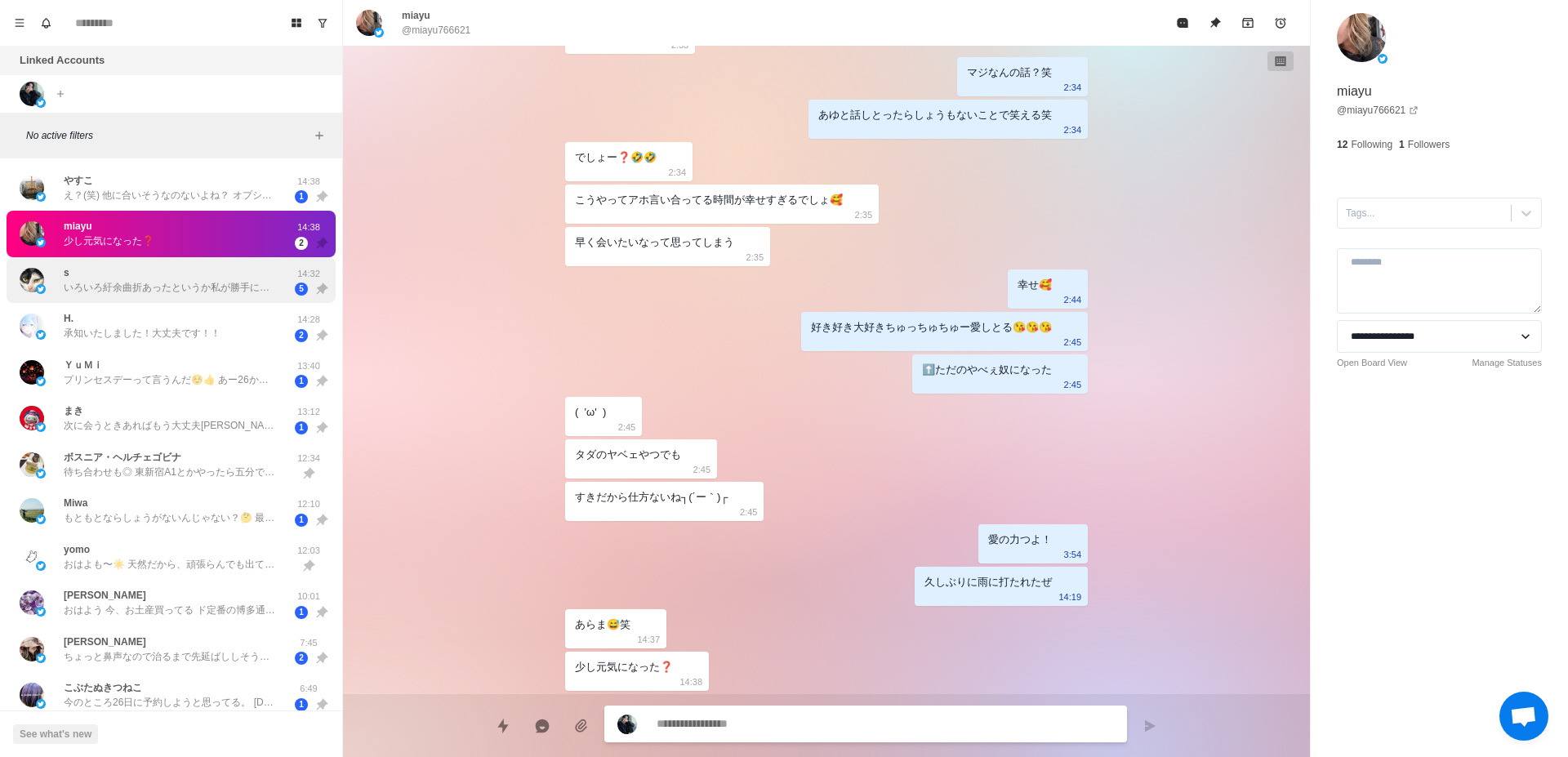
click at [187, 283] on p "いろいろ紆余曲折あったというか私が勝手に迷走してしまいましたけど、これからもよろしくお願いします" at bounding box center [169, 288] width 213 height 15
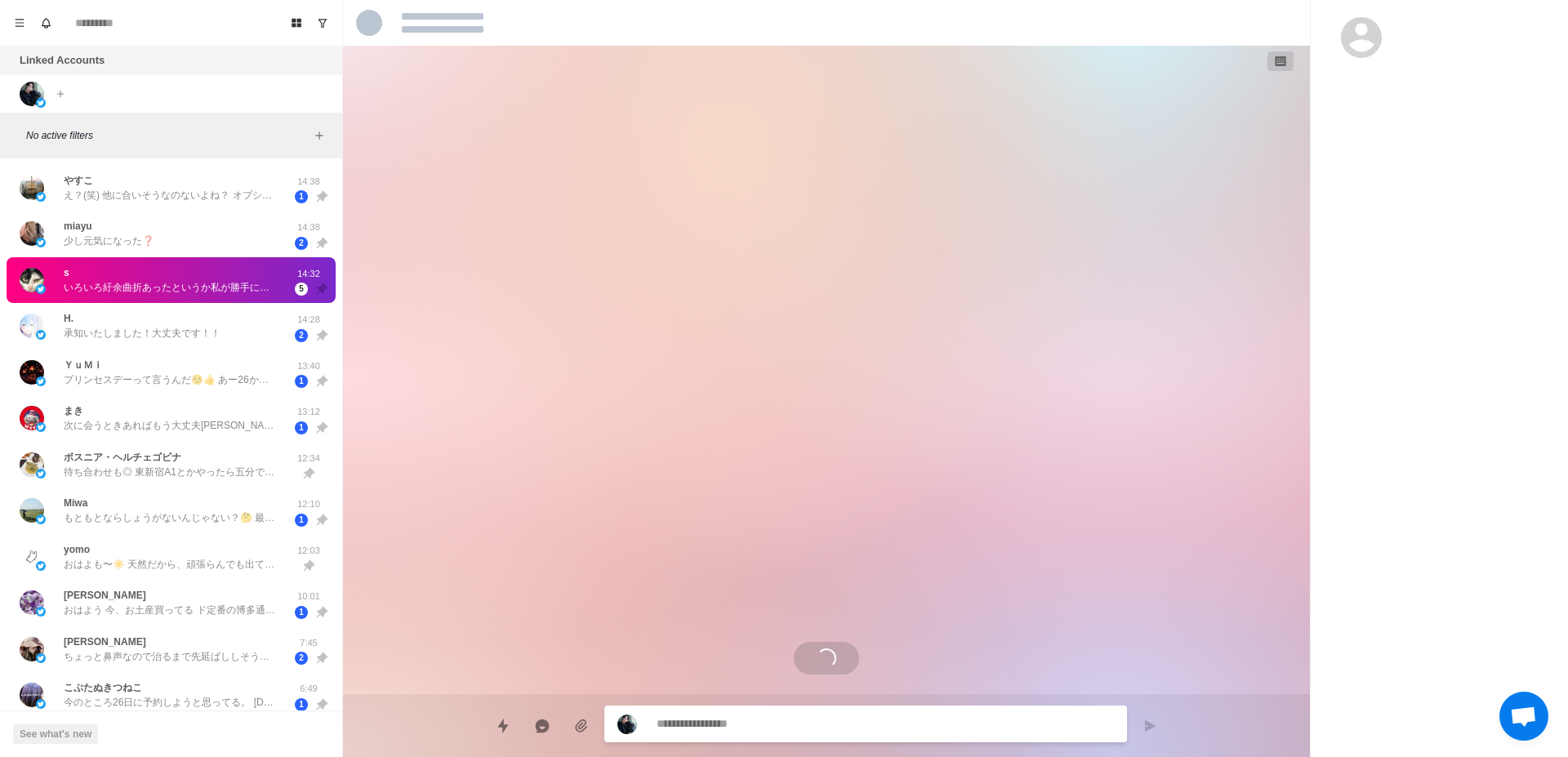
scroll to position [2158, 0]
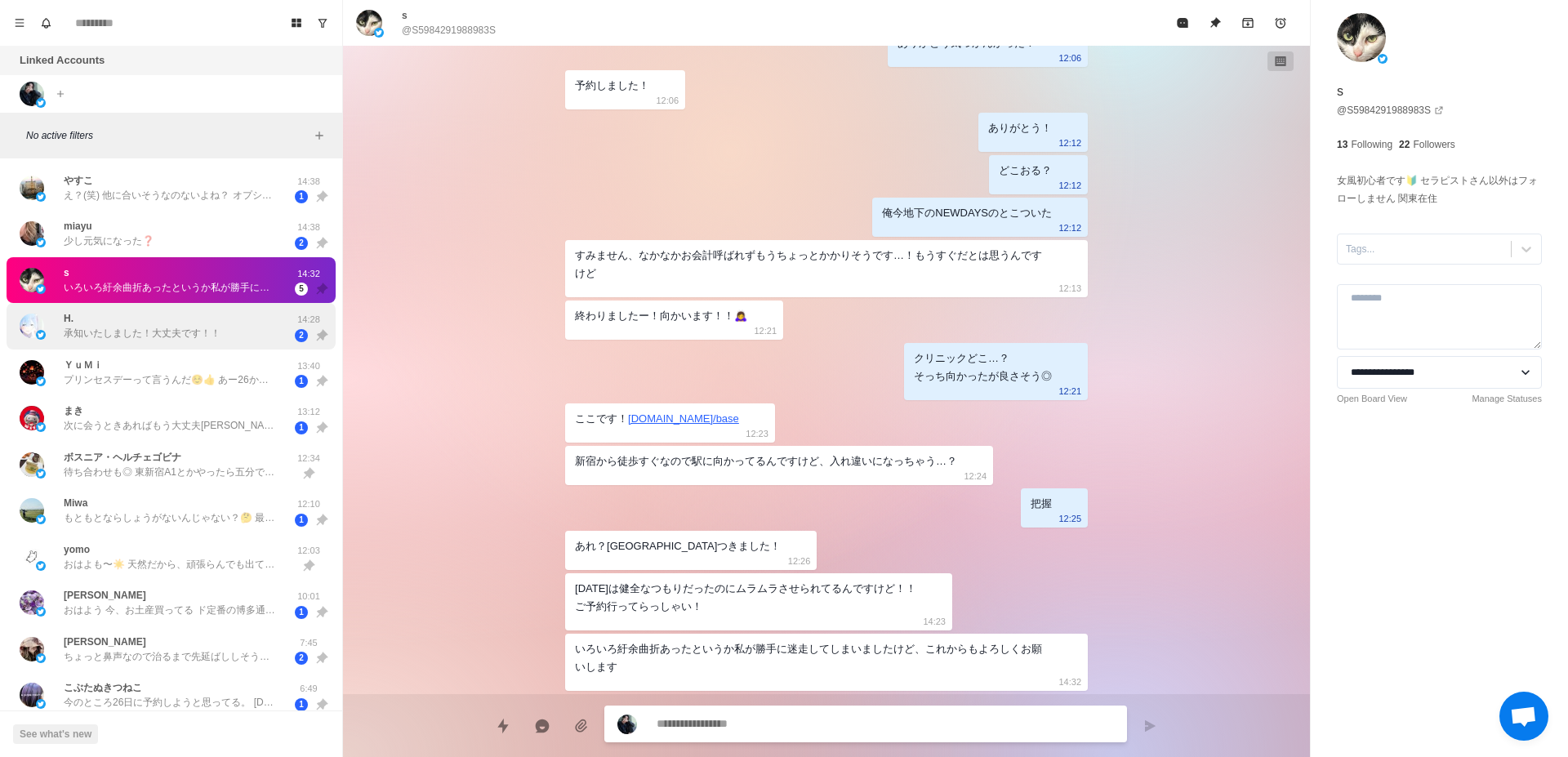
click at [182, 320] on div "H. 承知いたしました！大丈夫です！！" at bounding box center [142, 325] width 157 height 29
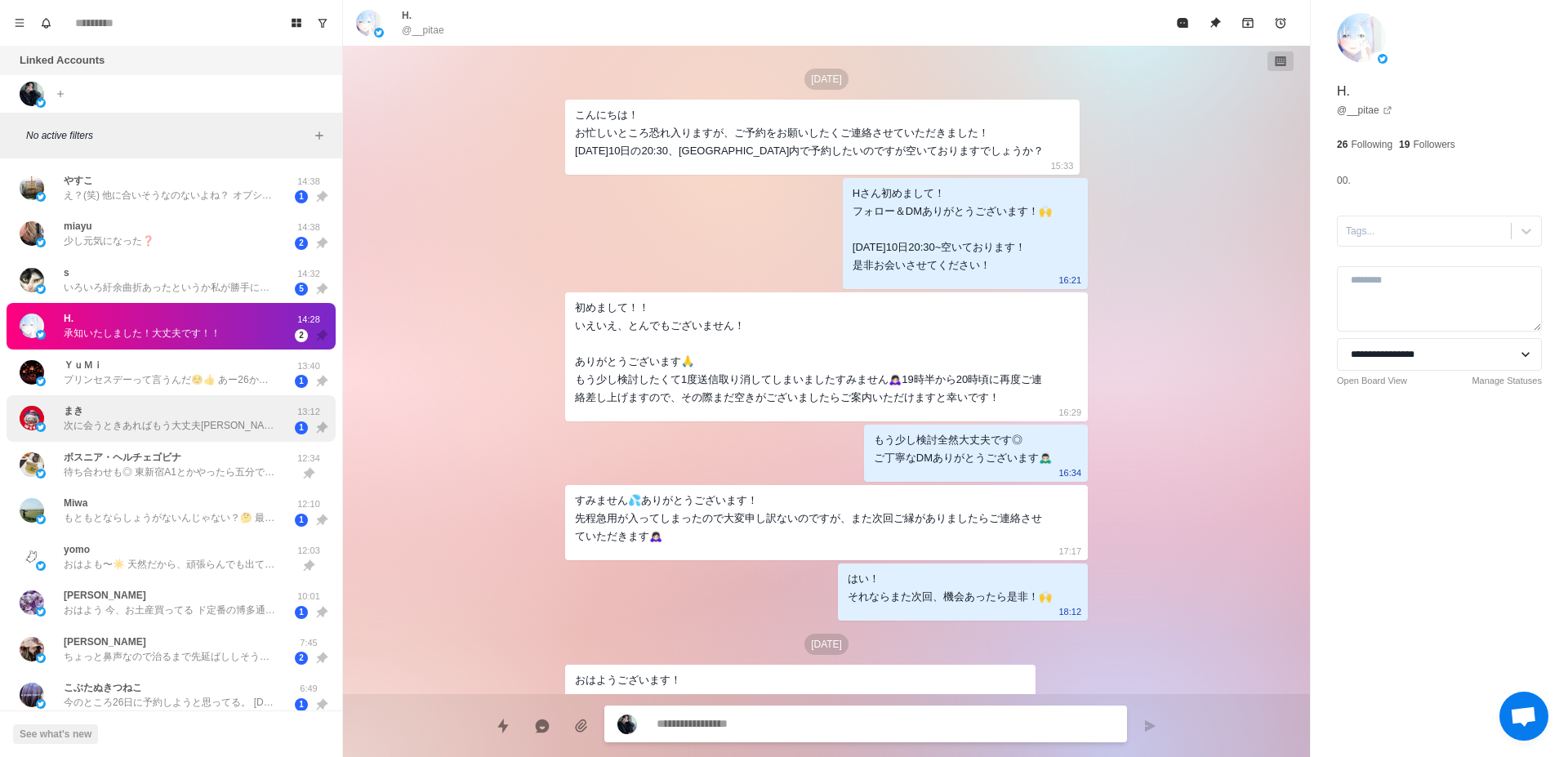
scroll to position [1078, 0]
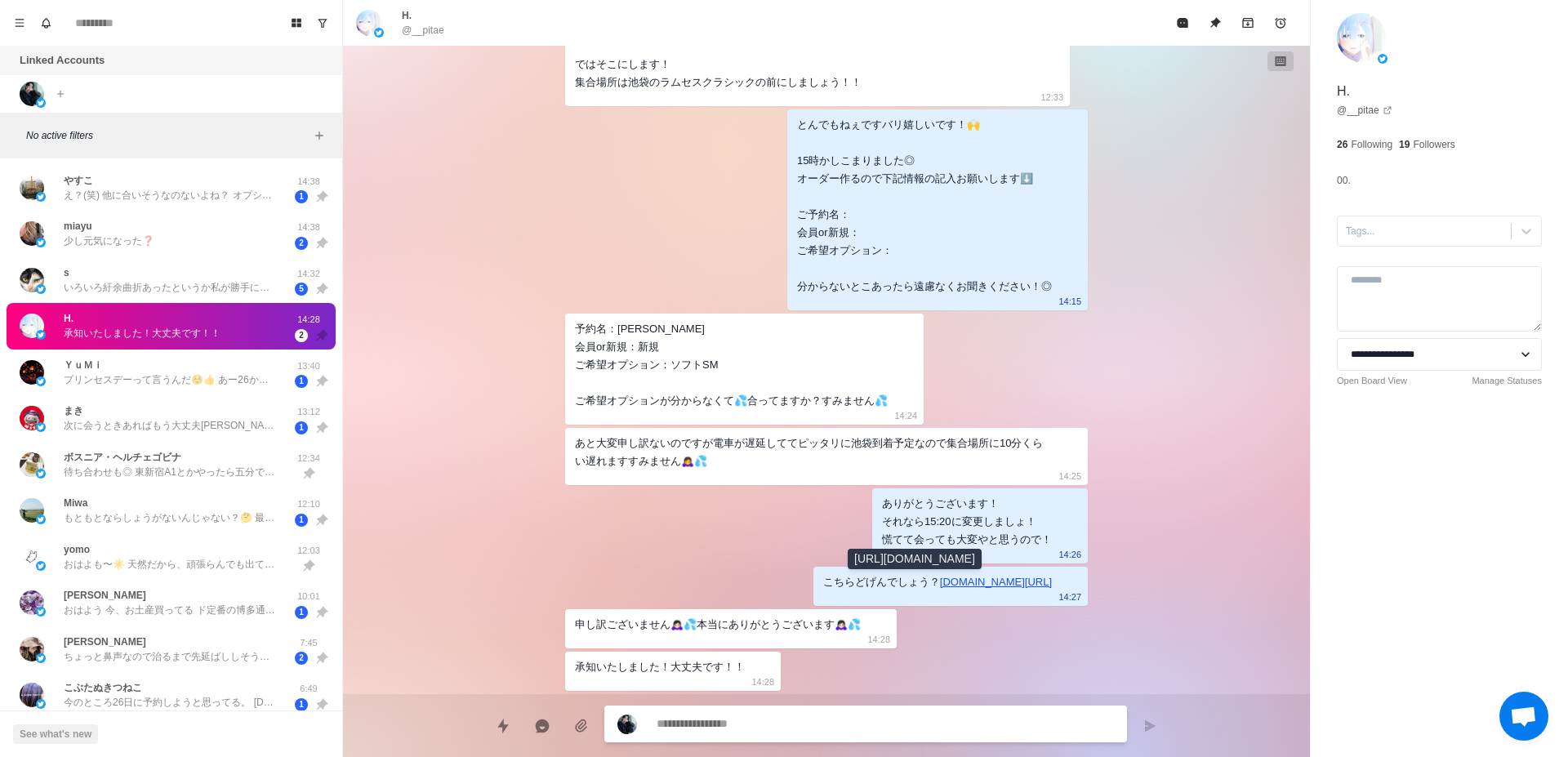
click at [940, 587] on link "[DOMAIN_NAME][URL]" at bounding box center [996, 582] width 112 height 13
click at [489, 349] on div "[DATE] こんにちは！ お忙しいところ恐れ入りますが、ご予約をお願いしたくご連絡させていただきました！ [DATE]10日の20:30、[GEOGRAPH…" at bounding box center [826, 370] width 967 height 649
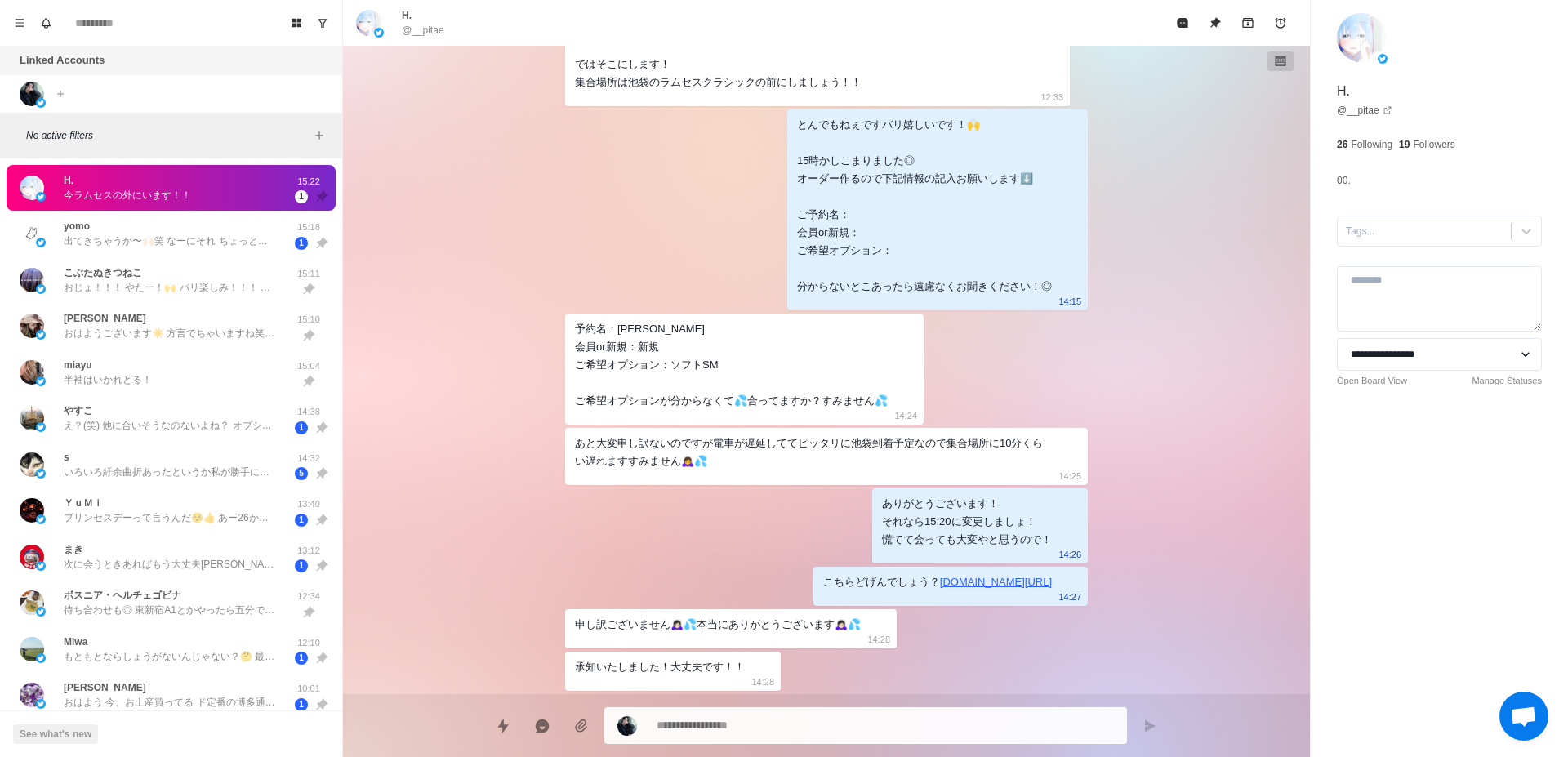
type textarea "*"
